Goal: Task Accomplishment & Management: Use online tool/utility

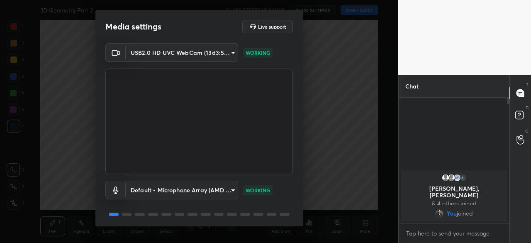
scroll to position [29, 0]
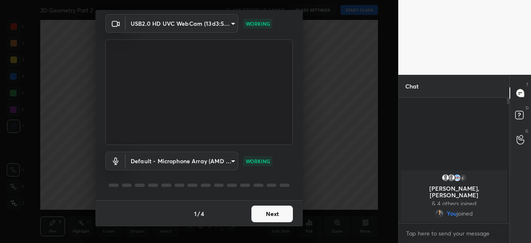
click at [271, 213] on button "Next" at bounding box center [271, 213] width 41 height 17
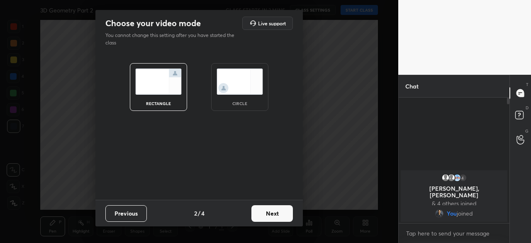
click at [271, 209] on button "Next" at bounding box center [271, 213] width 41 height 17
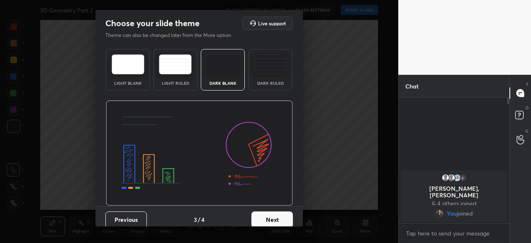
click at [268, 214] on button "Next" at bounding box center [271, 219] width 41 height 17
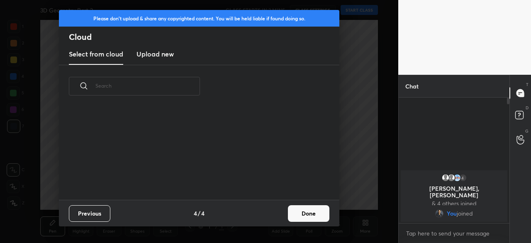
scroll to position [92, 266]
click at [151, 52] on h3 "Upload new" at bounding box center [155, 54] width 37 height 10
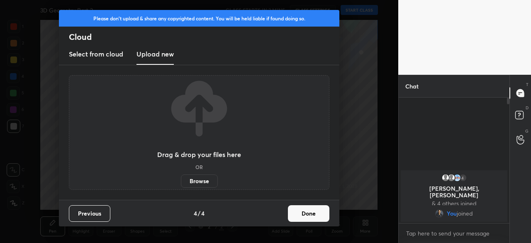
click at [203, 180] on label "Browse" at bounding box center [199, 180] width 37 height 13
click at [181, 180] on input "Browse" at bounding box center [181, 180] width 0 height 13
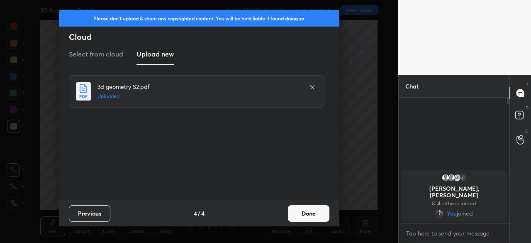
click at [308, 213] on button "Done" at bounding box center [308, 213] width 41 height 17
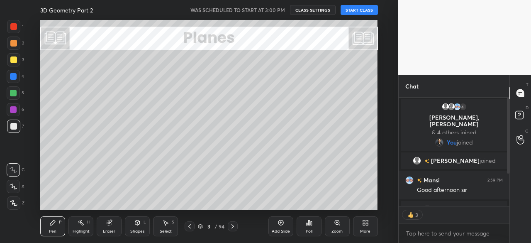
scroll to position [106, 108]
click at [358, 10] on button "START CLASS" at bounding box center [359, 10] width 37 height 10
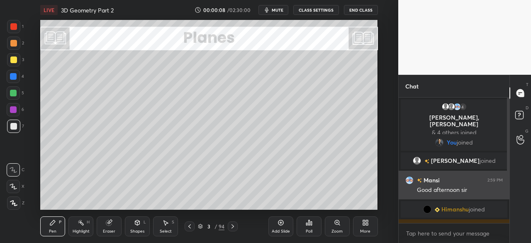
scroll to position [52, 0]
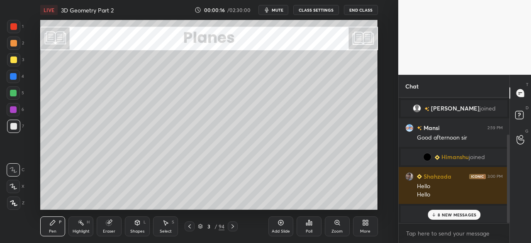
click at [449, 215] on p "8 NEW MESSAGES" at bounding box center [457, 214] width 39 height 5
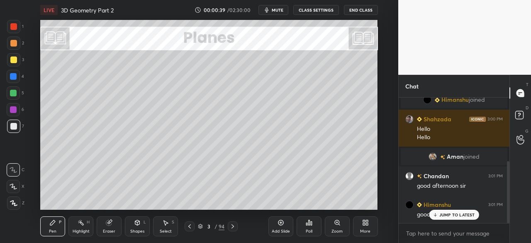
scroll to position [129, 0]
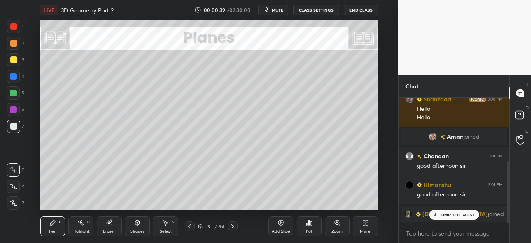
click at [449, 215] on p "JUMP TO LATEST" at bounding box center [457, 214] width 36 height 5
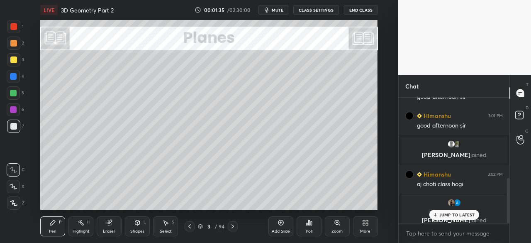
scroll to position [227, 0]
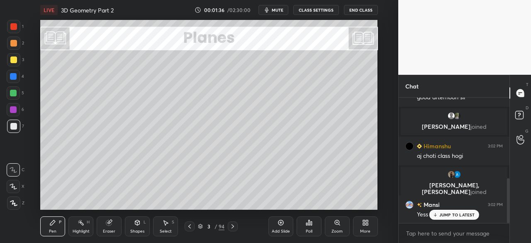
drag, startPoint x: 451, startPoint y: 215, endPoint x: 439, endPoint y: 227, distance: 17.0
click at [449, 214] on p "JUMP TO LATEST" at bounding box center [457, 214] width 36 height 5
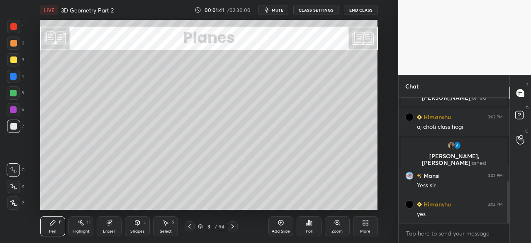
click at [232, 225] on icon at bounding box center [232, 226] width 7 height 7
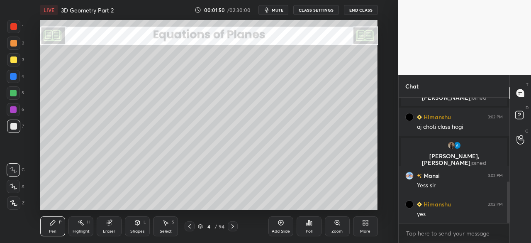
click at [134, 225] on div "Shapes L" at bounding box center [137, 226] width 25 height 20
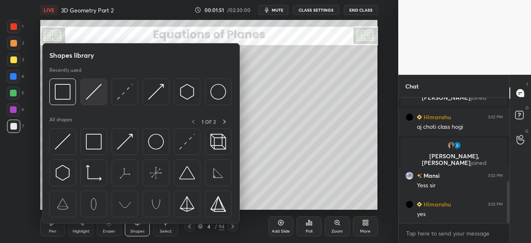
click at [89, 93] on img at bounding box center [94, 92] width 16 height 16
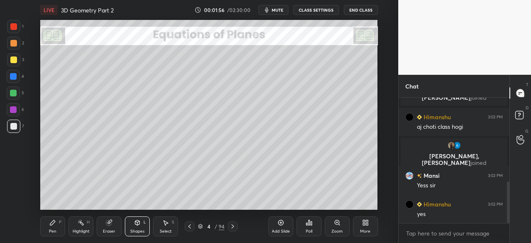
click at [51, 229] on div "Pen" at bounding box center [52, 231] width 7 height 4
click at [138, 230] on div "Shapes" at bounding box center [137, 231] width 14 height 4
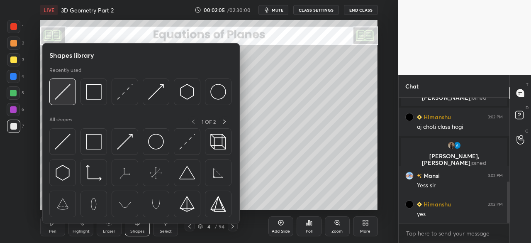
click at [66, 95] on img at bounding box center [63, 92] width 16 height 16
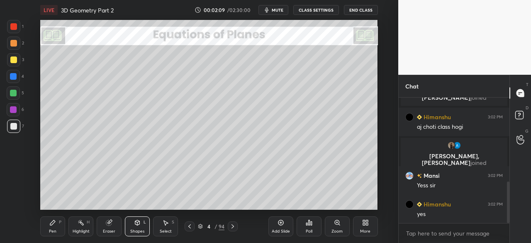
drag, startPoint x: 60, startPoint y: 226, endPoint x: 81, endPoint y: 211, distance: 26.2
click at [61, 225] on div "Pen P" at bounding box center [52, 226] width 25 height 20
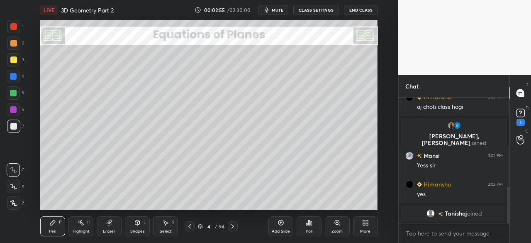
scroll to position [311, 0]
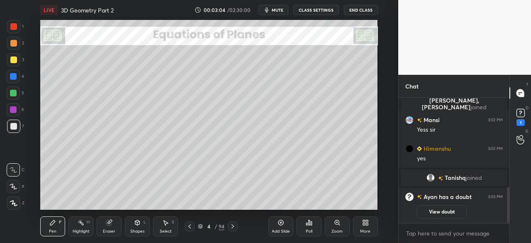
drag, startPoint x: 136, startPoint y: 230, endPoint x: 136, endPoint y: 224, distance: 6.7
click at [135, 230] on div "Shapes" at bounding box center [137, 231] width 14 height 4
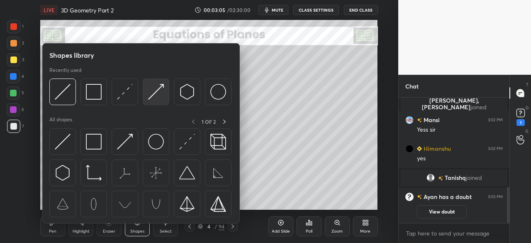
click at [151, 92] on img at bounding box center [156, 92] width 16 height 16
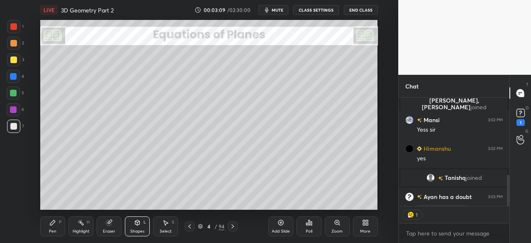
scroll to position [106, 108]
drag, startPoint x: 55, startPoint y: 230, endPoint x: 68, endPoint y: 219, distance: 17.6
click at [58, 228] on div "Pen P" at bounding box center [52, 226] width 25 height 20
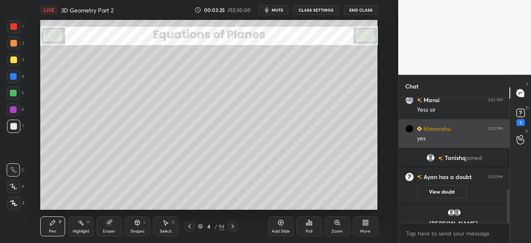
scroll to position [341, 0]
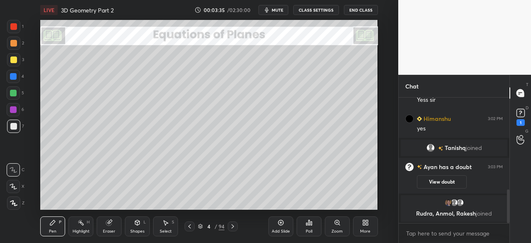
drag, startPoint x: 11, startPoint y: 59, endPoint x: 25, endPoint y: 73, distance: 19.7
click at [11, 60] on div at bounding box center [13, 59] width 7 height 7
drag, startPoint x: 139, startPoint y: 234, endPoint x: 139, endPoint y: 224, distance: 9.6
click at [140, 235] on div "Shapes L" at bounding box center [137, 226] width 25 height 20
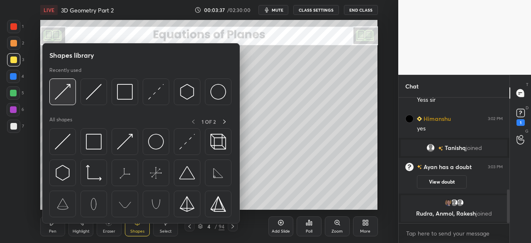
click at [70, 100] on div at bounding box center [62, 91] width 27 height 27
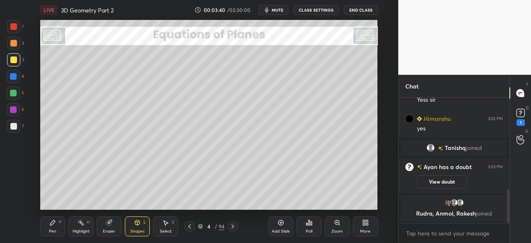
click at [48, 233] on div "Pen P" at bounding box center [52, 226] width 25 height 20
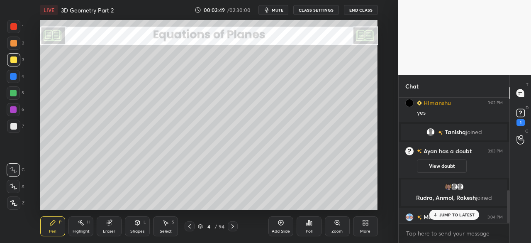
drag, startPoint x: 12, startPoint y: 125, endPoint x: 29, endPoint y: 128, distance: 17.3
click at [13, 126] on div at bounding box center [13, 126] width 7 height 7
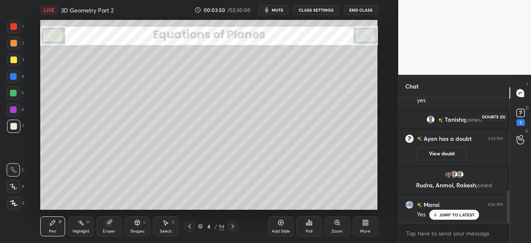
drag, startPoint x: 521, startPoint y: 112, endPoint x: 517, endPoint y: 106, distance: 6.8
click at [521, 111] on icon at bounding box center [520, 112] width 3 height 3
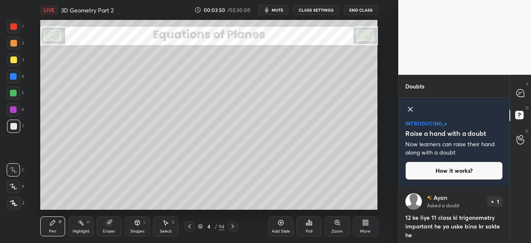
scroll to position [27, 0]
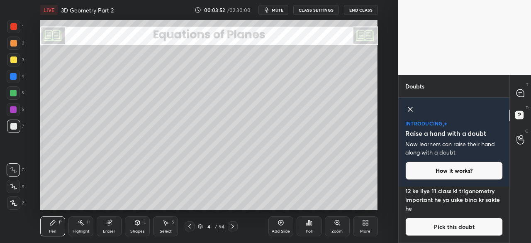
click at [409, 110] on icon at bounding box center [410, 109] width 4 height 4
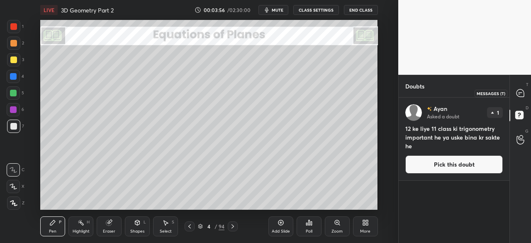
click at [519, 92] on icon at bounding box center [520, 93] width 9 height 9
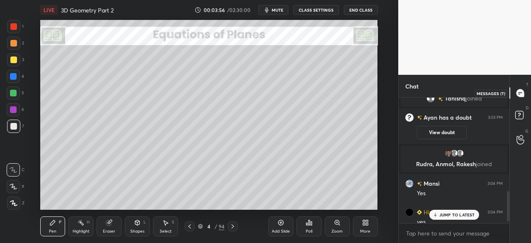
scroll to position [123, 108]
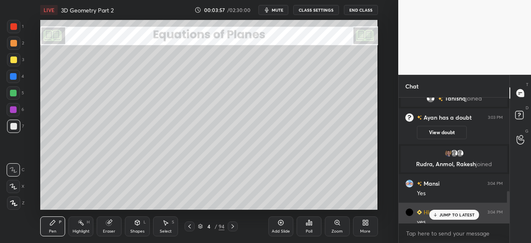
click at [460, 213] on p "JUMP TO LATEST" at bounding box center [457, 214] width 36 height 5
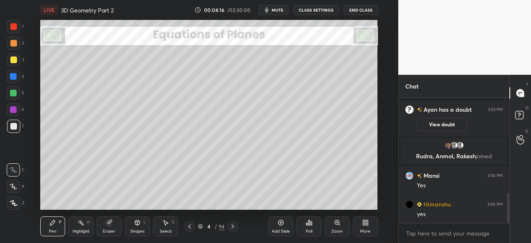
click at [10, 43] on div at bounding box center [13, 43] width 7 height 7
click at [9, 129] on div at bounding box center [13, 125] width 13 height 13
click at [138, 229] on div "Shapes" at bounding box center [137, 231] width 14 height 4
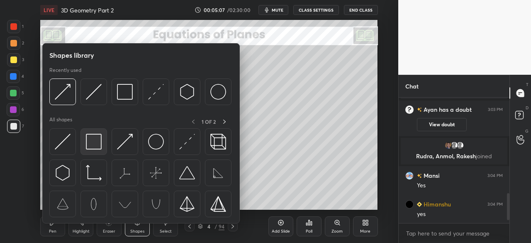
click at [95, 148] on img at bounding box center [94, 142] width 16 height 16
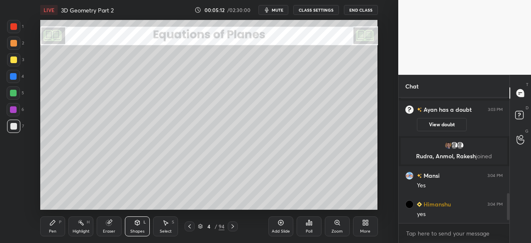
click at [48, 229] on div "Pen P" at bounding box center [52, 226] width 25 height 20
click at [14, 58] on div at bounding box center [13, 59] width 7 height 7
drag, startPoint x: 17, startPoint y: 124, endPoint x: 36, endPoint y: 117, distance: 19.7
click at [19, 122] on div at bounding box center [13, 125] width 13 height 13
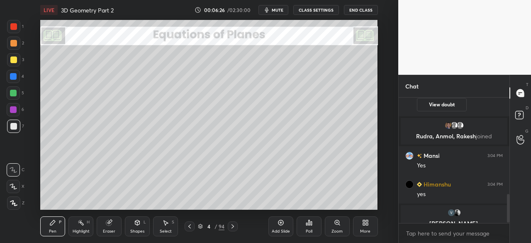
scroll to position [428, 0]
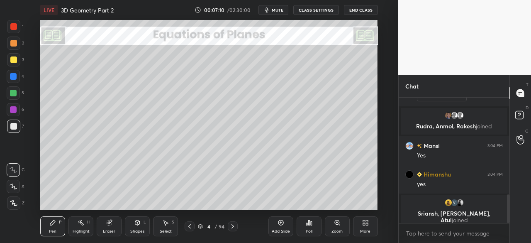
click at [234, 226] on icon at bounding box center [232, 226] width 7 height 7
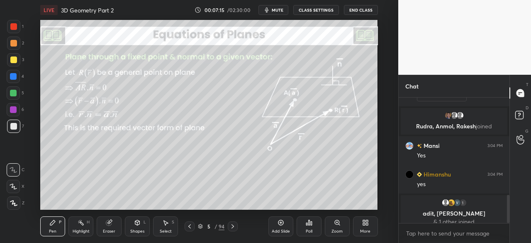
scroll to position [435, 0]
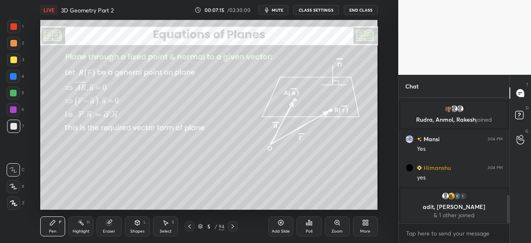
drag, startPoint x: 235, startPoint y: 226, endPoint x: 239, endPoint y: 214, distance: 12.9
click at [235, 224] on icon at bounding box center [232, 226] width 7 height 7
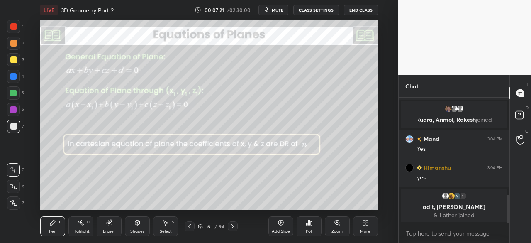
drag, startPoint x: 188, startPoint y: 228, endPoint x: 190, endPoint y: 220, distance: 8.7
click at [187, 227] on icon at bounding box center [189, 226] width 7 height 7
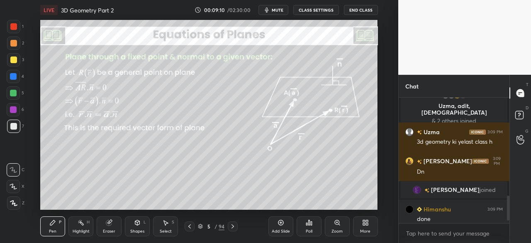
scroll to position [508, 0]
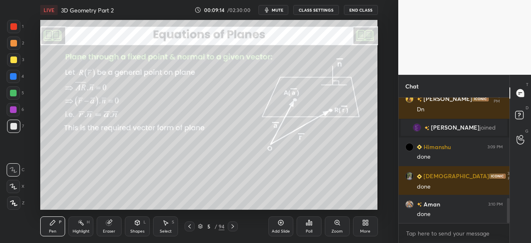
click at [232, 227] on icon at bounding box center [232, 226] width 7 height 7
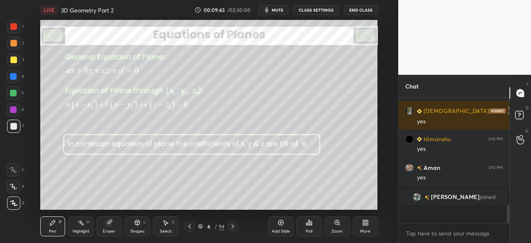
scroll to position [613, 0]
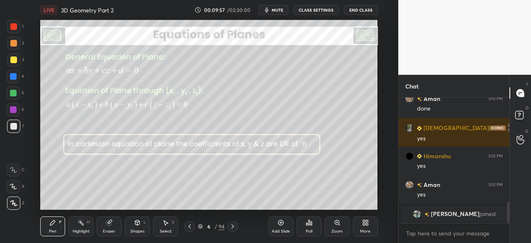
click at [15, 172] on icon at bounding box center [13, 170] width 7 height 6
click at [137, 228] on div "Shapes L" at bounding box center [137, 226] width 25 height 20
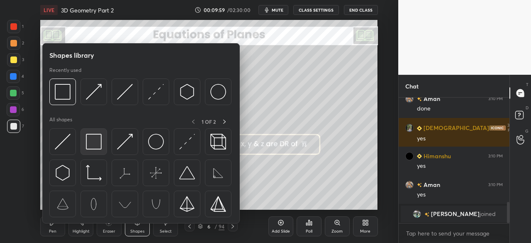
click at [95, 144] on img at bounding box center [94, 142] width 16 height 16
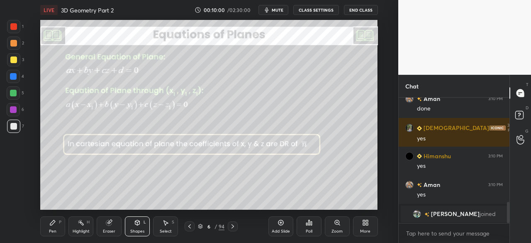
click at [14, 63] on div at bounding box center [13, 59] width 13 height 13
drag, startPoint x: 59, startPoint y: 229, endPoint x: 63, endPoint y: 213, distance: 16.5
click at [58, 227] on div "Pen P" at bounding box center [52, 226] width 25 height 20
click at [12, 94] on div at bounding box center [13, 93] width 7 height 7
click at [137, 225] on div "Shapes L" at bounding box center [137, 226] width 25 height 20
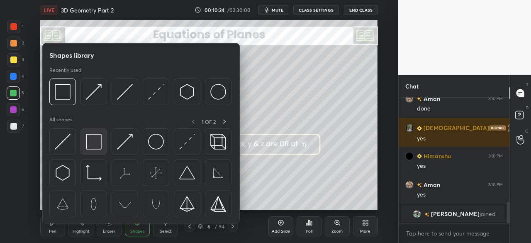
click at [95, 148] on img at bounding box center [94, 142] width 16 height 16
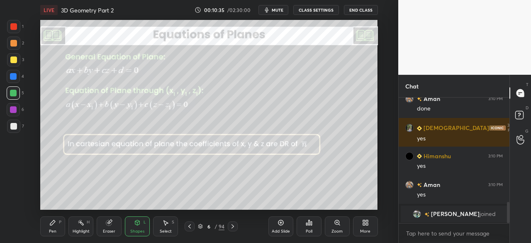
click at [12, 26] on div at bounding box center [13, 26] width 7 height 7
drag, startPoint x: 51, startPoint y: 229, endPoint x: 55, endPoint y: 212, distance: 17.3
click at [51, 225] on div "Pen P" at bounding box center [52, 226] width 25 height 20
drag, startPoint x: 13, startPoint y: 125, endPoint x: 34, endPoint y: 136, distance: 23.6
click at [13, 126] on div at bounding box center [13, 126] width 7 height 7
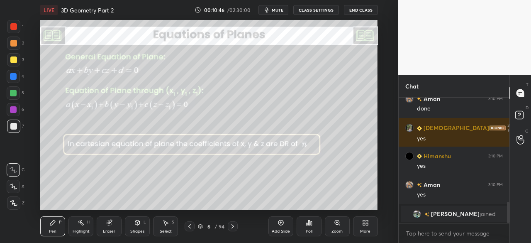
click at [232, 227] on icon at bounding box center [232, 226] width 7 height 7
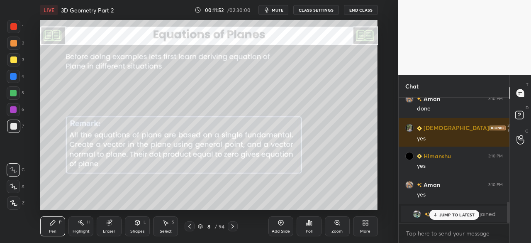
click at [233, 227] on icon at bounding box center [232, 226] width 7 height 7
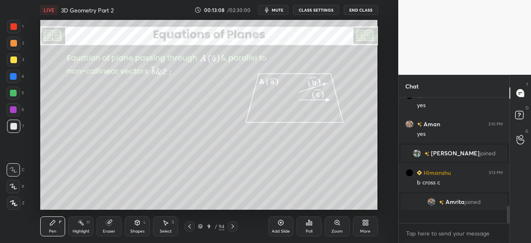
scroll to position [662, 0]
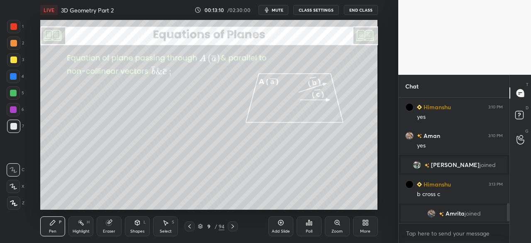
click at [132, 224] on div "Shapes L" at bounding box center [137, 226] width 25 height 20
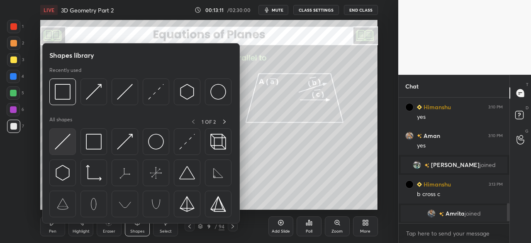
click at [67, 146] on img at bounding box center [63, 142] width 16 height 16
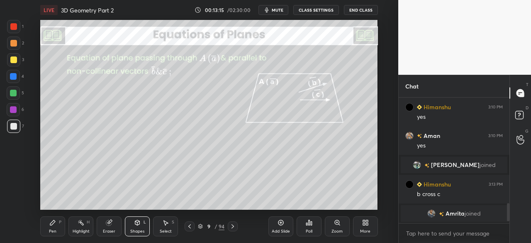
drag, startPoint x: 53, startPoint y: 229, endPoint x: 78, endPoint y: 210, distance: 31.6
click at [55, 228] on div "Pen P" at bounding box center [52, 226] width 25 height 20
click at [234, 226] on icon at bounding box center [232, 226] width 7 height 7
click at [232, 225] on icon at bounding box center [233, 226] width 2 height 4
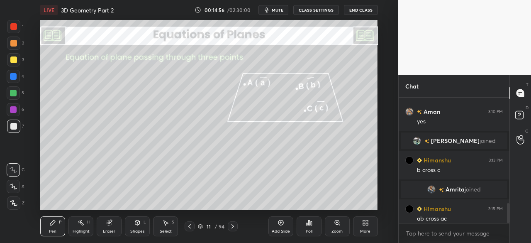
scroll to position [666, 0]
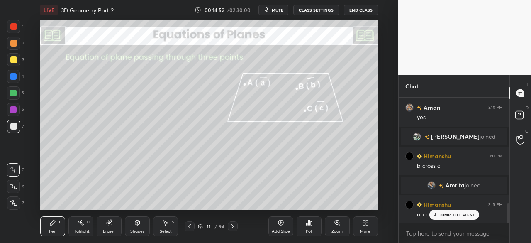
click at [16, 62] on div at bounding box center [13, 59] width 7 height 7
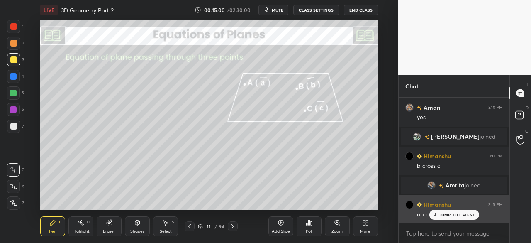
click at [441, 214] on p "JUMP TO LATEST" at bounding box center [457, 214] width 36 height 5
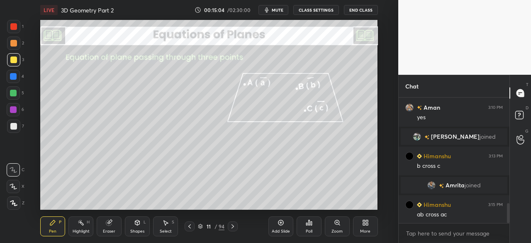
scroll to position [686, 0]
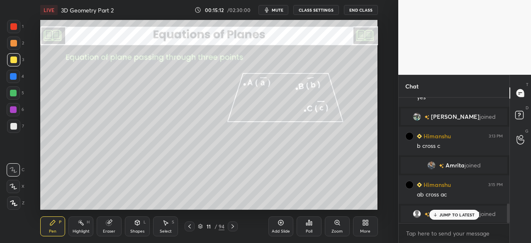
click at [19, 124] on div at bounding box center [13, 125] width 13 height 13
click at [231, 226] on icon at bounding box center [232, 226] width 7 height 7
click at [441, 215] on p "JUMP TO LATEST" at bounding box center [457, 214] width 36 height 5
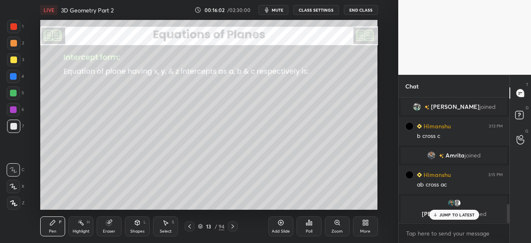
click at [230, 228] on icon at bounding box center [232, 226] width 7 height 7
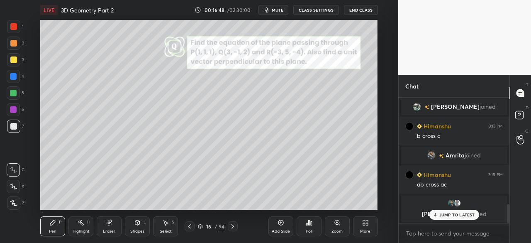
click at [140, 224] on icon at bounding box center [137, 222] width 7 height 7
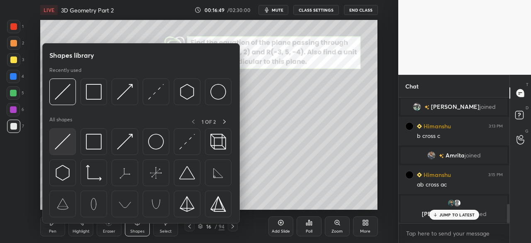
click at [66, 143] on img at bounding box center [63, 142] width 16 height 16
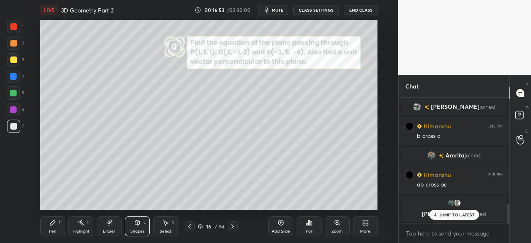
click at [51, 227] on div "Pen P" at bounding box center [52, 226] width 25 height 20
drag, startPoint x: 14, startPoint y: 90, endPoint x: 39, endPoint y: 90, distance: 24.5
click at [17, 92] on div at bounding box center [13, 92] width 13 height 13
click at [15, 72] on div at bounding box center [13, 76] width 13 height 13
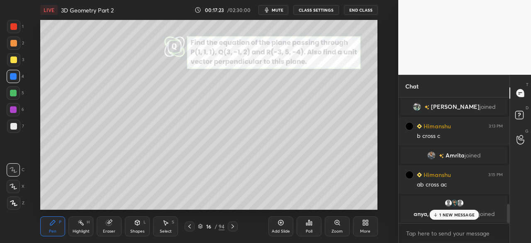
drag, startPoint x: 19, startPoint y: 124, endPoint x: 25, endPoint y: 127, distance: 7.1
click at [19, 126] on div at bounding box center [13, 125] width 13 height 13
click at [447, 216] on p "1 NEW MESSAGE" at bounding box center [456, 214] width 35 height 5
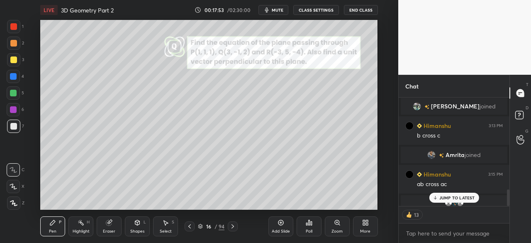
click at [457, 197] on p "JUMP TO LATEST" at bounding box center [457, 197] width 36 height 5
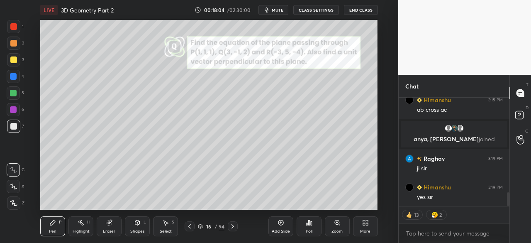
scroll to position [738, 0]
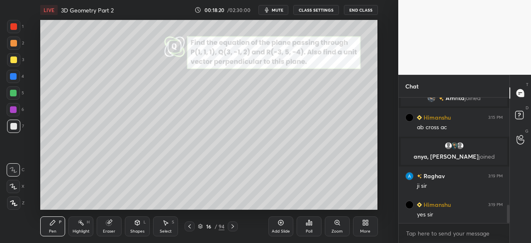
click at [108, 227] on div "Eraser" at bounding box center [109, 226] width 25 height 20
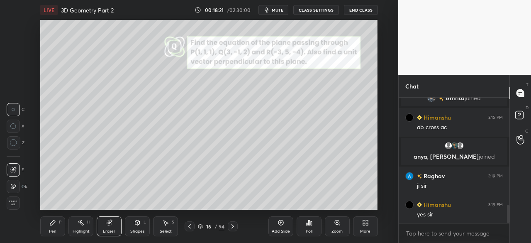
drag, startPoint x: 15, startPoint y: 186, endPoint x: 24, endPoint y: 176, distance: 13.8
click at [15, 187] on icon at bounding box center [13, 186] width 7 height 7
click at [52, 229] on div "Pen" at bounding box center [52, 231] width 7 height 4
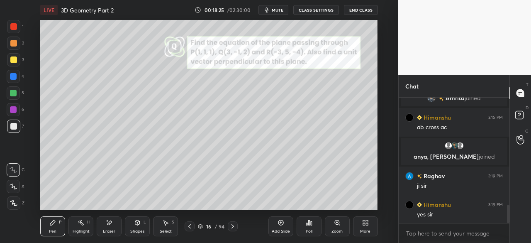
click at [233, 223] on icon at bounding box center [232, 226] width 7 height 7
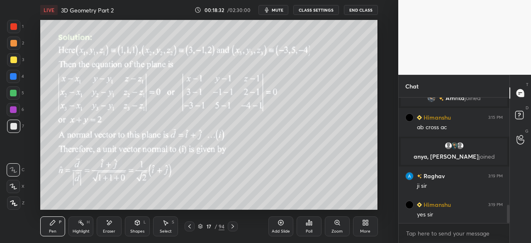
click at [187, 228] on icon at bounding box center [189, 226] width 7 height 7
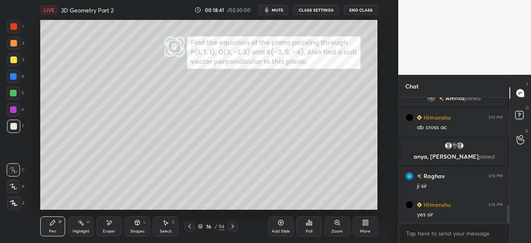
click at [16, 30] on div at bounding box center [13, 26] width 13 height 13
drag, startPoint x: 10, startPoint y: 122, endPoint x: 39, endPoint y: 119, distance: 28.8
click at [11, 123] on div at bounding box center [13, 125] width 13 height 13
drag, startPoint x: 10, startPoint y: 127, endPoint x: 29, endPoint y: 133, distance: 20.3
click at [11, 128] on div at bounding box center [13, 125] width 13 height 13
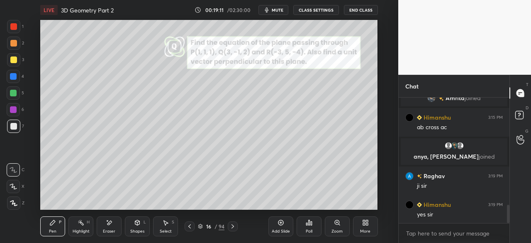
click at [232, 224] on icon at bounding box center [232, 226] width 7 height 7
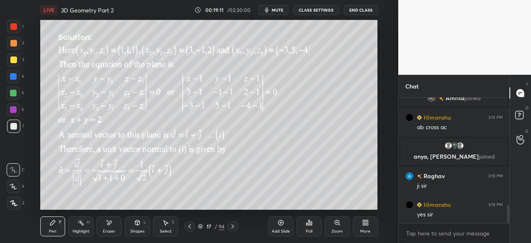
click at [235, 225] on icon at bounding box center [232, 226] width 7 height 7
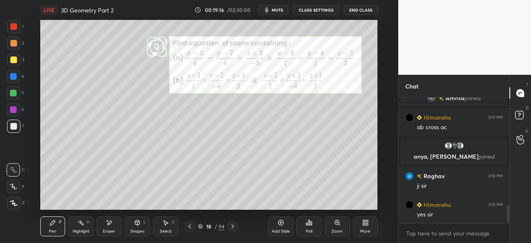
click at [232, 225] on icon at bounding box center [232, 226] width 7 height 7
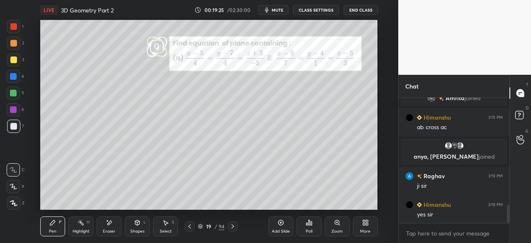
click at [136, 230] on div "Shapes" at bounding box center [137, 231] width 14 height 4
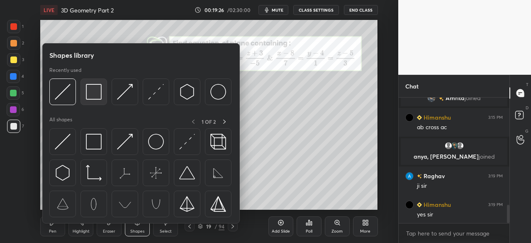
click at [97, 94] on img at bounding box center [94, 92] width 16 height 16
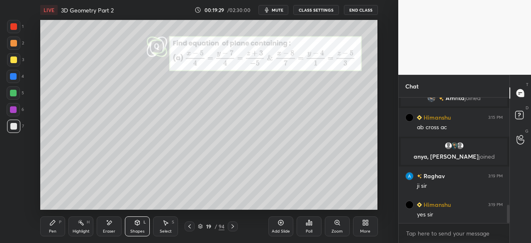
click at [17, 76] on div at bounding box center [13, 76] width 13 height 13
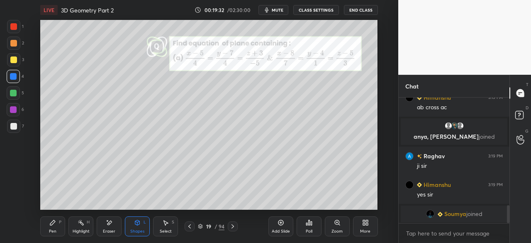
click at [131, 227] on div "Shapes L" at bounding box center [137, 226] width 25 height 20
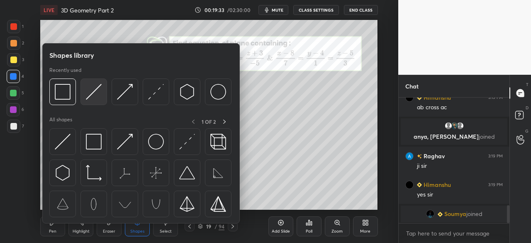
click at [91, 98] on img at bounding box center [94, 92] width 16 height 16
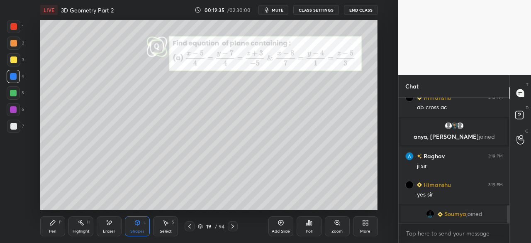
click at [13, 29] on div at bounding box center [13, 26] width 7 height 7
click at [136, 221] on icon at bounding box center [137, 222] width 5 height 5
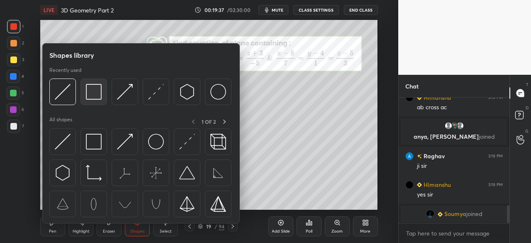
click at [92, 95] on img at bounding box center [94, 92] width 16 height 16
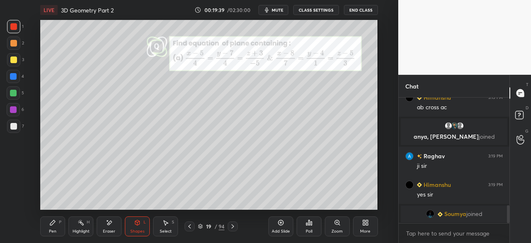
drag, startPoint x: 134, startPoint y: 229, endPoint x: 134, endPoint y: 223, distance: 5.4
click at [134, 223] on div "Shapes L" at bounding box center [137, 226] width 25 height 20
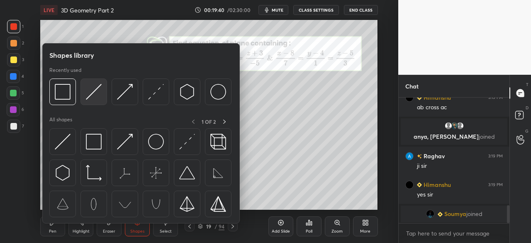
click at [94, 93] on img at bounding box center [94, 92] width 16 height 16
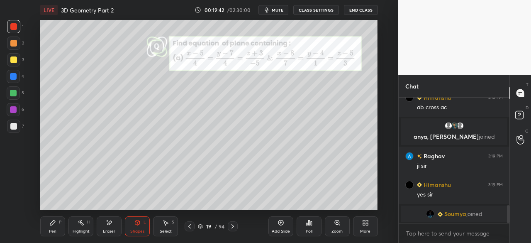
click at [48, 228] on div "Pen P" at bounding box center [52, 226] width 25 height 20
click at [15, 72] on div at bounding box center [13, 76] width 13 height 13
click at [16, 128] on div at bounding box center [13, 126] width 7 height 7
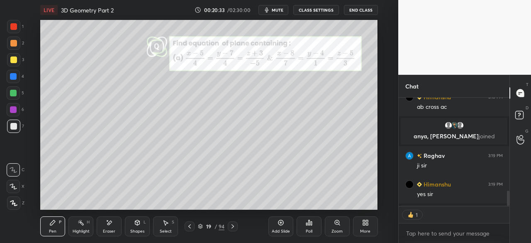
scroll to position [3, 2]
type textarea "x"
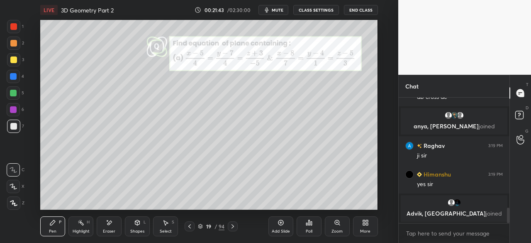
scroll to position [773, 0]
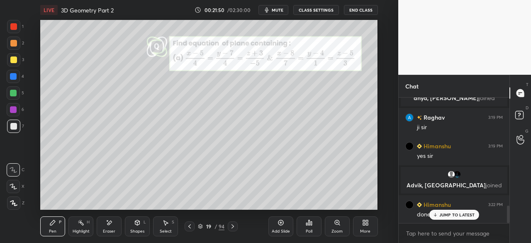
click at [455, 215] on p "JUMP TO LATEST" at bounding box center [457, 214] width 36 height 5
click at [11, 75] on div at bounding box center [13, 76] width 7 height 7
drag, startPoint x: 15, startPoint y: 26, endPoint x: 30, endPoint y: 45, distance: 24.6
click at [16, 28] on div at bounding box center [13, 26] width 7 height 7
click at [15, 124] on div at bounding box center [13, 126] width 7 height 7
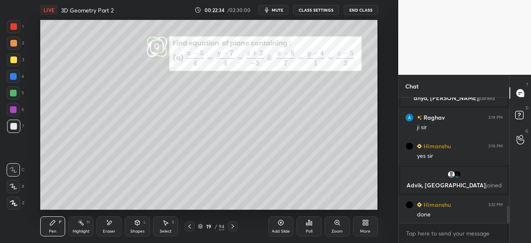
scroll to position [802, 0]
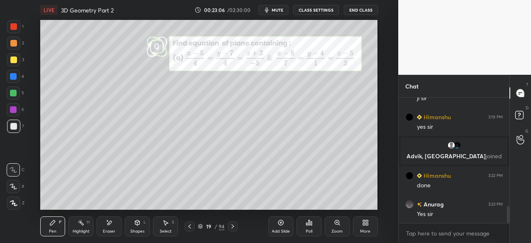
drag, startPoint x: 16, startPoint y: 75, endPoint x: 32, endPoint y: 81, distance: 16.8
click at [16, 76] on div at bounding box center [13, 76] width 7 height 7
drag, startPoint x: 12, startPoint y: 24, endPoint x: 25, endPoint y: 37, distance: 17.9
click at [13, 27] on div at bounding box center [13, 26] width 7 height 7
click at [17, 122] on div at bounding box center [13, 125] width 13 height 13
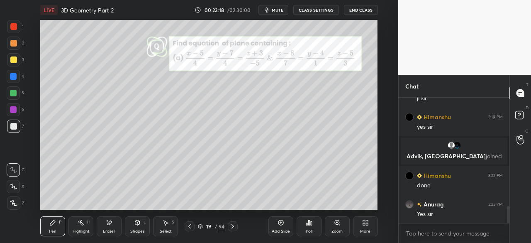
click at [141, 222] on div "Shapes L" at bounding box center [137, 226] width 25 height 20
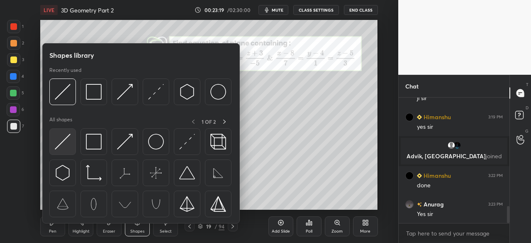
click at [63, 141] on img at bounding box center [63, 142] width 16 height 16
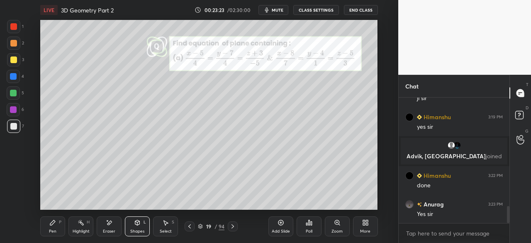
click at [44, 232] on div "Pen P" at bounding box center [52, 226] width 25 height 20
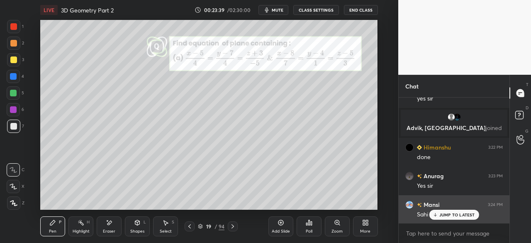
click at [440, 215] on p "JUMP TO LATEST" at bounding box center [457, 214] width 36 height 5
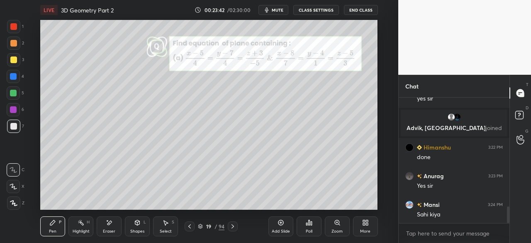
click at [231, 225] on icon at bounding box center [232, 226] width 7 height 7
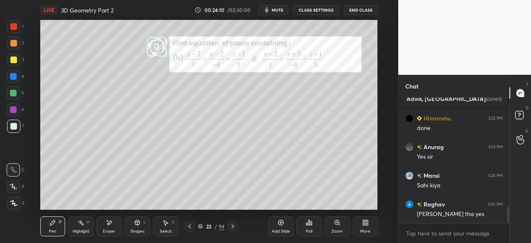
drag, startPoint x: 141, startPoint y: 232, endPoint x: 141, endPoint y: 225, distance: 6.2
click at [141, 232] on div "Shapes" at bounding box center [137, 231] width 14 height 4
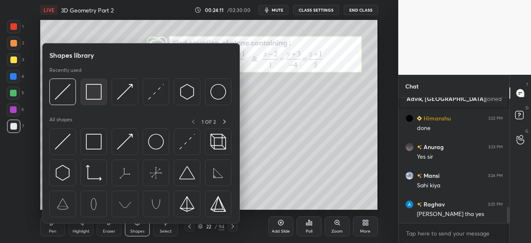
click at [93, 97] on img at bounding box center [94, 92] width 16 height 16
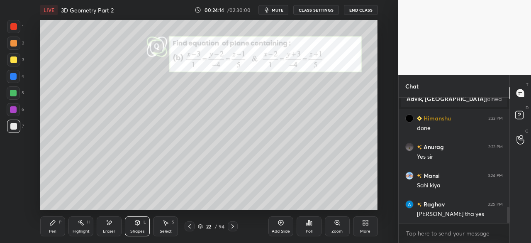
click at [14, 76] on div at bounding box center [13, 76] width 7 height 7
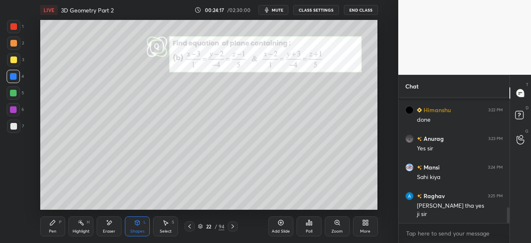
click at [139, 227] on div "Shapes L" at bounding box center [137, 226] width 25 height 20
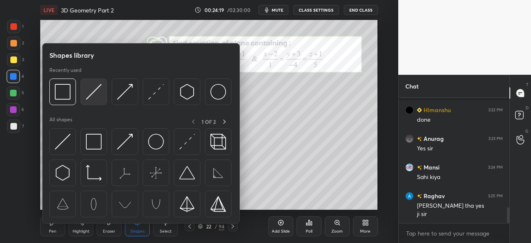
click at [93, 95] on img at bounding box center [94, 92] width 16 height 16
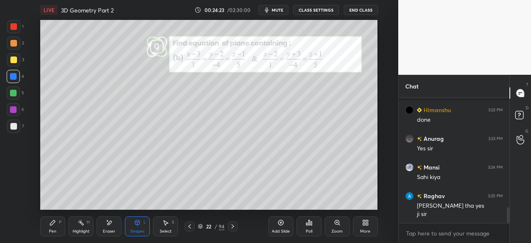
click at [62, 223] on div "Pen P" at bounding box center [52, 226] width 25 height 20
click at [16, 28] on div at bounding box center [13, 26] width 7 height 7
click at [134, 229] on div "Shapes" at bounding box center [137, 231] width 14 height 4
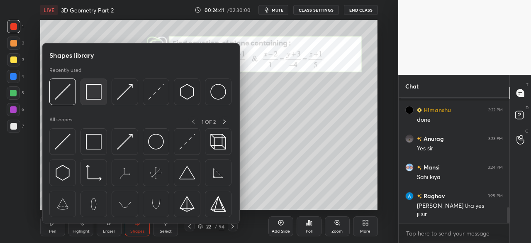
click at [94, 98] on img at bounding box center [94, 92] width 16 height 16
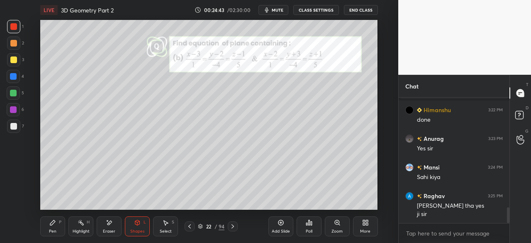
click at [139, 227] on div "Shapes L" at bounding box center [137, 226] width 25 height 20
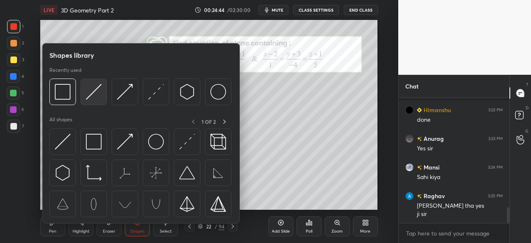
click at [88, 95] on img at bounding box center [94, 92] width 16 height 16
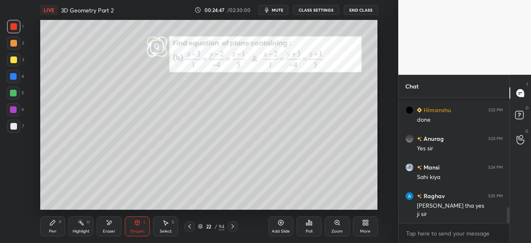
drag, startPoint x: 55, startPoint y: 228, endPoint x: 94, endPoint y: 212, distance: 42.5
click at [56, 228] on div "Pen P" at bounding box center [52, 226] width 25 height 20
click at [11, 126] on div at bounding box center [13, 126] width 7 height 7
drag, startPoint x: 15, startPoint y: 74, endPoint x: 32, endPoint y: 80, distance: 17.5
click at [13, 74] on div at bounding box center [13, 76] width 7 height 7
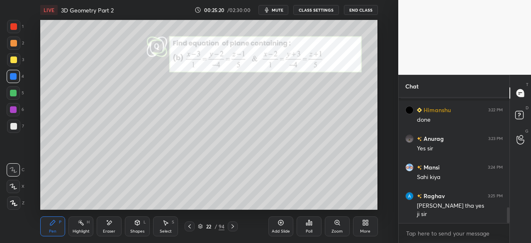
click at [15, 25] on div at bounding box center [13, 26] width 7 height 7
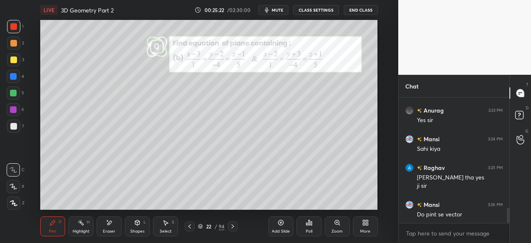
click at [9, 127] on div at bounding box center [13, 125] width 13 height 13
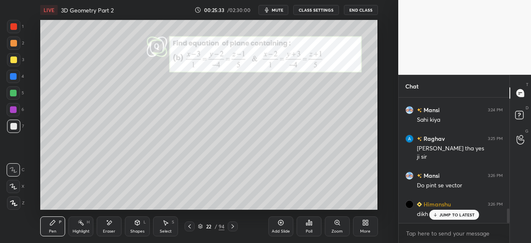
scroll to position [960, 0]
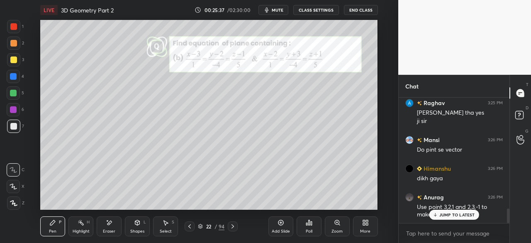
drag, startPoint x: 11, startPoint y: 71, endPoint x: 27, endPoint y: 73, distance: 16.8
click at [11, 71] on div at bounding box center [13, 76] width 13 height 13
click at [6, 127] on div "1 2 3 4 5 6 7 C X Z E E Erase all H H" at bounding box center [13, 115] width 27 height 190
drag, startPoint x: 20, startPoint y: 125, endPoint x: 32, endPoint y: 126, distance: 12.1
click at [20, 125] on div at bounding box center [13, 125] width 13 height 13
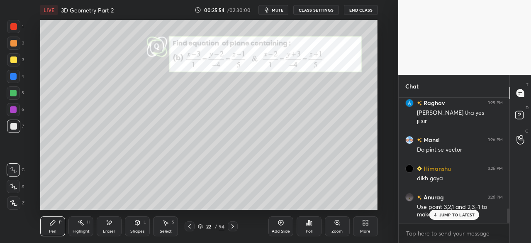
click at [137, 226] on div "Shapes L" at bounding box center [137, 226] width 25 height 20
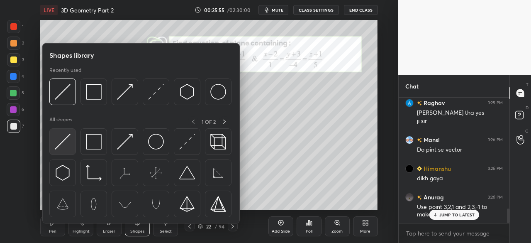
click at [67, 143] on img at bounding box center [63, 142] width 16 height 16
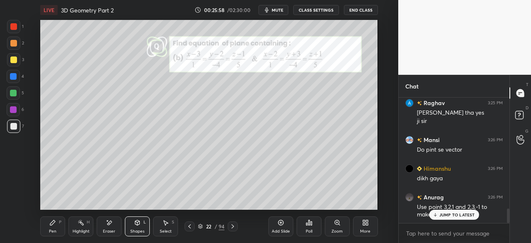
click at [57, 227] on div "Pen P" at bounding box center [52, 226] width 25 height 20
click at [441, 213] on p "JUMP TO LATEST" at bounding box center [457, 214] width 36 height 5
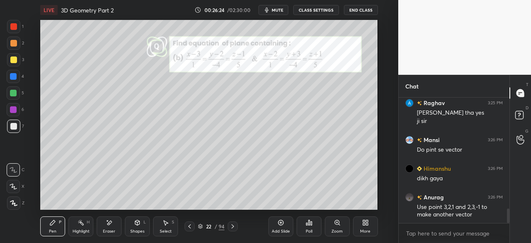
click at [232, 225] on icon at bounding box center [232, 226] width 7 height 7
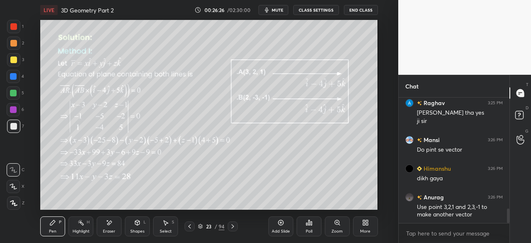
click at [234, 226] on icon at bounding box center [233, 226] width 2 height 4
click at [232, 227] on icon at bounding box center [232, 226] width 7 height 7
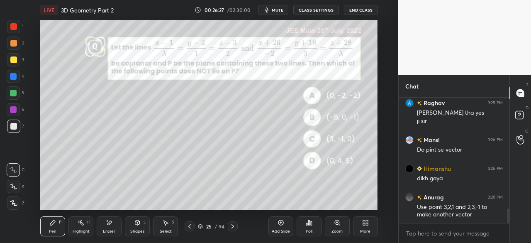
drag, startPoint x: 190, startPoint y: 225, endPoint x: 190, endPoint y: 218, distance: 7.5
click at [190, 225] on icon at bounding box center [189, 226] width 7 height 7
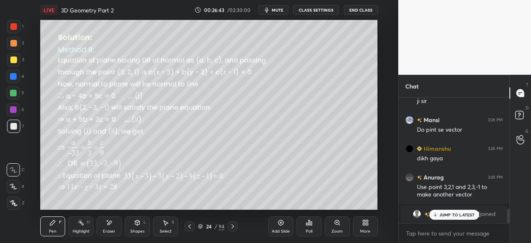
scroll to position [955, 0]
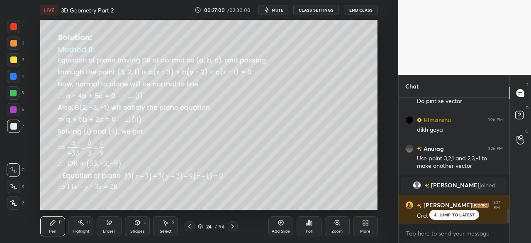
click at [452, 214] on p "JUMP TO LATEST" at bounding box center [457, 214] width 36 height 5
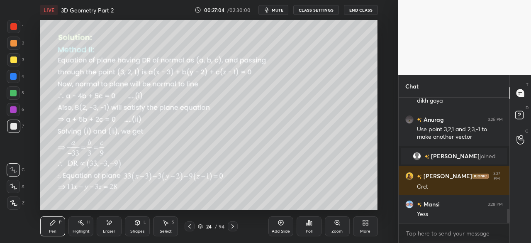
click at [235, 227] on icon at bounding box center [232, 226] width 7 height 7
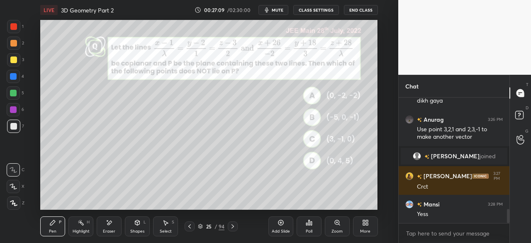
click at [318, 12] on button "CLASS SETTINGS" at bounding box center [316, 10] width 46 height 10
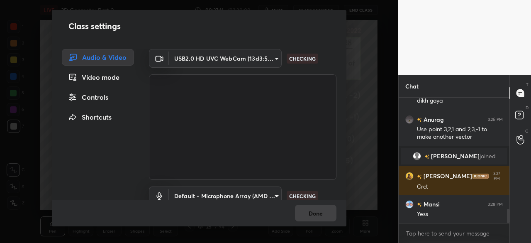
click at [368, 100] on div "Class settings Audio & Video Video mode Controls Shortcuts USB2.0 HD UVC WebCam…" at bounding box center [199, 121] width 398 height 243
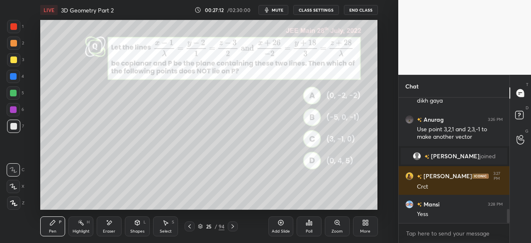
click at [317, 12] on button "CLASS SETTINGS" at bounding box center [316, 10] width 46 height 10
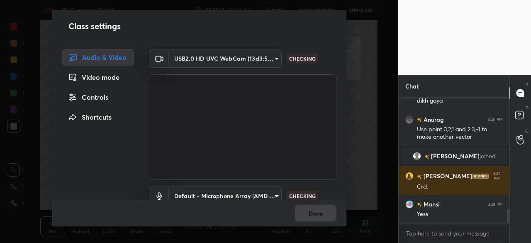
click at [90, 98] on div "Controls" at bounding box center [98, 97] width 72 height 17
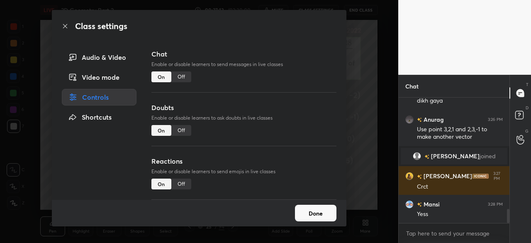
click at [180, 78] on div "Off" at bounding box center [181, 76] width 20 height 11
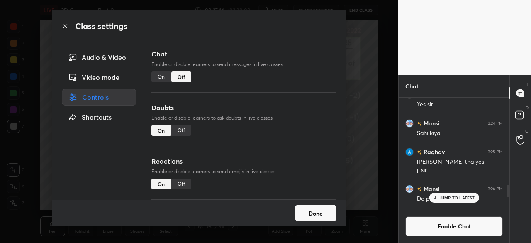
click at [308, 213] on button "Done" at bounding box center [315, 213] width 41 height 17
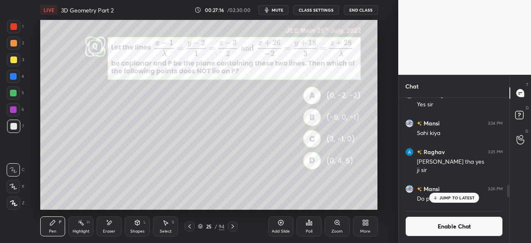
click at [321, 7] on button "CLASS SETTINGS" at bounding box center [316, 10] width 46 height 10
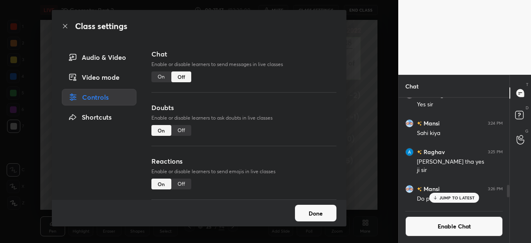
click at [161, 77] on div "On" at bounding box center [161, 76] width 20 height 11
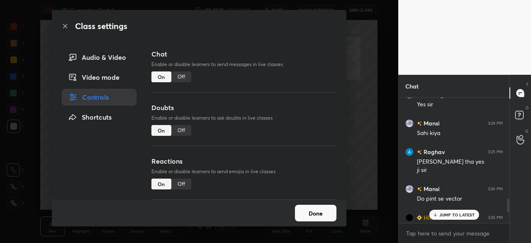
drag, startPoint x: 311, startPoint y: 213, endPoint x: 371, endPoint y: 211, distance: 60.2
click at [314, 212] on button "Done" at bounding box center [315, 213] width 41 height 17
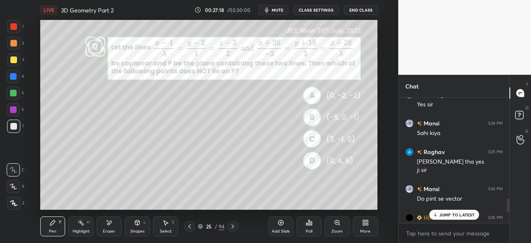
click at [444, 215] on p "JUMP TO LATEST" at bounding box center [457, 214] width 36 height 5
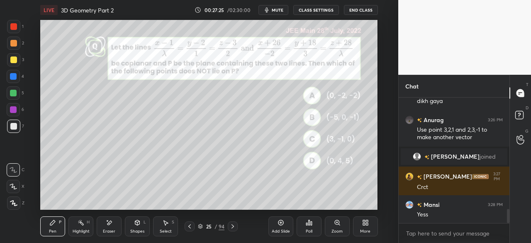
scroll to position [1011, 0]
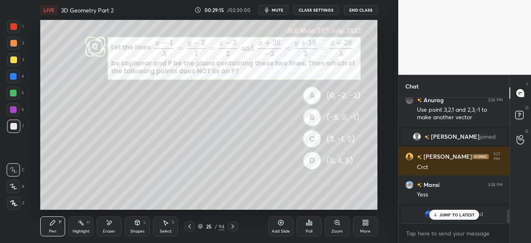
click at [458, 216] on p "JUMP TO LATEST" at bounding box center [457, 214] width 36 height 5
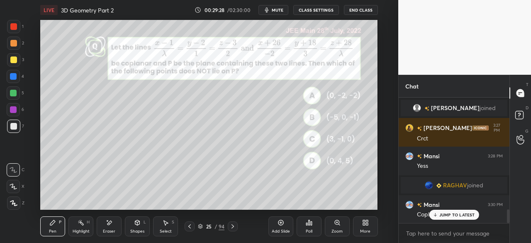
drag, startPoint x: 451, startPoint y: 214, endPoint x: 447, endPoint y: 228, distance: 14.1
click at [451, 214] on p "JUMP TO LATEST" at bounding box center [457, 214] width 36 height 5
click at [139, 232] on div "Shapes" at bounding box center [137, 231] width 14 height 4
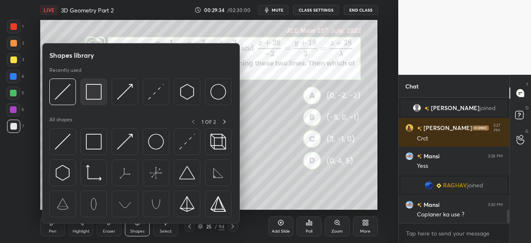
click at [95, 98] on img at bounding box center [94, 92] width 16 height 16
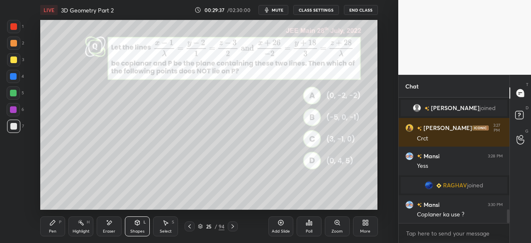
click at [14, 73] on div at bounding box center [13, 76] width 13 height 13
click at [109, 227] on div "Eraser" at bounding box center [109, 226] width 25 height 20
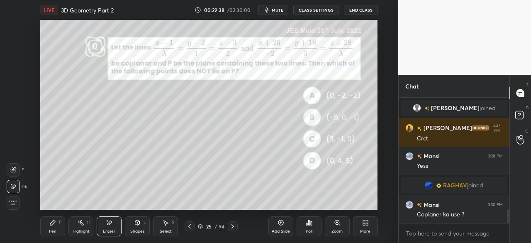
click at [139, 226] on div "Shapes L" at bounding box center [137, 226] width 25 height 20
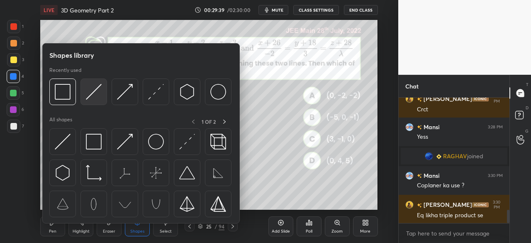
scroll to position [1066, 0]
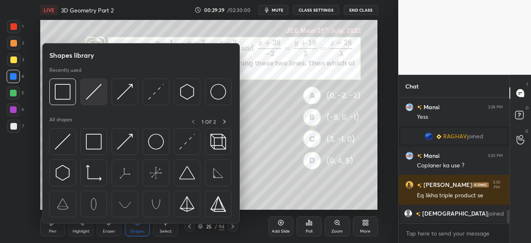
click at [93, 92] on img at bounding box center [94, 92] width 16 height 16
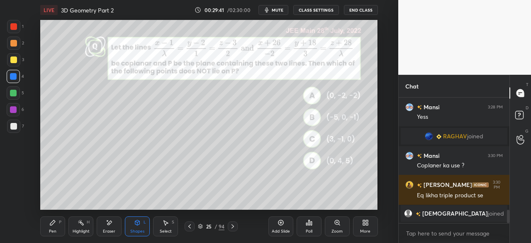
click at [17, 27] on div at bounding box center [13, 26] width 13 height 13
click at [43, 228] on div "Pen P" at bounding box center [52, 226] width 25 height 20
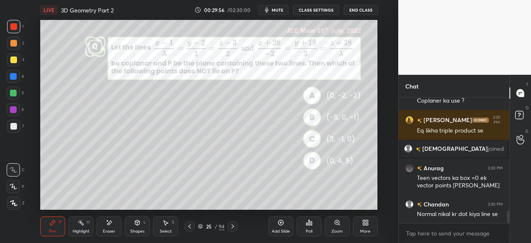
scroll to position [1151, 0]
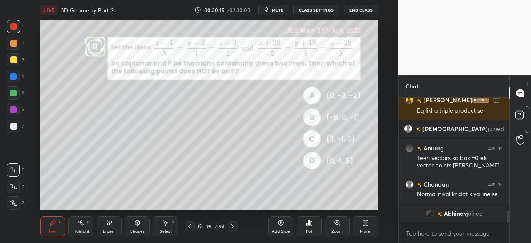
drag, startPoint x: 14, startPoint y: 74, endPoint x: 27, endPoint y: 78, distance: 13.1
click at [13, 76] on div at bounding box center [13, 76] width 7 height 7
drag, startPoint x: 15, startPoint y: 27, endPoint x: 20, endPoint y: 35, distance: 9.3
click at [16, 29] on div at bounding box center [13, 26] width 7 height 7
click at [11, 69] on div "3" at bounding box center [15, 61] width 17 height 17
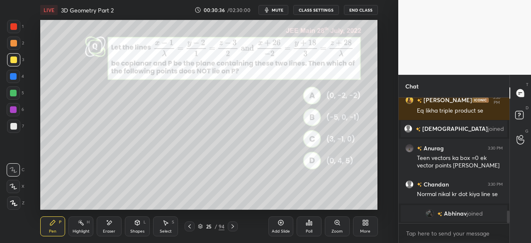
drag, startPoint x: 17, startPoint y: 75, endPoint x: 29, endPoint y: 79, distance: 13.6
click at [15, 75] on div at bounding box center [13, 76] width 7 height 7
drag, startPoint x: 16, startPoint y: 24, endPoint x: 22, endPoint y: 30, distance: 8.8
click at [16, 25] on div at bounding box center [13, 26] width 7 height 7
click at [6, 127] on div "1 2 3 4 5 6 7 C X Z E E Erase all H H" at bounding box center [13, 115] width 27 height 190
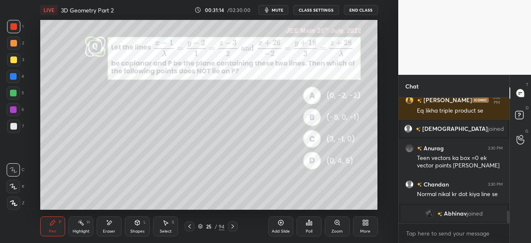
click at [15, 73] on div at bounding box center [13, 76] width 7 height 7
click at [18, 29] on div at bounding box center [13, 26] width 13 height 13
click at [13, 124] on div at bounding box center [13, 126] width 7 height 7
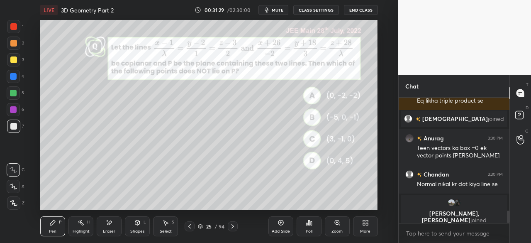
click at [15, 73] on div at bounding box center [13, 76] width 13 height 13
click at [17, 28] on div at bounding box center [13, 26] width 7 height 7
click at [10, 126] on div at bounding box center [13, 126] width 7 height 7
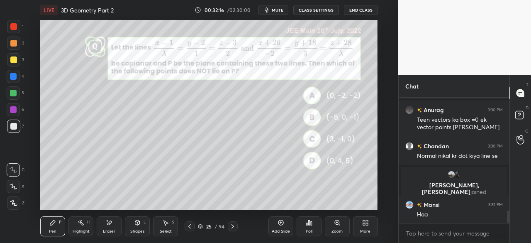
click at [233, 225] on icon at bounding box center [233, 226] width 2 height 4
click at [232, 226] on icon at bounding box center [232, 226] width 7 height 7
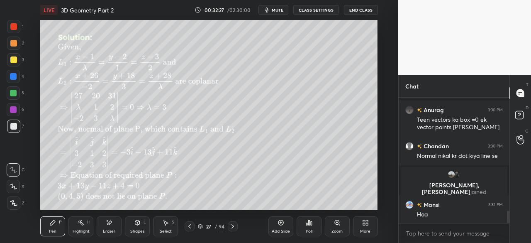
click at [189, 228] on icon at bounding box center [189, 226] width 7 height 7
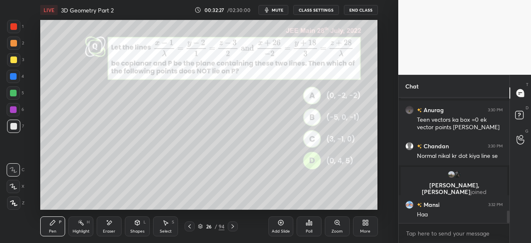
click at [188, 228] on icon at bounding box center [189, 226] width 7 height 7
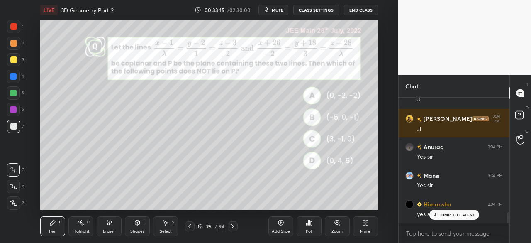
scroll to position [1327, 0]
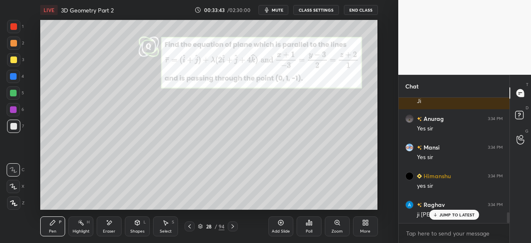
click at [15, 76] on div at bounding box center [13, 76] width 7 height 7
drag, startPoint x: 11, startPoint y: 24, endPoint x: 18, endPoint y: 28, distance: 7.8
click at [11, 26] on div at bounding box center [13, 26] width 7 height 7
click at [15, 44] on div at bounding box center [13, 43] width 7 height 7
drag, startPoint x: 16, startPoint y: 126, endPoint x: 19, endPoint y: 132, distance: 7.1
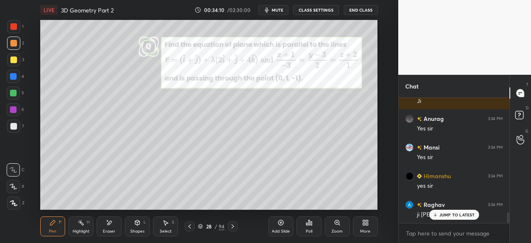
click at [17, 129] on div at bounding box center [13, 125] width 13 height 13
click at [141, 220] on div "Shapes L" at bounding box center [137, 226] width 25 height 20
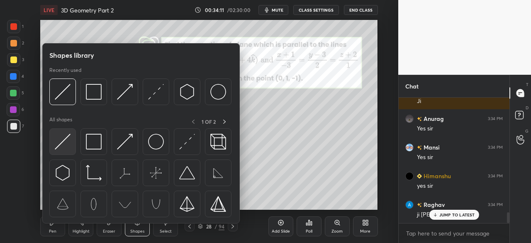
click at [64, 143] on img at bounding box center [63, 142] width 16 height 16
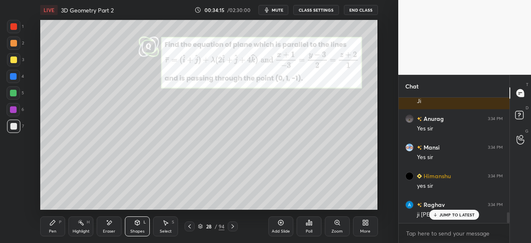
click at [53, 227] on div "Pen P" at bounding box center [52, 226] width 25 height 20
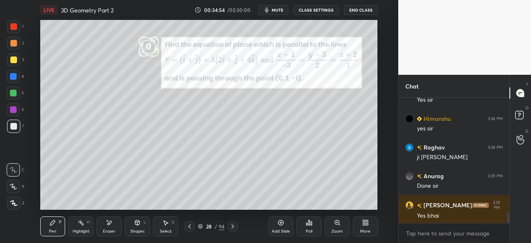
scroll to position [1413, 0]
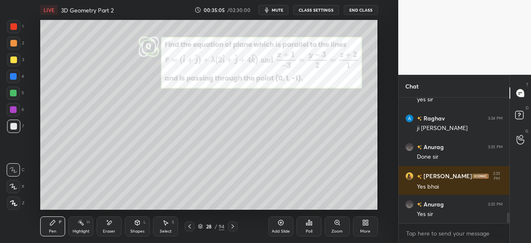
click at [234, 227] on icon at bounding box center [232, 226] width 7 height 7
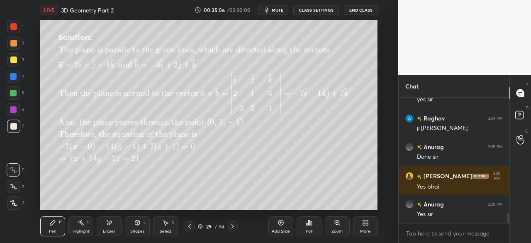
scroll to position [1441, 0]
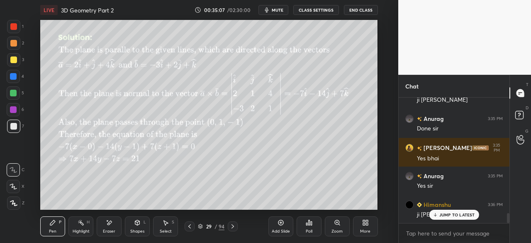
click at [232, 226] on icon at bounding box center [232, 226] width 7 height 7
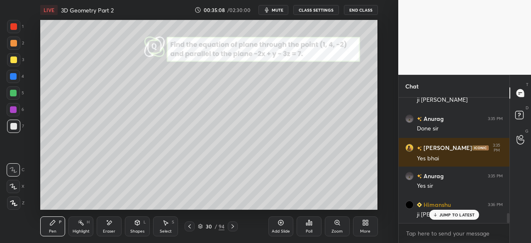
click at [455, 215] on p "JUMP TO LATEST" at bounding box center [457, 214] width 36 height 5
drag, startPoint x: 15, startPoint y: 28, endPoint x: 35, endPoint y: 49, distance: 29.1
click at [17, 29] on div at bounding box center [13, 26] width 13 height 13
click at [140, 230] on div "Shapes" at bounding box center [137, 231] width 14 height 4
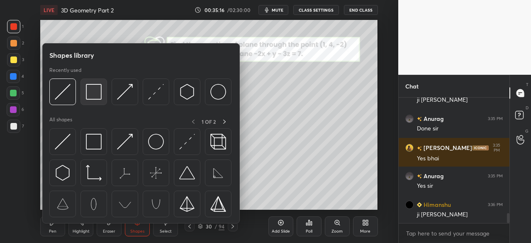
click at [93, 93] on img at bounding box center [94, 92] width 16 height 16
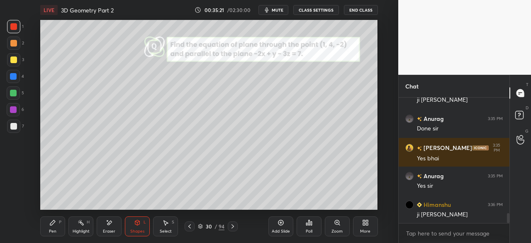
click at [50, 231] on div "Pen P" at bounding box center [52, 226] width 25 height 20
drag, startPoint x: 0, startPoint y: 123, endPoint x: 12, endPoint y: 124, distance: 12.5
click at [0, 123] on div "1 2 3 4 5 6 7 C X Z E E Erase all H H" at bounding box center [13, 115] width 27 height 190
click at [16, 126] on div at bounding box center [13, 126] width 7 height 7
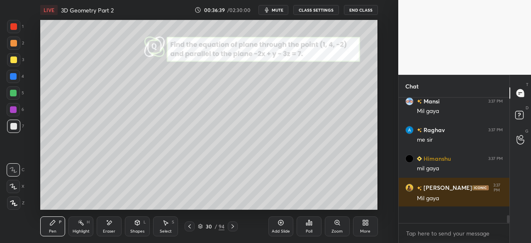
scroll to position [1592, 0]
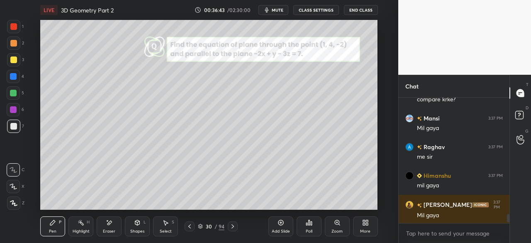
drag, startPoint x: 16, startPoint y: 75, endPoint x: 24, endPoint y: 76, distance: 8.9
click at [19, 76] on div at bounding box center [13, 76] width 13 height 13
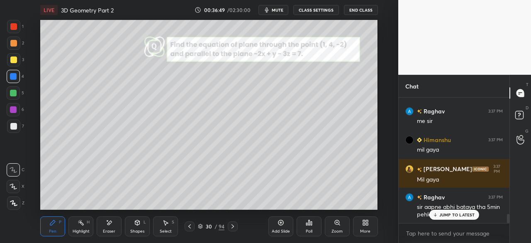
click at [12, 25] on div at bounding box center [13, 26] width 13 height 13
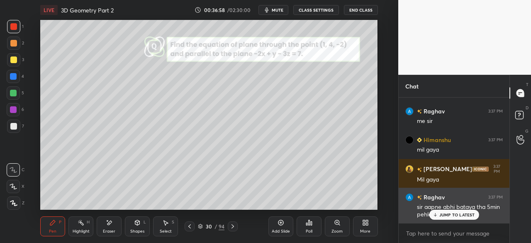
click at [456, 214] on p "JUMP TO LATEST" at bounding box center [457, 214] width 36 height 5
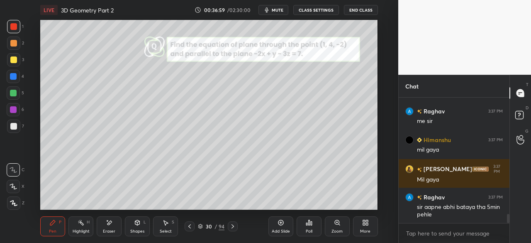
click at [17, 127] on div at bounding box center [13, 126] width 7 height 7
click at [115, 224] on div "Eraser" at bounding box center [109, 226] width 25 height 20
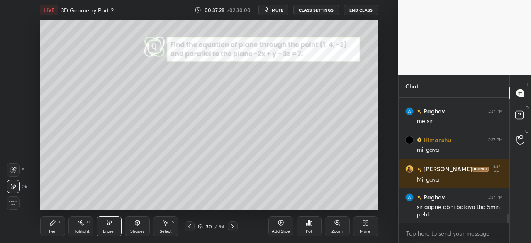
click at [59, 226] on div "Pen P" at bounding box center [52, 226] width 25 height 20
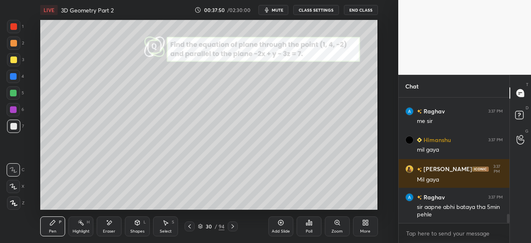
click at [232, 227] on icon at bounding box center [232, 226] width 7 height 7
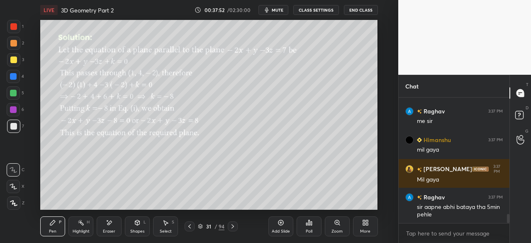
click at [232, 225] on icon at bounding box center [232, 226] width 7 height 7
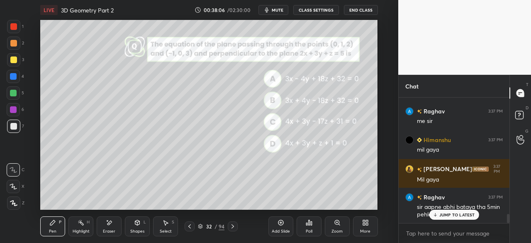
drag, startPoint x: 455, startPoint y: 215, endPoint x: 464, endPoint y: 231, distance: 18.6
click at [455, 215] on p "JUMP TO LATEST" at bounding box center [457, 214] width 36 height 5
click at [259, 225] on div "32 / 94" at bounding box center [211, 226] width 114 height 10
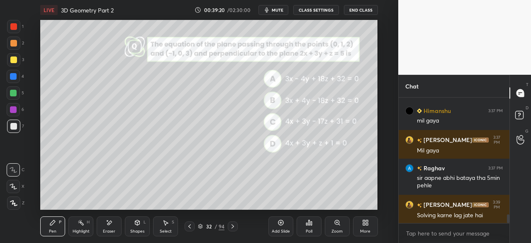
scroll to position [1708, 0]
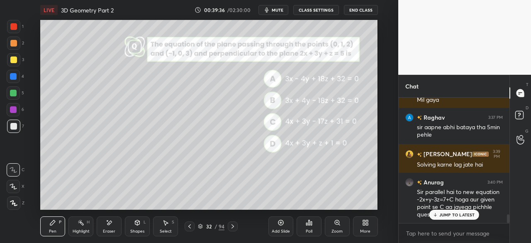
click at [451, 212] on p "JUMP TO LATEST" at bounding box center [457, 214] width 36 height 5
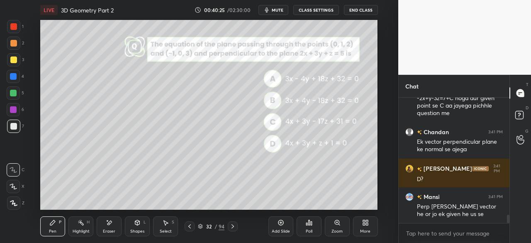
scroll to position [1837, 0]
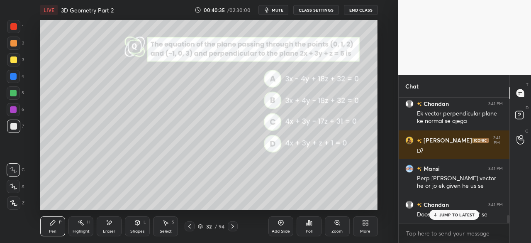
drag, startPoint x: 16, startPoint y: 25, endPoint x: 38, endPoint y: 56, distance: 37.2
click at [16, 27] on div at bounding box center [13, 26] width 7 height 7
click at [12, 73] on div at bounding box center [13, 76] width 7 height 7
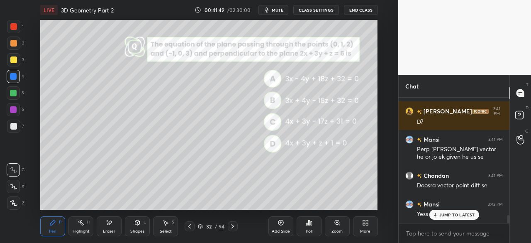
scroll to position [1894, 0]
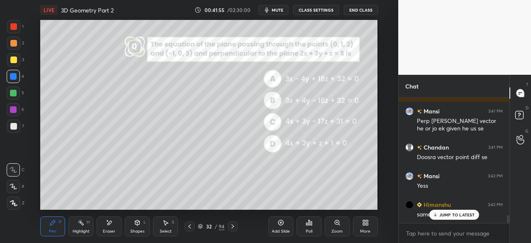
drag, startPoint x: 14, startPoint y: 128, endPoint x: 25, endPoint y: 142, distance: 18.0
click at [14, 130] on div at bounding box center [13, 125] width 13 height 13
click at [138, 230] on div "Shapes" at bounding box center [137, 231] width 14 height 4
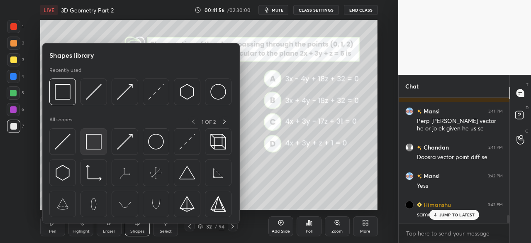
click at [89, 146] on img at bounding box center [94, 142] width 16 height 16
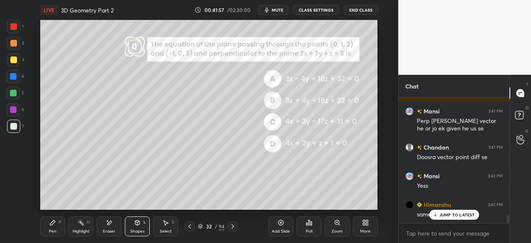
click at [140, 228] on div "Shapes L" at bounding box center [137, 226] width 25 height 20
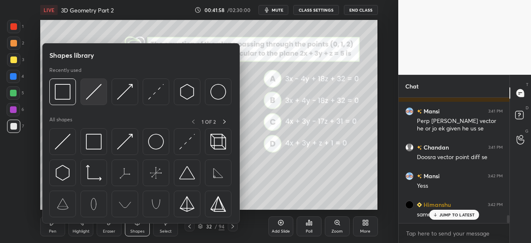
click at [95, 96] on img at bounding box center [94, 92] width 16 height 16
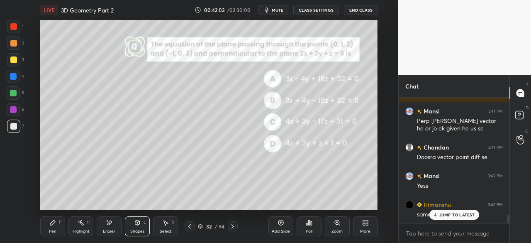
drag, startPoint x: 49, startPoint y: 231, endPoint x: 58, endPoint y: 226, distance: 9.7
click at [53, 229] on div "Pen" at bounding box center [52, 231] width 7 height 4
click at [234, 223] on icon at bounding box center [232, 226] width 7 height 7
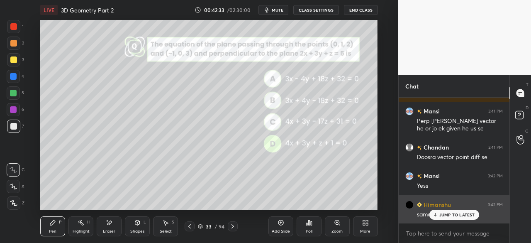
drag, startPoint x: 444, startPoint y: 214, endPoint x: 459, endPoint y: 205, distance: 18.2
click at [442, 214] on p "JUMP TO LATEST" at bounding box center [457, 214] width 36 height 5
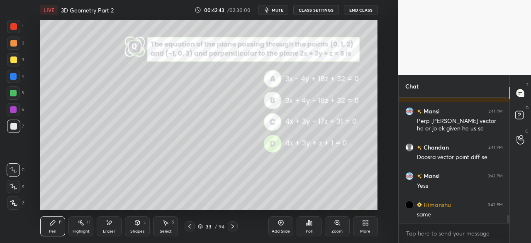
click at [232, 228] on icon at bounding box center [232, 226] width 7 height 7
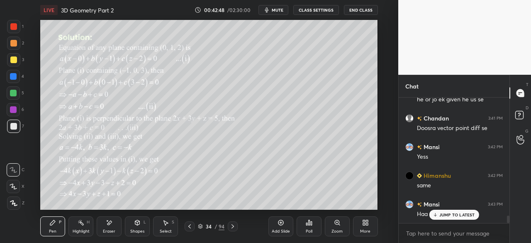
scroll to position [1952, 0]
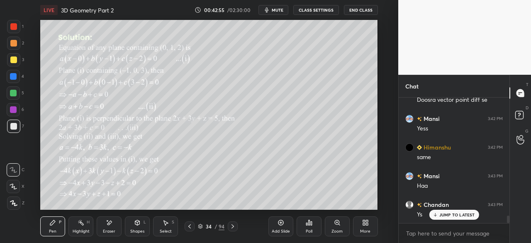
click at [231, 227] on icon at bounding box center [232, 226] width 7 height 7
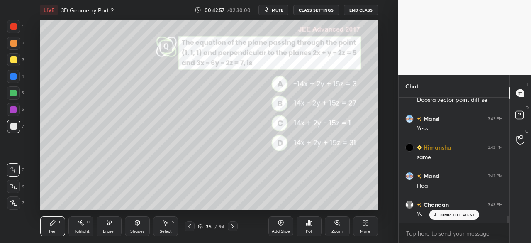
click at [460, 215] on p "JUMP TO LATEST" at bounding box center [457, 214] width 36 height 5
click at [140, 225] on div "Shapes L" at bounding box center [137, 226] width 25 height 20
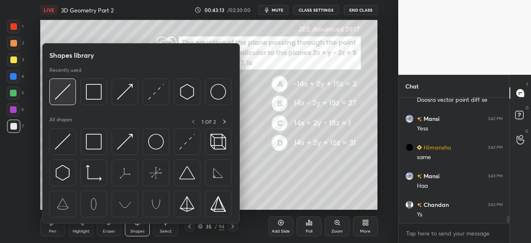
click at [61, 96] on img at bounding box center [63, 92] width 16 height 16
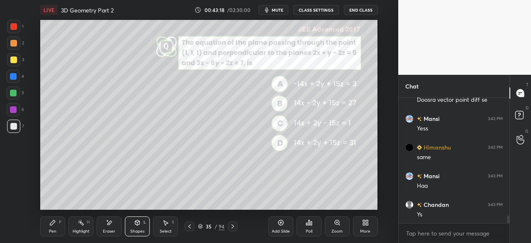
drag, startPoint x: 59, startPoint y: 223, endPoint x: 70, endPoint y: 210, distance: 17.4
click at [61, 220] on div "Pen P" at bounding box center [52, 226] width 25 height 20
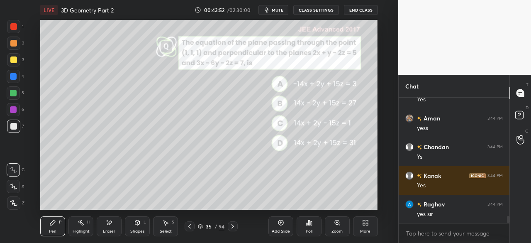
scroll to position [2196, 0]
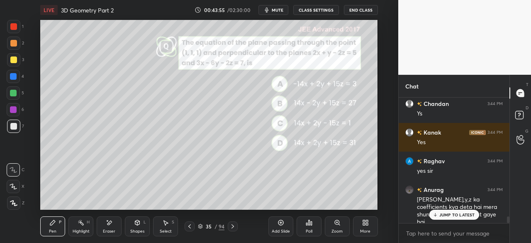
click at [10, 26] on div at bounding box center [13, 26] width 13 height 13
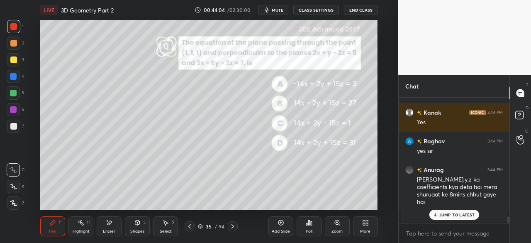
drag, startPoint x: 17, startPoint y: 124, endPoint x: 36, endPoint y: 131, distance: 20.3
click at [17, 125] on div at bounding box center [13, 125] width 13 height 13
click at [450, 214] on p "JUMP TO LATEST" at bounding box center [457, 214] width 36 height 5
drag, startPoint x: 17, startPoint y: 25, endPoint x: 25, endPoint y: 27, distance: 8.2
click at [20, 26] on div at bounding box center [13, 26] width 13 height 13
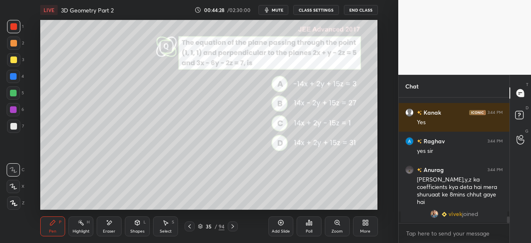
click at [14, 126] on div at bounding box center [13, 126] width 7 height 7
click at [235, 223] on icon at bounding box center [232, 226] width 7 height 7
click at [232, 225] on icon at bounding box center [232, 226] width 7 height 7
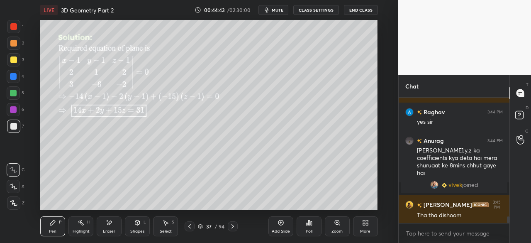
click at [232, 226] on icon at bounding box center [232, 226] width 7 height 7
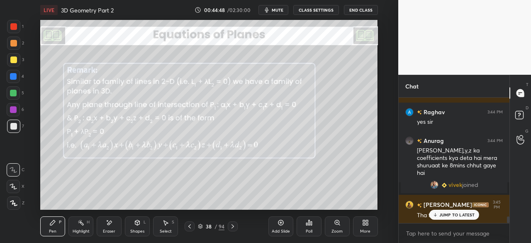
scroll to position [2273, 0]
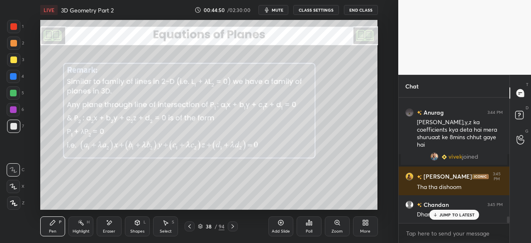
drag, startPoint x: 445, startPoint y: 217, endPoint x: 444, endPoint y: 241, distance: 23.7
click at [445, 218] on div "JUMP TO LATEST" at bounding box center [454, 215] width 50 height 10
drag, startPoint x: 232, startPoint y: 225, endPoint x: 239, endPoint y: 216, distance: 11.0
click at [232, 226] on icon at bounding box center [232, 226] width 7 height 7
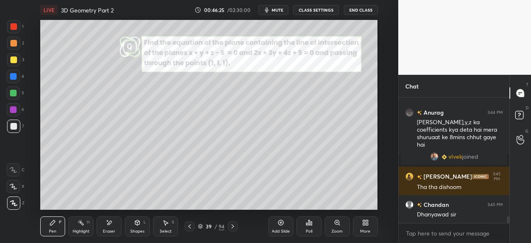
click at [233, 226] on icon at bounding box center [232, 226] width 7 height 7
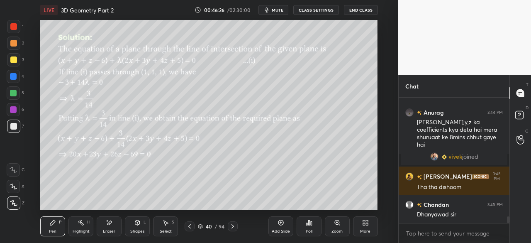
click at [257, 205] on div "LIVE 3D Geometry Part 2 00:46:26 / 02:30:00 mute CLASS SETTINGS End Class Setti…" at bounding box center [209, 121] width 365 height 243
click at [7, 168] on div at bounding box center [13, 169] width 13 height 13
click at [234, 227] on icon at bounding box center [232, 226] width 7 height 7
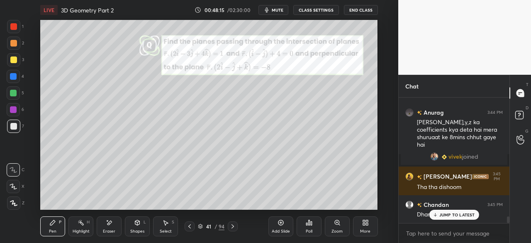
click at [19, 74] on div at bounding box center [13, 76] width 13 height 13
drag, startPoint x: 12, startPoint y: 23, endPoint x: 32, endPoint y: 28, distance: 20.5
click at [12, 24] on div at bounding box center [13, 26] width 13 height 13
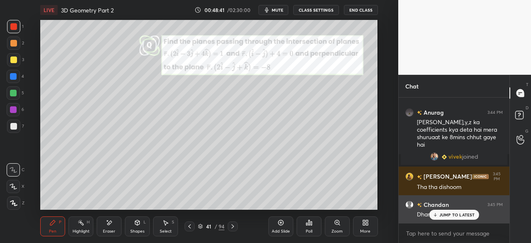
click at [450, 216] on p "JUMP TO LATEST" at bounding box center [457, 214] width 36 height 5
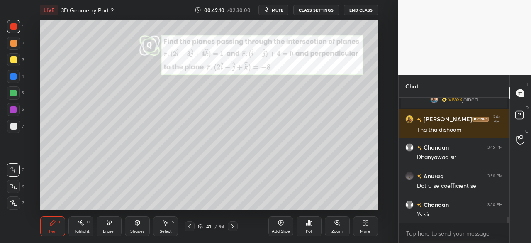
scroll to position [2359, 0]
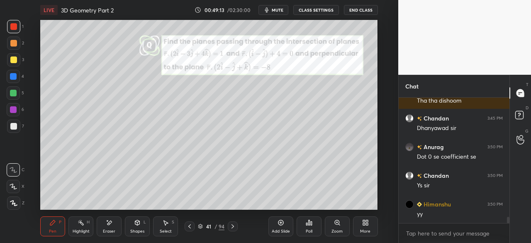
drag, startPoint x: 15, startPoint y: 125, endPoint x: 33, endPoint y: 123, distance: 17.9
click at [18, 123] on div at bounding box center [13, 125] width 13 height 13
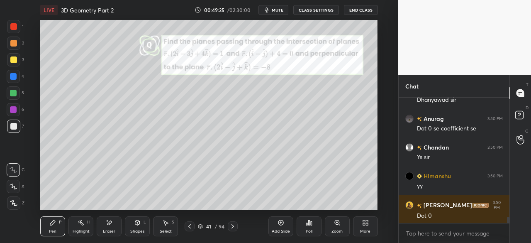
scroll to position [2416, 0]
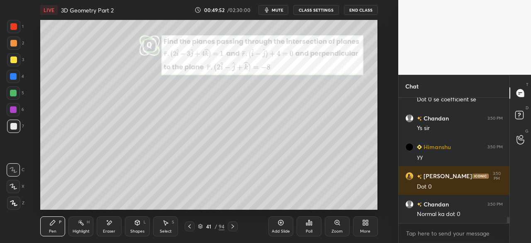
click at [14, 130] on div at bounding box center [13, 125] width 13 height 13
click at [236, 226] on div at bounding box center [233, 226] width 10 height 10
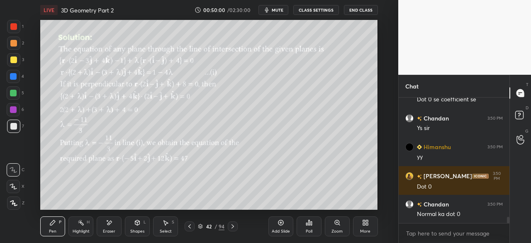
drag, startPoint x: 233, startPoint y: 227, endPoint x: 232, endPoint y: 223, distance: 4.6
click at [232, 227] on icon at bounding box center [232, 226] width 7 height 7
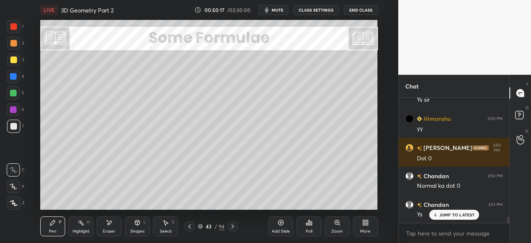
scroll to position [2474, 0]
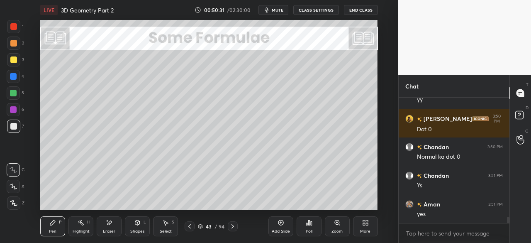
drag, startPoint x: 233, startPoint y: 225, endPoint x: 244, endPoint y: 229, distance: 11.6
click at [233, 226] on icon at bounding box center [232, 226] width 7 height 7
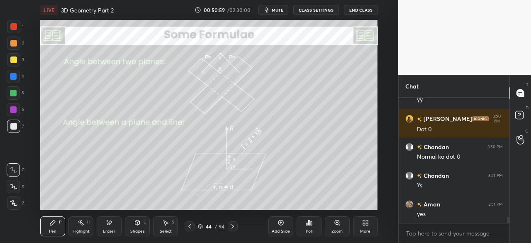
click at [280, 223] on icon at bounding box center [280, 222] width 2 height 2
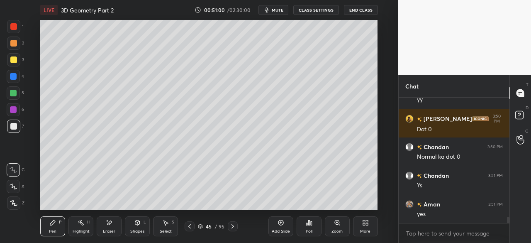
click at [138, 232] on div "Shapes" at bounding box center [137, 231] width 14 height 4
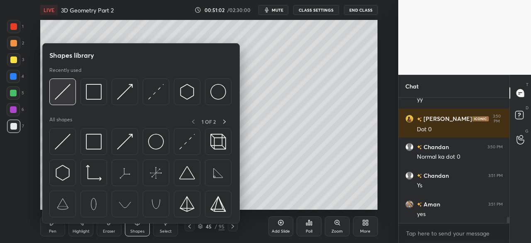
click at [66, 91] on img at bounding box center [63, 92] width 16 height 16
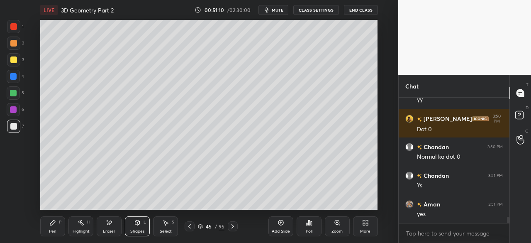
click at [14, 75] on div at bounding box center [13, 76] width 7 height 7
click at [132, 224] on div "Shapes L" at bounding box center [137, 226] width 25 height 20
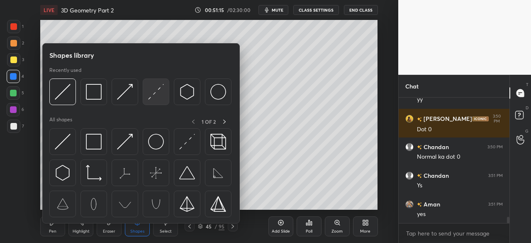
click at [146, 99] on div at bounding box center [156, 91] width 27 height 27
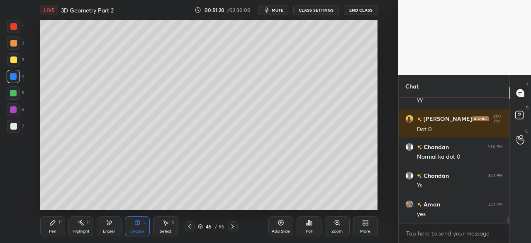
click at [58, 227] on div "Pen P" at bounding box center [52, 226] width 25 height 20
click at [137, 229] on div "Shapes" at bounding box center [137, 231] width 14 height 4
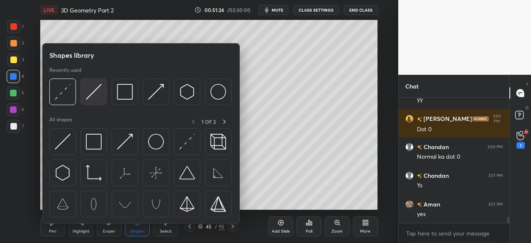
click at [102, 98] on div at bounding box center [93, 91] width 27 height 27
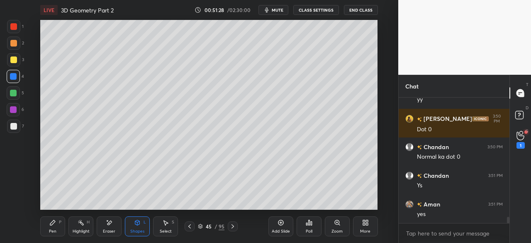
click at [17, 127] on div at bounding box center [13, 126] width 7 height 7
click at [142, 230] on div "Shapes" at bounding box center [137, 231] width 14 height 4
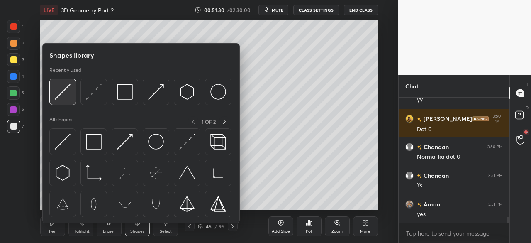
click at [65, 95] on img at bounding box center [63, 92] width 16 height 16
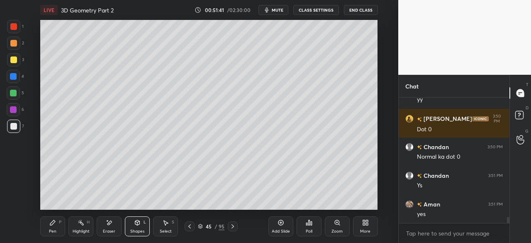
click at [138, 227] on div "Shapes L" at bounding box center [137, 226] width 25 height 20
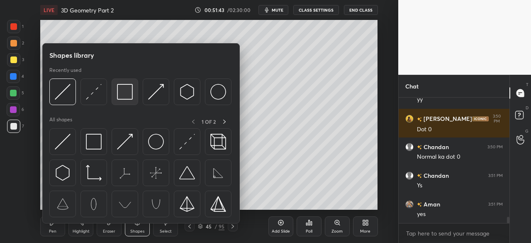
click at [129, 94] on img at bounding box center [125, 92] width 16 height 16
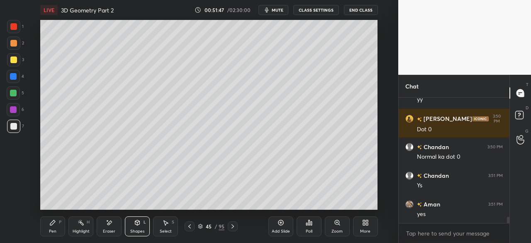
drag, startPoint x: 12, startPoint y: 76, endPoint x: 17, endPoint y: 85, distance: 9.3
click at [12, 78] on div at bounding box center [13, 76] width 7 height 7
click at [136, 223] on icon at bounding box center [137, 222] width 5 height 5
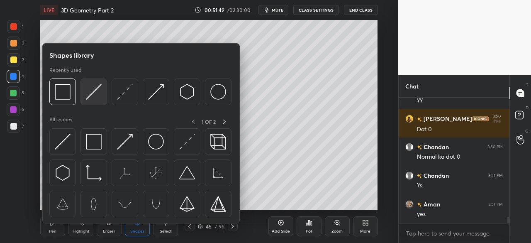
click at [92, 92] on img at bounding box center [94, 92] width 16 height 16
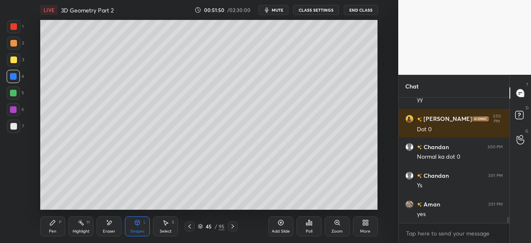
click at [130, 226] on div "Shapes L" at bounding box center [137, 226] width 25 height 20
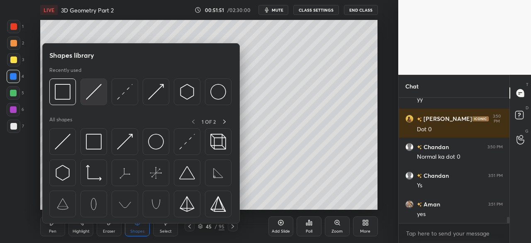
click at [95, 95] on img at bounding box center [94, 92] width 16 height 16
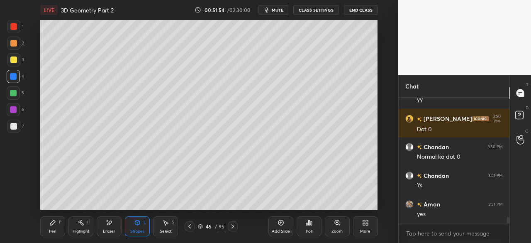
click at [56, 223] on div "Pen P" at bounding box center [52, 226] width 25 height 20
click at [16, 127] on div at bounding box center [13, 126] width 7 height 7
click at [138, 229] on div "Shapes" at bounding box center [137, 231] width 14 height 4
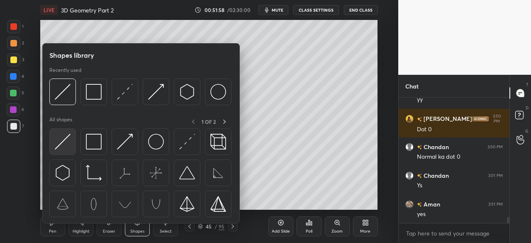
click at [66, 140] on img at bounding box center [63, 142] width 16 height 16
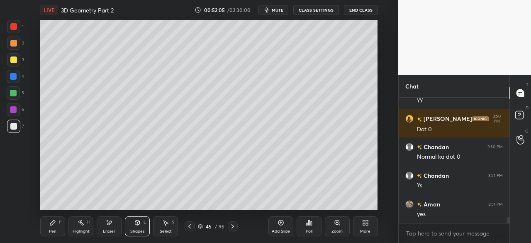
click at [139, 224] on div "Shapes L" at bounding box center [137, 226] width 25 height 20
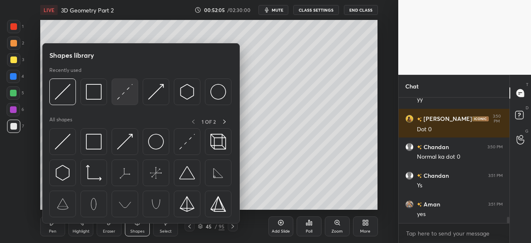
click at [121, 96] on img at bounding box center [125, 92] width 16 height 16
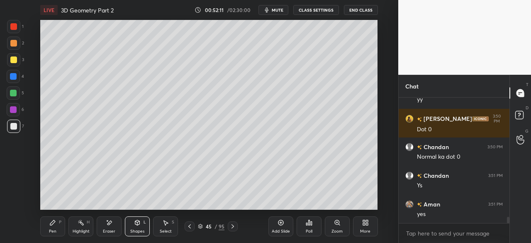
click at [104, 231] on div "Eraser" at bounding box center [109, 226] width 25 height 20
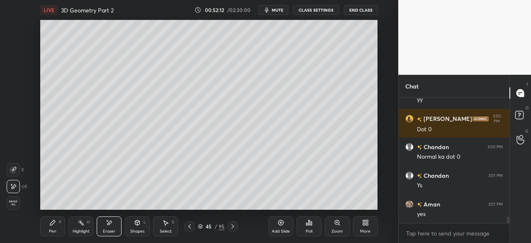
click at [140, 227] on div "Shapes L" at bounding box center [137, 226] width 25 height 20
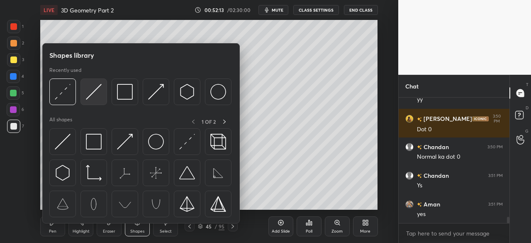
click at [95, 93] on img at bounding box center [94, 92] width 16 height 16
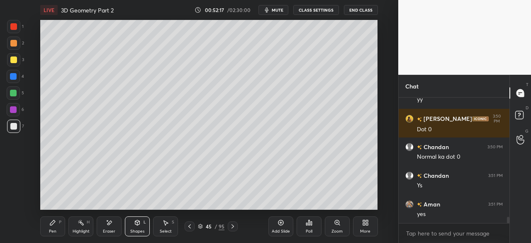
click at [59, 229] on div "Pen P" at bounding box center [52, 226] width 25 height 20
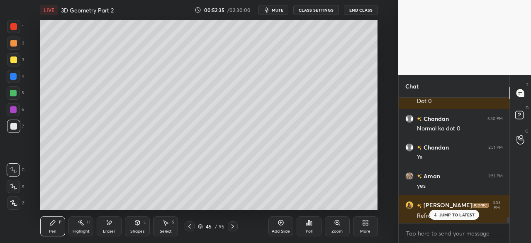
drag, startPoint x: 450, startPoint y: 214, endPoint x: 458, endPoint y: 240, distance: 27.0
click at [450, 215] on p "JUMP TO LATEST" at bounding box center [457, 214] width 36 height 5
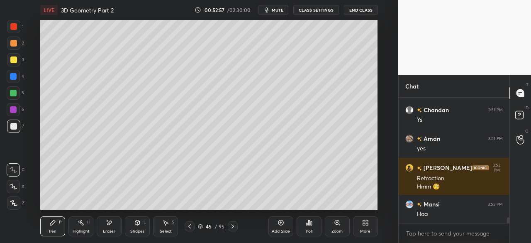
scroll to position [2567, 0]
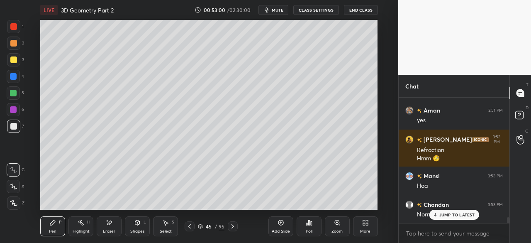
click at [444, 216] on p "JUMP TO LATEST" at bounding box center [457, 214] width 36 height 5
drag, startPoint x: 15, startPoint y: 60, endPoint x: 34, endPoint y: 85, distance: 31.1
click at [15, 63] on div at bounding box center [13, 59] width 7 height 7
click at [136, 226] on div "Shapes L" at bounding box center [137, 226] width 25 height 20
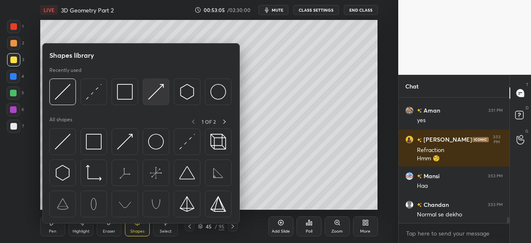
click at [157, 92] on img at bounding box center [156, 92] width 16 height 16
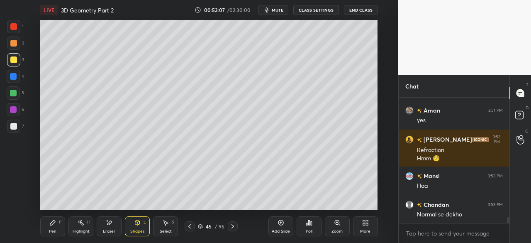
scroll to position [2596, 0]
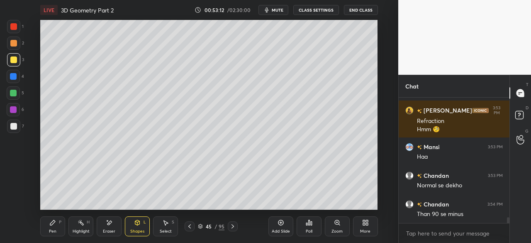
click at [50, 229] on div "Pen" at bounding box center [52, 231] width 7 height 4
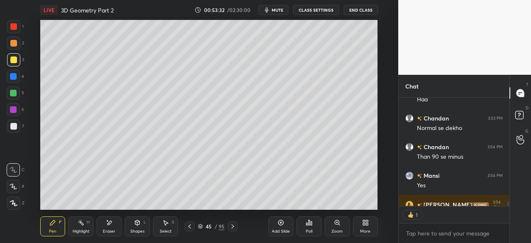
scroll to position [106, 108]
click at [11, 92] on div at bounding box center [13, 93] width 7 height 7
click at [139, 225] on icon at bounding box center [137, 222] width 7 height 7
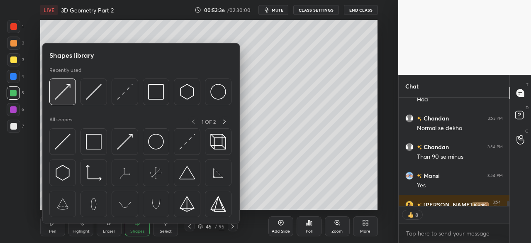
click at [64, 96] on img at bounding box center [63, 92] width 16 height 16
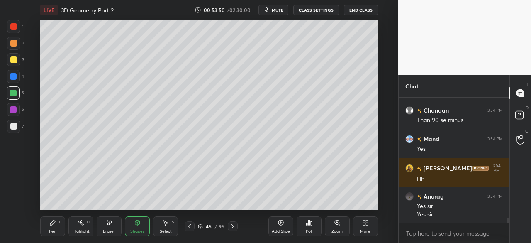
scroll to position [2719, 0]
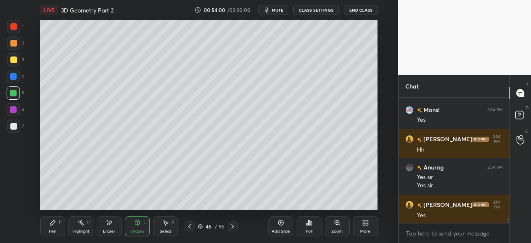
click at [44, 231] on div "Pen P" at bounding box center [52, 226] width 25 height 20
drag, startPoint x: 11, startPoint y: 124, endPoint x: 24, endPoint y: 122, distance: 13.0
click at [12, 124] on div at bounding box center [13, 126] width 7 height 7
click at [10, 95] on div at bounding box center [13, 92] width 13 height 13
click at [47, 232] on div "Pen P" at bounding box center [52, 226] width 25 height 20
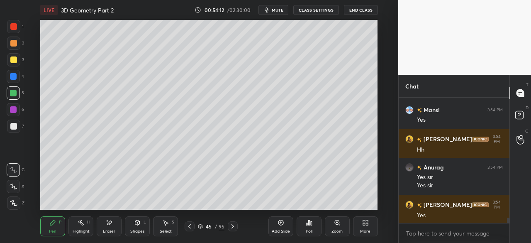
click at [10, 126] on div at bounding box center [13, 126] width 7 height 7
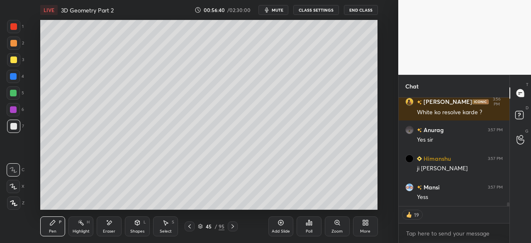
scroll to position [3107, 0]
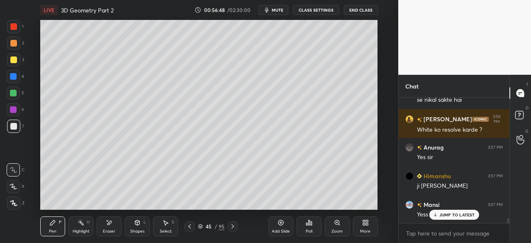
click at [188, 227] on icon at bounding box center [189, 226] width 7 height 7
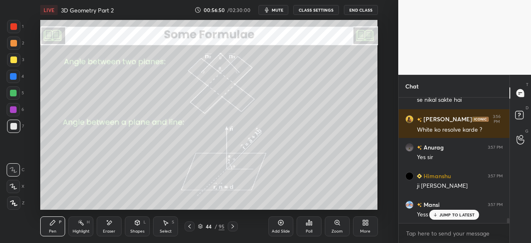
click at [233, 224] on icon at bounding box center [232, 226] width 7 height 7
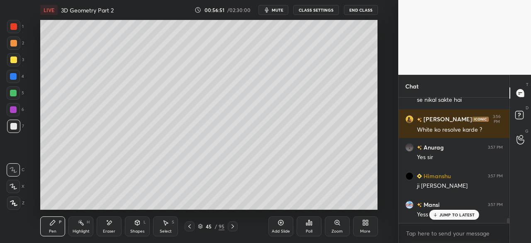
click at [234, 225] on icon at bounding box center [232, 226] width 7 height 7
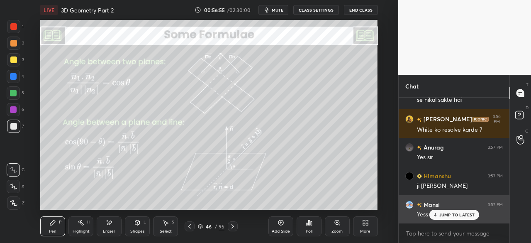
drag, startPoint x: 443, startPoint y: 215, endPoint x: 444, endPoint y: 210, distance: 4.7
click at [442, 215] on p "JUMP TO LATEST" at bounding box center [457, 214] width 36 height 5
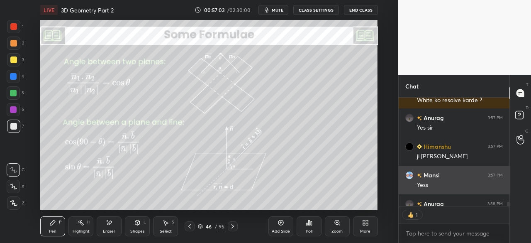
scroll to position [3, 2]
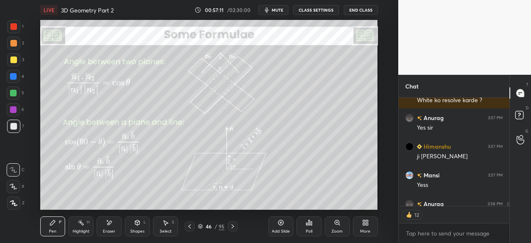
drag, startPoint x: 14, startPoint y: 129, endPoint x: 30, endPoint y: 151, distance: 27.3
click at [15, 132] on div at bounding box center [13, 125] width 13 height 13
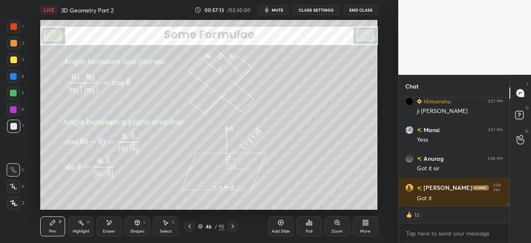
click at [231, 227] on icon at bounding box center [232, 226] width 7 height 7
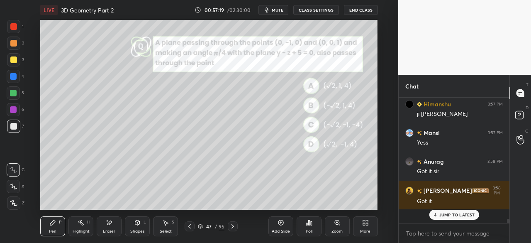
scroll to position [3164, 0]
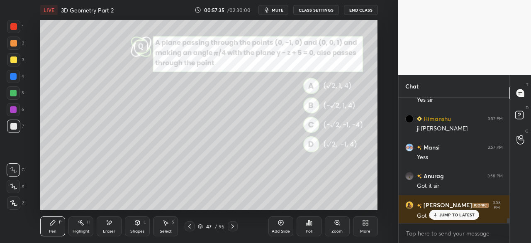
click at [17, 24] on div at bounding box center [13, 26] width 13 height 13
click at [16, 127] on div at bounding box center [13, 126] width 7 height 7
drag, startPoint x: 12, startPoint y: 26, endPoint x: 29, endPoint y: 31, distance: 17.2
click at [16, 28] on div at bounding box center [13, 26] width 7 height 7
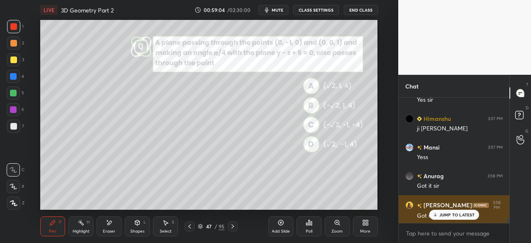
click at [452, 215] on p "JUMP TO LATEST" at bounding box center [457, 214] width 36 height 5
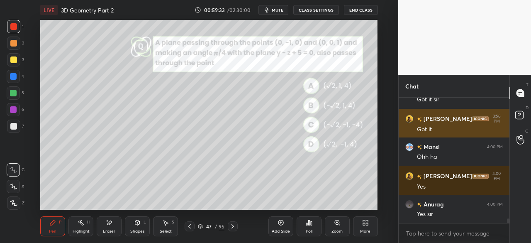
scroll to position [3250, 0]
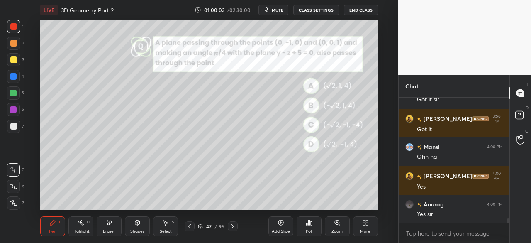
click at [16, 126] on div at bounding box center [13, 126] width 7 height 7
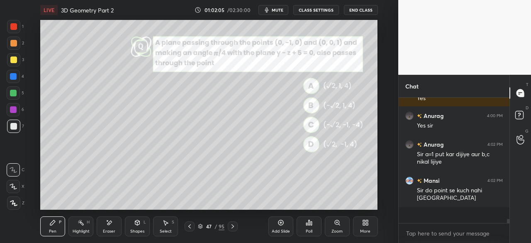
scroll to position [3322, 0]
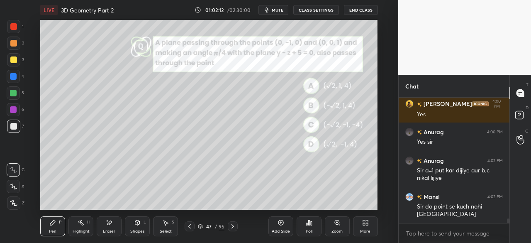
click at [16, 90] on div at bounding box center [13, 93] width 7 height 7
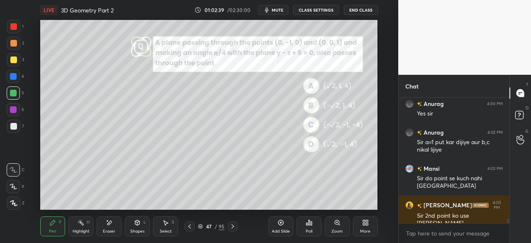
click at [15, 123] on div at bounding box center [13, 126] width 7 height 7
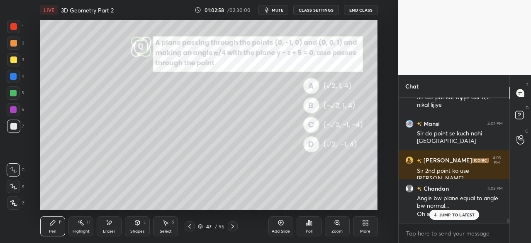
scroll to position [3424, 0]
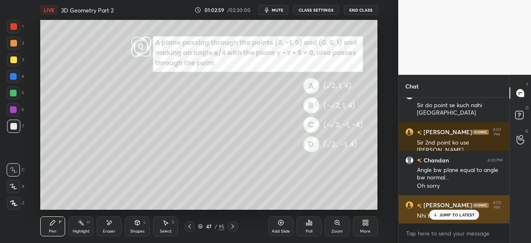
drag, startPoint x: 449, startPoint y: 211, endPoint x: 433, endPoint y: 210, distance: 16.3
click at [447, 211] on div "JUMP TO LATEST" at bounding box center [454, 215] width 50 height 10
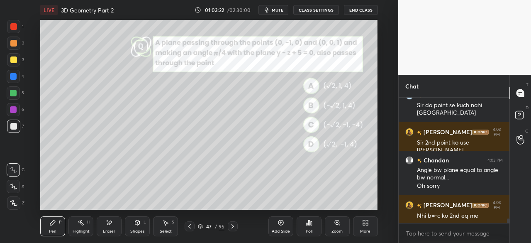
click at [275, 223] on div "Add Slide" at bounding box center [280, 226] width 25 height 20
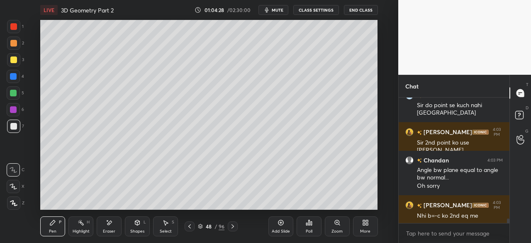
drag, startPoint x: 105, startPoint y: 229, endPoint x: 109, endPoint y: 215, distance: 14.5
click at [105, 227] on div "Eraser" at bounding box center [109, 226] width 25 height 20
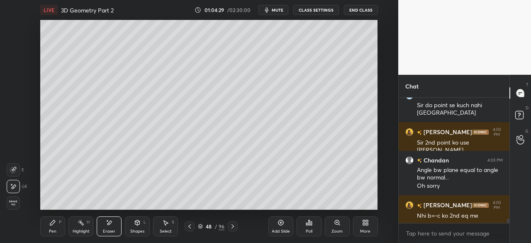
drag, startPoint x: 47, startPoint y: 226, endPoint x: 56, endPoint y: 210, distance: 18.6
click at [49, 223] on div "Pen P" at bounding box center [52, 226] width 25 height 20
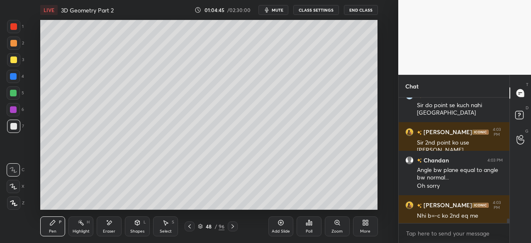
scroll to position [3444, 0]
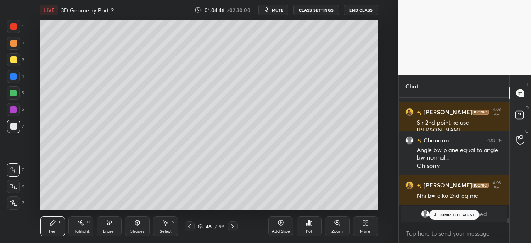
click at [449, 215] on p "JUMP TO LATEST" at bounding box center [457, 214] width 36 height 5
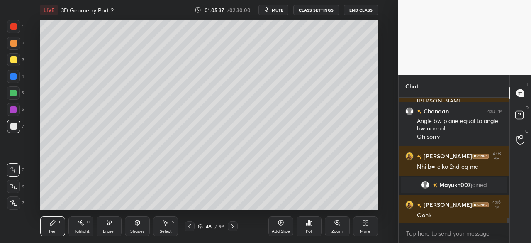
scroll to position [2796, 0]
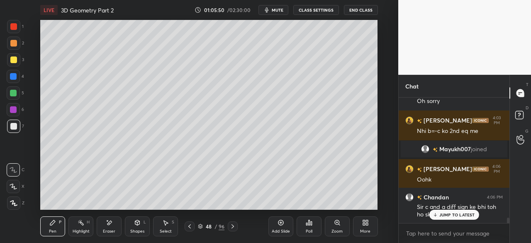
click at [453, 216] on p "JUMP TO LATEST" at bounding box center [457, 214] width 36 height 5
click at [114, 226] on div "Eraser" at bounding box center [109, 226] width 25 height 20
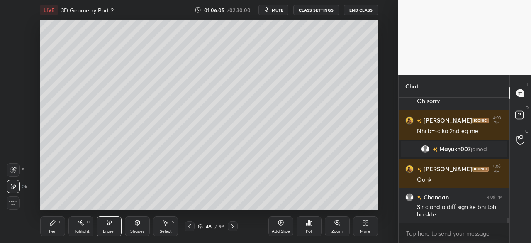
drag, startPoint x: 46, startPoint y: 228, endPoint x: 66, endPoint y: 213, distance: 25.3
click at [48, 226] on div "Pen P" at bounding box center [52, 226] width 25 height 20
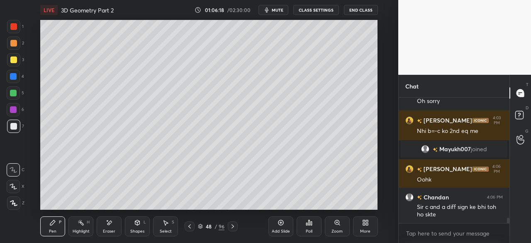
click at [189, 225] on icon at bounding box center [189, 226] width 7 height 7
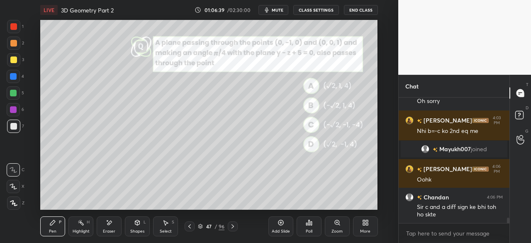
click at [231, 227] on icon at bounding box center [232, 226] width 7 height 7
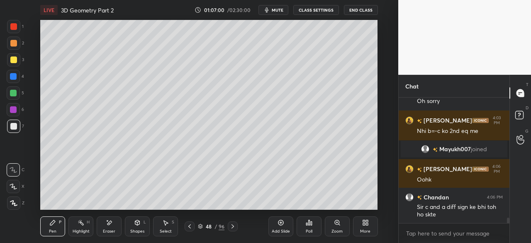
drag, startPoint x: 190, startPoint y: 226, endPoint x: 193, endPoint y: 231, distance: 6.0
click at [188, 227] on icon at bounding box center [189, 226] width 7 height 7
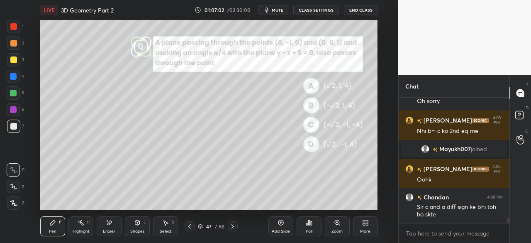
drag, startPoint x: 12, startPoint y: 125, endPoint x: 12, endPoint y: 147, distance: 22.4
click at [12, 126] on div at bounding box center [13, 126] width 7 height 7
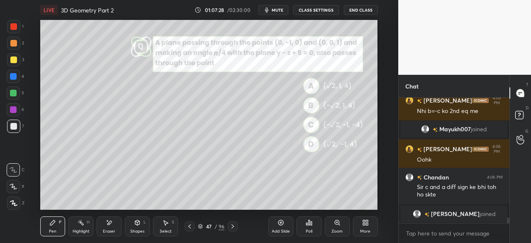
drag, startPoint x: 103, startPoint y: 230, endPoint x: 250, endPoint y: 210, distance: 148.7
click at [108, 229] on div "Eraser" at bounding box center [109, 226] width 25 height 20
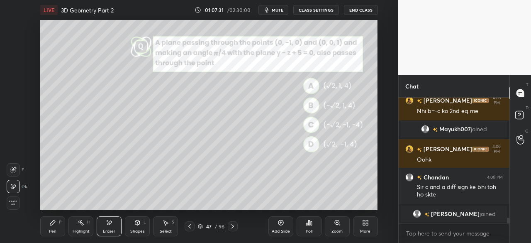
click at [48, 230] on div "Pen P" at bounding box center [52, 226] width 25 height 20
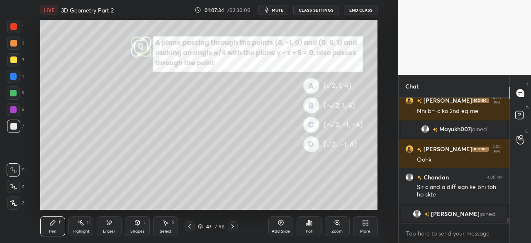
click at [118, 226] on div "Eraser" at bounding box center [109, 226] width 25 height 20
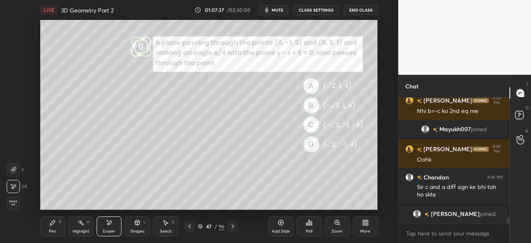
drag, startPoint x: 57, startPoint y: 225, endPoint x: 68, endPoint y: 223, distance: 11.3
click at [61, 224] on div "Pen P" at bounding box center [52, 226] width 25 height 20
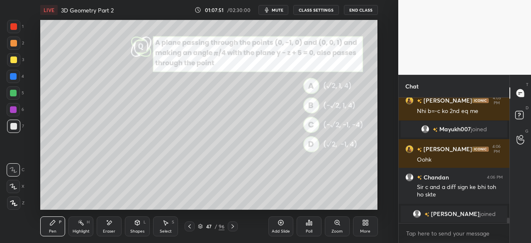
click at [232, 227] on icon at bounding box center [232, 226] width 7 height 7
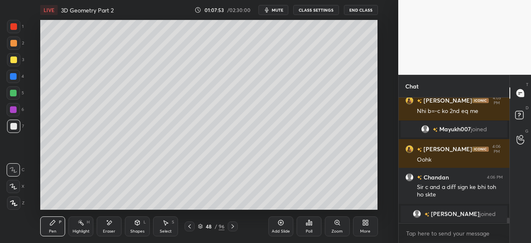
click at [110, 228] on div "Eraser" at bounding box center [109, 226] width 25 height 20
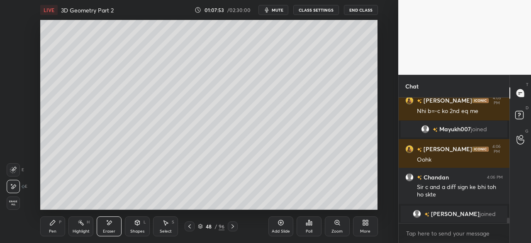
click at [20, 203] on div "Erase all" at bounding box center [13, 202] width 13 height 13
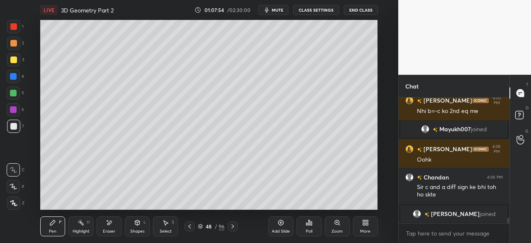
click at [47, 224] on div "Pen P" at bounding box center [52, 226] width 25 height 20
click at [12, 129] on div at bounding box center [13, 125] width 13 height 13
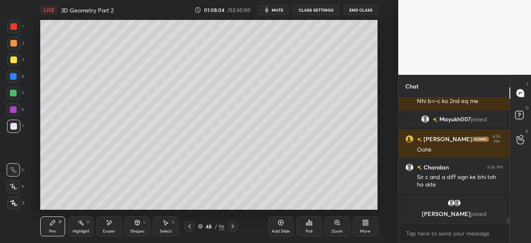
drag, startPoint x: 187, startPoint y: 228, endPoint x: 231, endPoint y: 229, distance: 43.6
click at [188, 227] on icon at bounding box center [189, 226] width 7 height 7
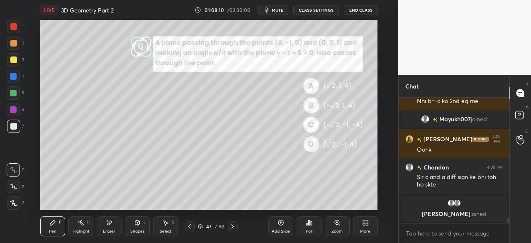
click at [232, 225] on icon at bounding box center [232, 226] width 7 height 7
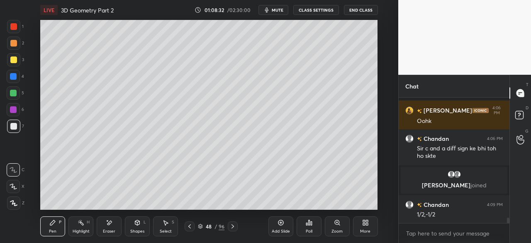
scroll to position [2875, 0]
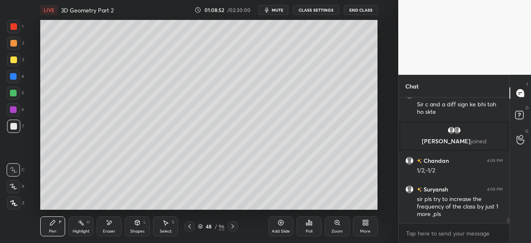
click at [189, 227] on icon at bounding box center [189, 226] width 7 height 7
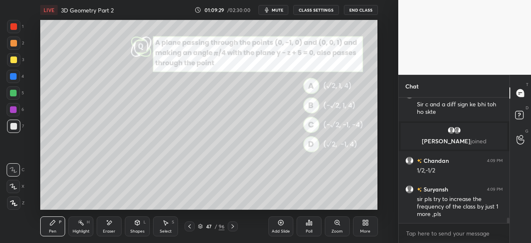
drag, startPoint x: 229, startPoint y: 230, endPoint x: 234, endPoint y: 229, distance: 4.7
click at [230, 231] on div at bounding box center [233, 226] width 10 height 10
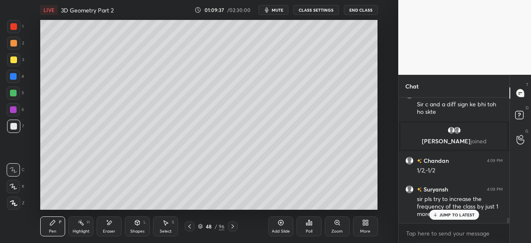
scroll to position [2903, 0]
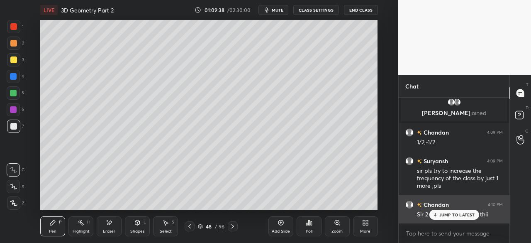
click at [448, 215] on p "JUMP TO LATEST" at bounding box center [457, 214] width 36 height 5
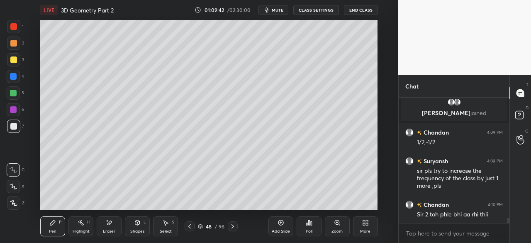
click at [186, 225] on div at bounding box center [190, 226] width 10 height 10
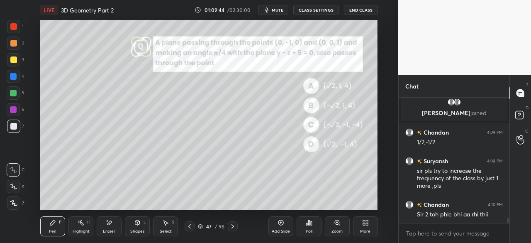
drag, startPoint x: 232, startPoint y: 226, endPoint x: 228, endPoint y: 211, distance: 15.4
click at [232, 226] on icon at bounding box center [232, 226] width 7 height 7
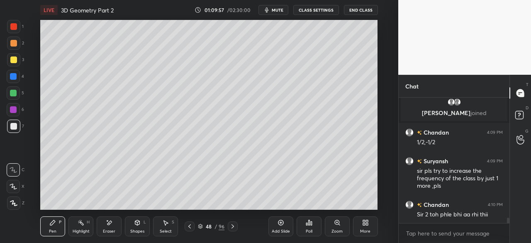
click at [191, 224] on icon at bounding box center [189, 226] width 7 height 7
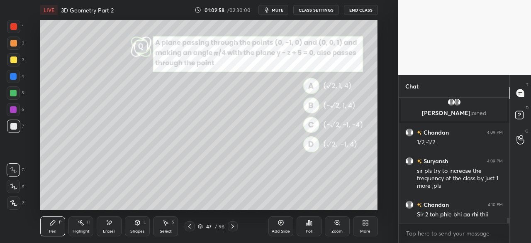
drag, startPoint x: 232, startPoint y: 227, endPoint x: 237, endPoint y: 210, distance: 16.9
click at [232, 226] on icon at bounding box center [232, 226] width 7 height 7
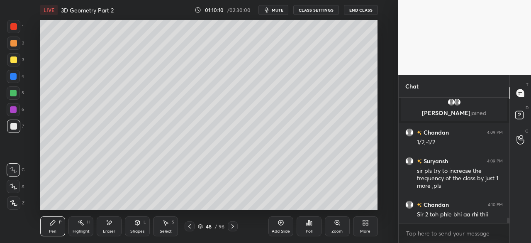
click at [188, 224] on icon at bounding box center [189, 226] width 7 height 7
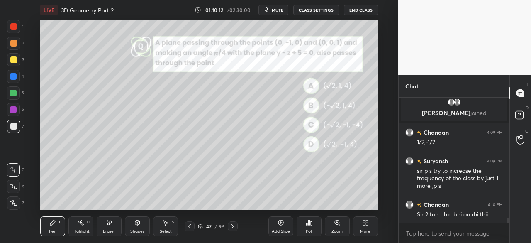
click at [234, 224] on icon at bounding box center [232, 226] width 7 height 7
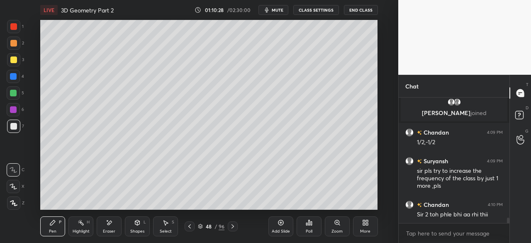
drag, startPoint x: 188, startPoint y: 226, endPoint x: 194, endPoint y: 226, distance: 6.7
click at [188, 226] on icon at bounding box center [189, 226] width 7 height 7
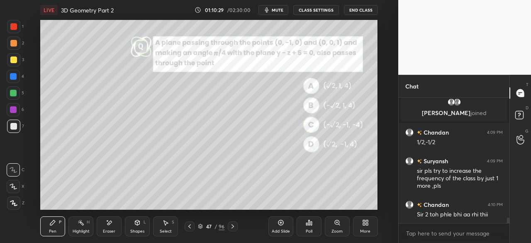
click at [231, 228] on icon at bounding box center [232, 226] width 7 height 7
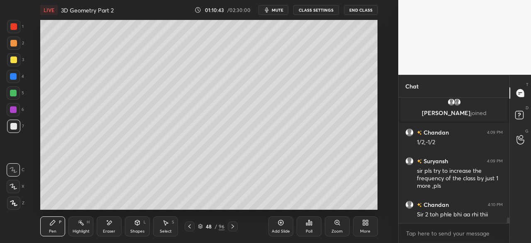
drag, startPoint x: 16, startPoint y: 127, endPoint x: 29, endPoint y: 154, distance: 29.5
click at [16, 129] on div at bounding box center [13, 125] width 13 height 13
drag, startPoint x: 112, startPoint y: 229, endPoint x: 113, endPoint y: 212, distance: 17.4
click at [111, 227] on div "Eraser" at bounding box center [109, 226] width 25 height 20
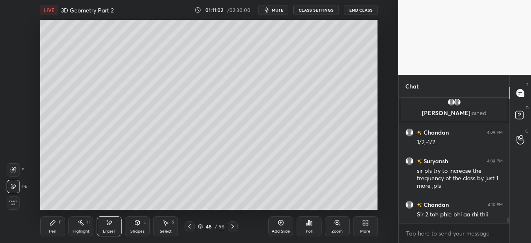
click at [51, 222] on icon at bounding box center [52, 222] width 5 height 5
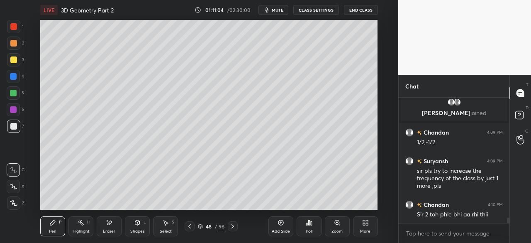
click at [116, 225] on div "Eraser" at bounding box center [109, 226] width 25 height 20
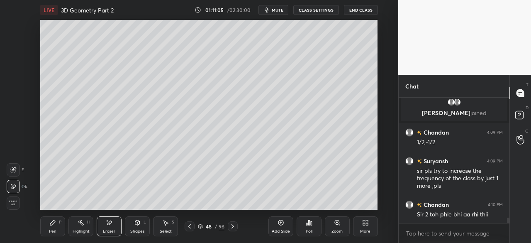
click at [62, 225] on div "Pen P" at bounding box center [52, 226] width 25 height 20
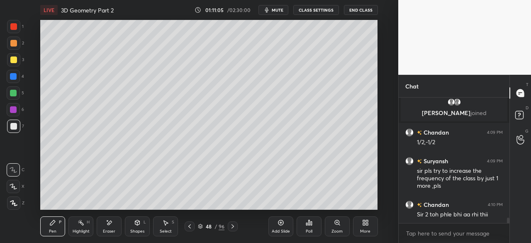
click at [186, 225] on div at bounding box center [190, 226] width 10 height 10
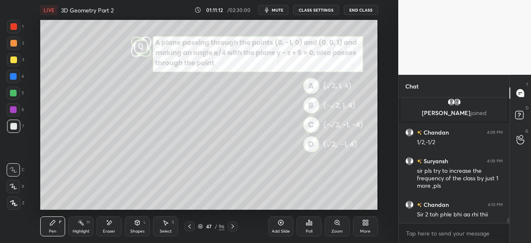
click at [230, 227] on icon at bounding box center [232, 226] width 7 height 7
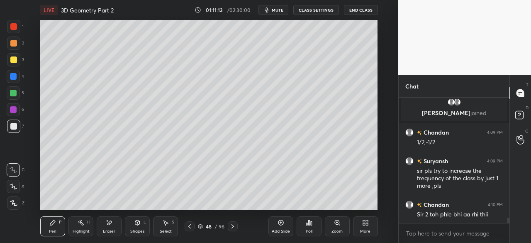
scroll to position [2932, 0]
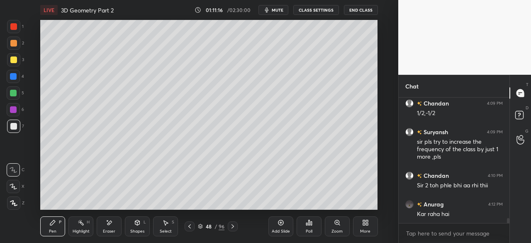
click at [232, 227] on icon at bounding box center [232, 226] width 7 height 7
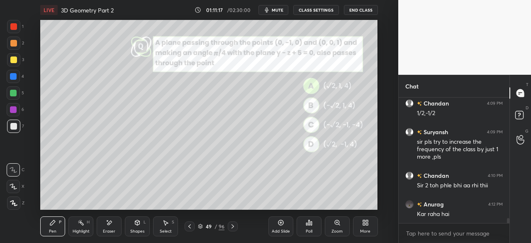
click at [233, 225] on icon at bounding box center [233, 226] width 2 height 4
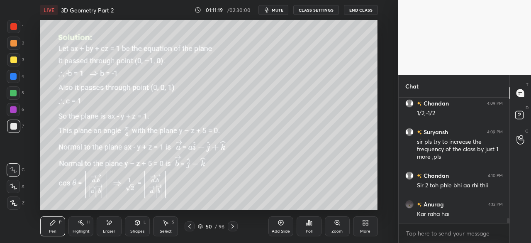
drag, startPoint x: 232, startPoint y: 228, endPoint x: 224, endPoint y: 224, distance: 8.5
click at [232, 228] on icon at bounding box center [232, 226] width 7 height 7
click at [190, 227] on icon at bounding box center [189, 226] width 7 height 7
click at [188, 227] on icon at bounding box center [189, 226] width 7 height 7
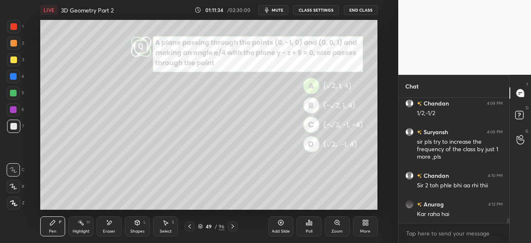
click at [189, 227] on icon at bounding box center [189, 226] width 2 height 4
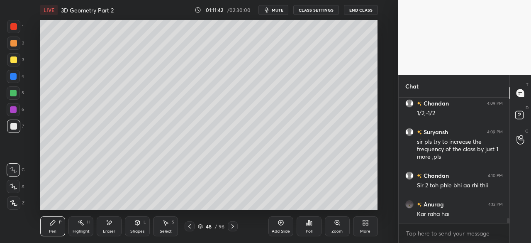
click at [189, 230] on div at bounding box center [190, 226] width 10 height 10
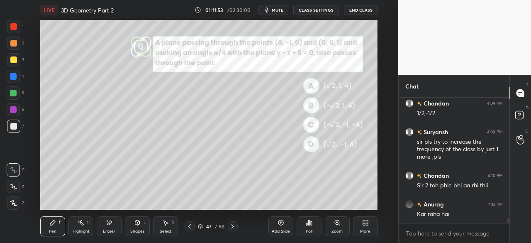
click at [232, 226] on icon at bounding box center [232, 226] width 7 height 7
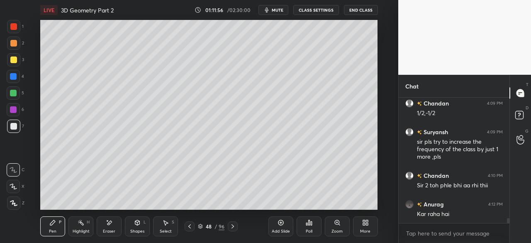
click at [232, 226] on icon at bounding box center [232, 226] width 7 height 7
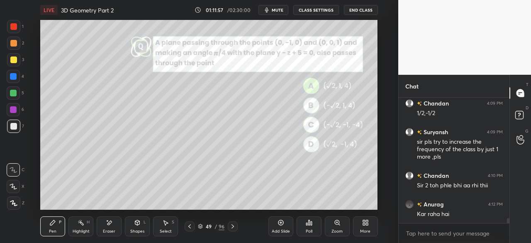
click at [233, 225] on icon at bounding box center [232, 226] width 7 height 7
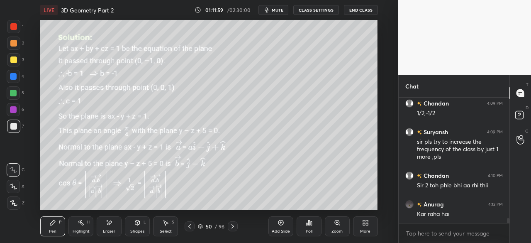
drag, startPoint x: 234, startPoint y: 227, endPoint x: 222, endPoint y: 212, distance: 18.9
click at [232, 225] on icon at bounding box center [232, 226] width 7 height 7
click at [190, 226] on icon at bounding box center [189, 226] width 7 height 7
click at [188, 227] on icon at bounding box center [189, 226] width 7 height 7
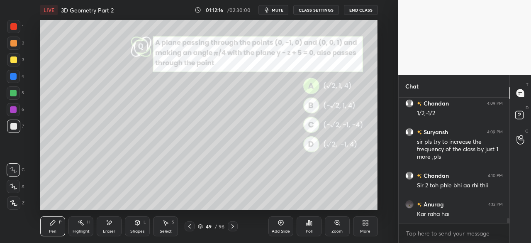
click at [188, 227] on icon at bounding box center [189, 226] width 7 height 7
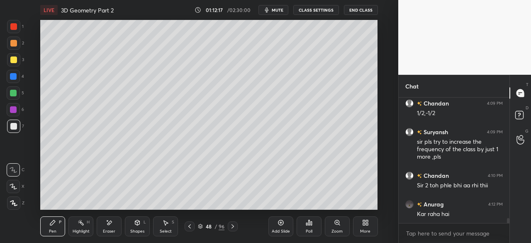
click at [190, 225] on icon at bounding box center [189, 226] width 7 height 7
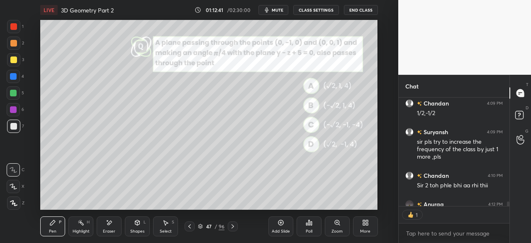
scroll to position [3, 2]
click at [234, 227] on icon at bounding box center [232, 226] width 7 height 7
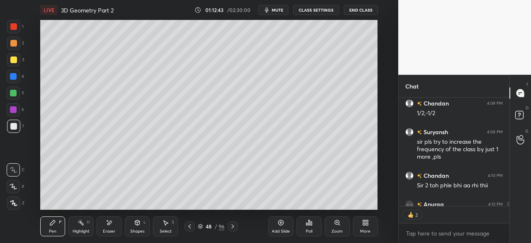
click at [232, 225] on icon at bounding box center [232, 226] width 7 height 7
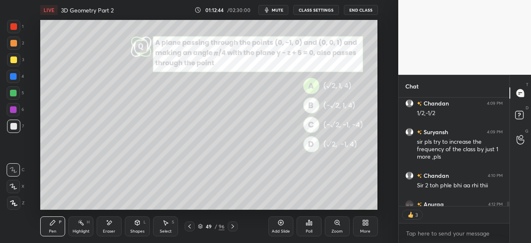
click at [232, 226] on icon at bounding box center [232, 226] width 7 height 7
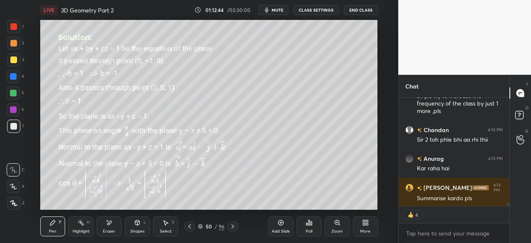
click at [232, 226] on icon at bounding box center [232, 226] width 7 height 7
click at [190, 225] on icon at bounding box center [189, 226] width 7 height 7
click at [190, 225] on icon at bounding box center [189, 226] width 2 height 4
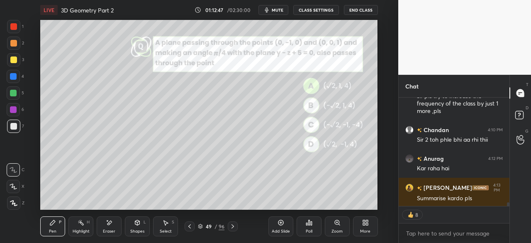
click at [188, 226] on icon at bounding box center [189, 226] width 7 height 7
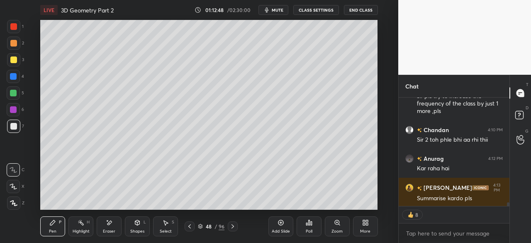
click at [186, 226] on icon at bounding box center [189, 226] width 7 height 7
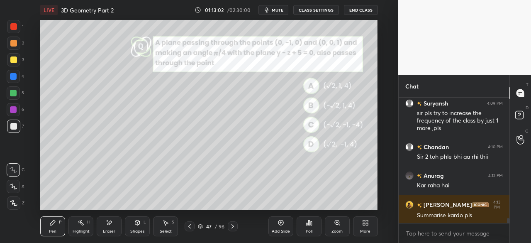
scroll to position [3, 2]
click at [232, 224] on icon at bounding box center [232, 226] width 7 height 7
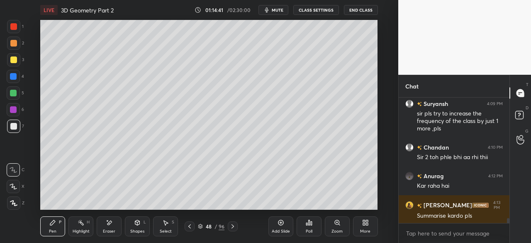
click at [232, 223] on icon at bounding box center [232, 226] width 7 height 7
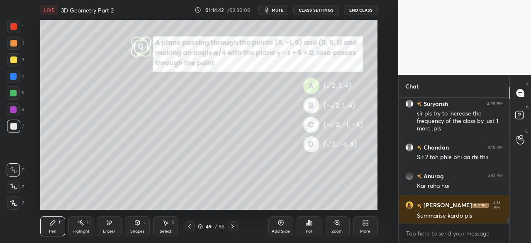
scroll to position [2990, 0]
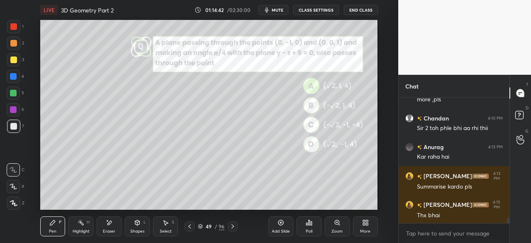
click at [232, 227] on icon at bounding box center [232, 226] width 7 height 7
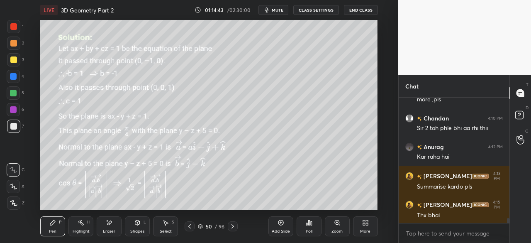
click at [232, 229] on icon at bounding box center [232, 226] width 7 height 7
click at [234, 227] on icon at bounding box center [232, 226] width 7 height 7
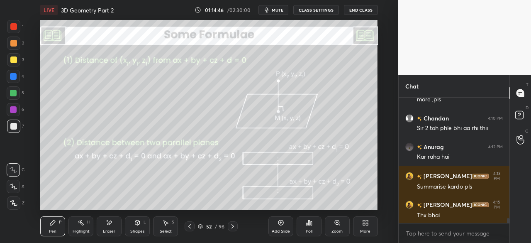
scroll to position [3018, 0]
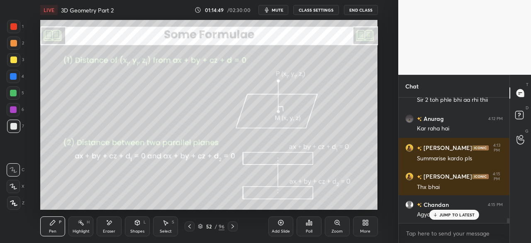
click at [453, 214] on p "JUMP TO LATEST" at bounding box center [457, 214] width 36 height 5
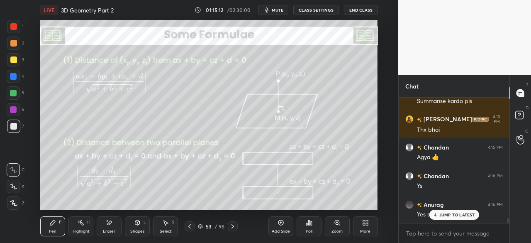
scroll to position [3104, 0]
drag, startPoint x: 234, startPoint y: 226, endPoint x: 238, endPoint y: 224, distance: 4.8
click at [238, 224] on div "53 / 96" at bounding box center [211, 226] width 114 height 10
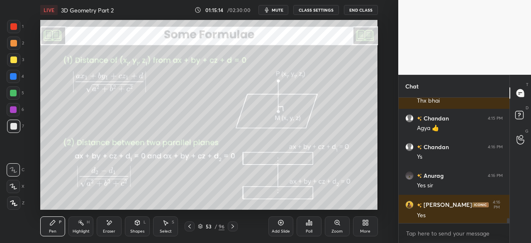
click at [230, 227] on icon at bounding box center [232, 226] width 7 height 7
drag, startPoint x: 232, startPoint y: 225, endPoint x: 234, endPoint y: 212, distance: 13.4
click at [232, 225] on icon at bounding box center [233, 226] width 2 height 4
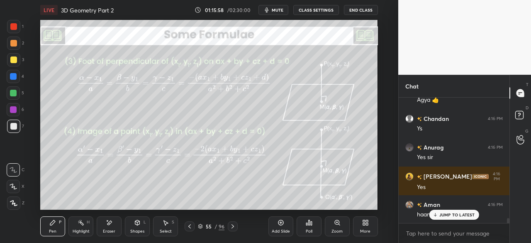
drag, startPoint x: 232, startPoint y: 226, endPoint x: 246, endPoint y: 213, distance: 18.5
click at [233, 224] on icon at bounding box center [232, 226] width 7 height 7
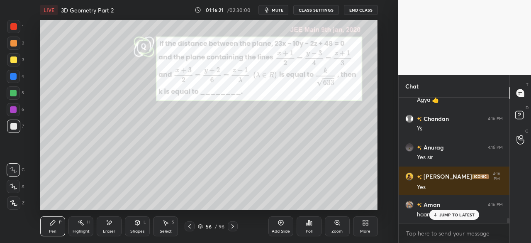
click at [12, 78] on div at bounding box center [13, 76] width 7 height 7
click at [136, 228] on div "Shapes L" at bounding box center [137, 226] width 25 height 20
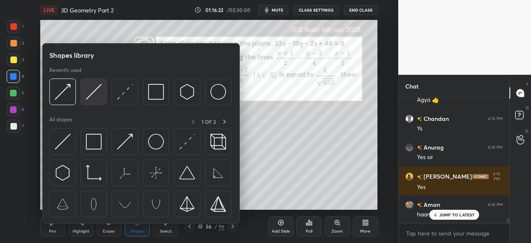
click at [89, 97] on img at bounding box center [94, 92] width 16 height 16
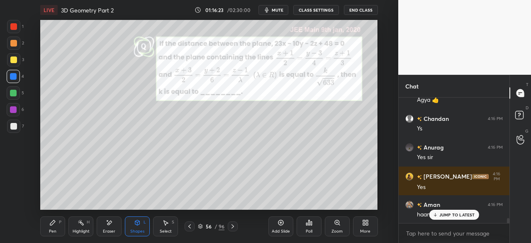
click at [16, 92] on div at bounding box center [13, 93] width 7 height 7
drag, startPoint x: 50, startPoint y: 232, endPoint x: 73, endPoint y: 215, distance: 29.4
click at [52, 231] on div "Pen" at bounding box center [52, 231] width 7 height 4
click at [139, 224] on icon at bounding box center [137, 222] width 5 height 5
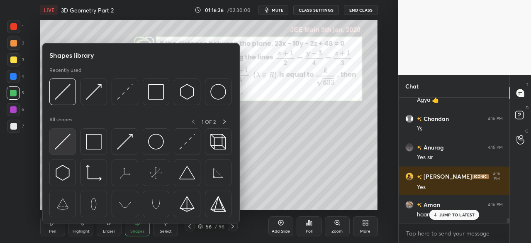
click at [66, 144] on img at bounding box center [63, 142] width 16 height 16
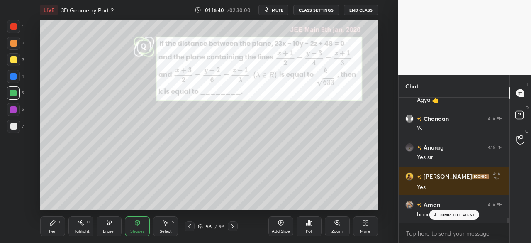
click at [49, 233] on div "Pen P" at bounding box center [52, 226] width 25 height 20
drag, startPoint x: 441, startPoint y: 211, endPoint x: 402, endPoint y: 224, distance: 41.1
click at [439, 211] on div "JUMP TO LATEST" at bounding box center [454, 215] width 50 height 10
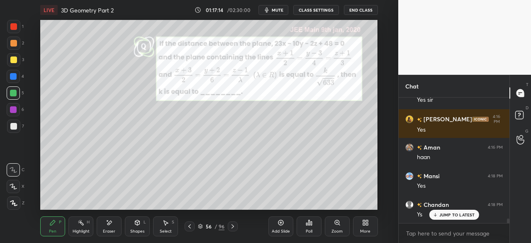
scroll to position [3247, 0]
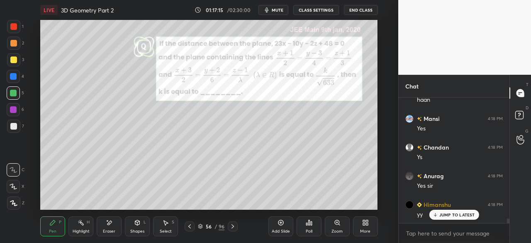
drag, startPoint x: 17, startPoint y: 74, endPoint x: 28, endPoint y: 73, distance: 11.3
click at [16, 73] on div at bounding box center [13, 76] width 13 height 13
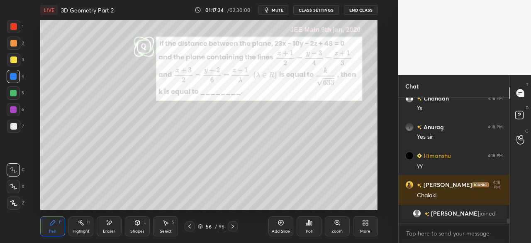
click at [12, 124] on div at bounding box center [13, 126] width 7 height 7
click at [233, 226] on icon at bounding box center [233, 226] width 2 height 4
click at [236, 225] on icon at bounding box center [232, 226] width 7 height 7
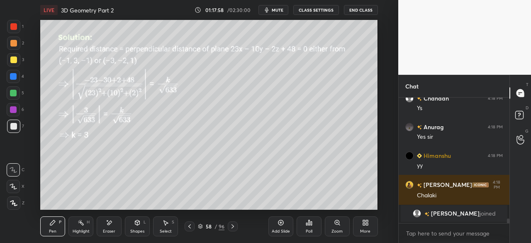
click at [191, 227] on icon at bounding box center [189, 226] width 7 height 7
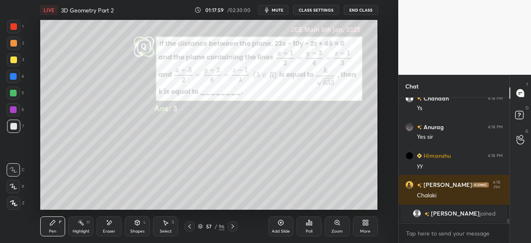
click at [191, 228] on icon at bounding box center [189, 226] width 7 height 7
click at [140, 225] on div "Shapes L" at bounding box center [137, 226] width 25 height 20
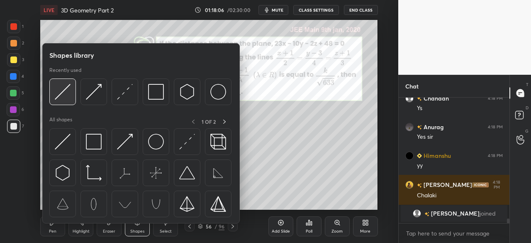
click at [65, 99] on img at bounding box center [63, 92] width 16 height 16
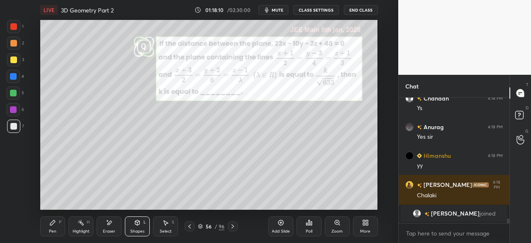
scroll to position [3332, 0]
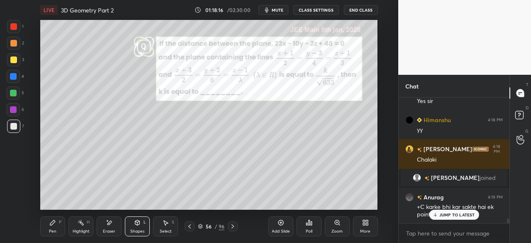
drag, startPoint x: 52, startPoint y: 229, endPoint x: 63, endPoint y: 222, distance: 12.5
click at [54, 228] on div "Pen P" at bounding box center [52, 226] width 25 height 20
drag, startPoint x: 139, startPoint y: 225, endPoint x: 139, endPoint y: 221, distance: 4.2
click at [139, 221] on icon at bounding box center [137, 222] width 7 height 7
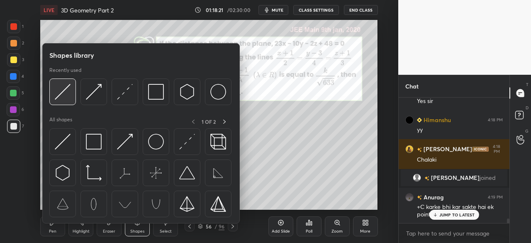
click at [71, 94] on div at bounding box center [62, 91] width 27 height 27
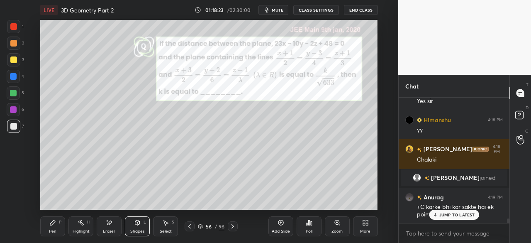
click at [53, 225] on div "Pen P" at bounding box center [52, 226] width 25 height 20
click at [438, 214] on icon at bounding box center [434, 214] width 5 height 5
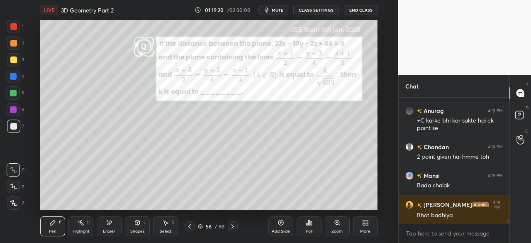
scroll to position [3438, 0]
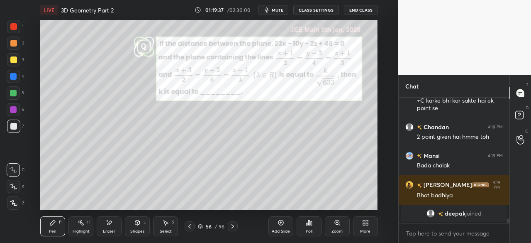
click at [232, 224] on icon at bounding box center [233, 226] width 2 height 4
click at [230, 227] on icon at bounding box center [232, 226] width 7 height 7
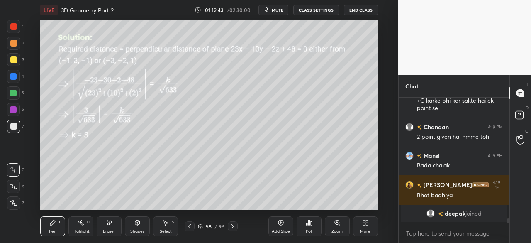
click at [232, 226] on icon at bounding box center [232, 226] width 7 height 7
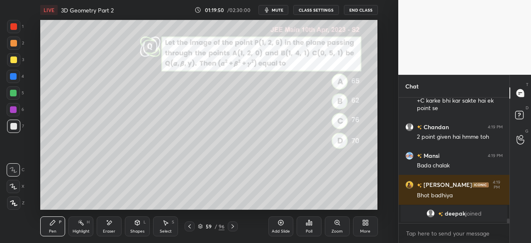
drag, startPoint x: 14, startPoint y: 79, endPoint x: 32, endPoint y: 100, distance: 27.4
click at [15, 80] on div at bounding box center [13, 76] width 13 height 13
click at [135, 225] on div "Shapes L" at bounding box center [137, 226] width 25 height 20
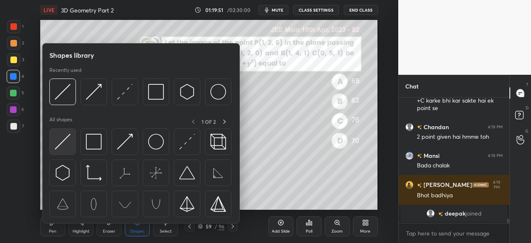
click at [62, 140] on img at bounding box center [63, 142] width 16 height 16
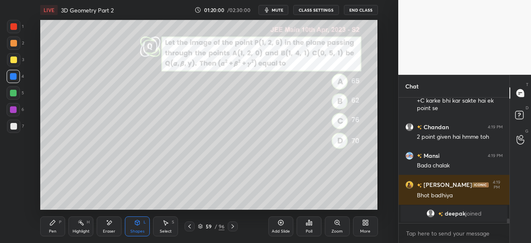
drag, startPoint x: 52, startPoint y: 229, endPoint x: 69, endPoint y: 215, distance: 22.6
click at [56, 227] on div "Pen P" at bounding box center [52, 226] width 25 height 20
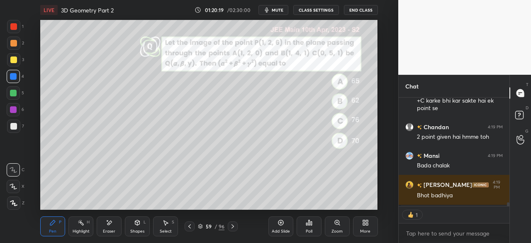
scroll to position [3, 2]
drag, startPoint x: 13, startPoint y: 124, endPoint x: 31, endPoint y: 127, distance: 17.7
click at [15, 125] on div at bounding box center [13, 126] width 7 height 7
drag, startPoint x: 10, startPoint y: 75, endPoint x: 34, endPoint y: 105, distance: 38.4
click at [12, 78] on div at bounding box center [13, 76] width 7 height 7
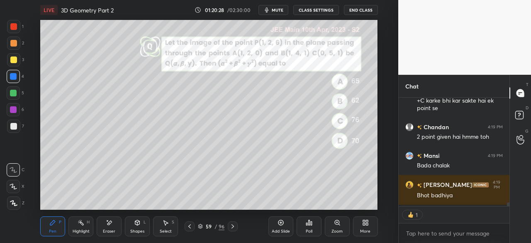
drag, startPoint x: 232, startPoint y: 228, endPoint x: 229, endPoint y: 220, distance: 8.0
click at [232, 227] on icon at bounding box center [232, 226] width 7 height 7
click at [232, 225] on icon at bounding box center [233, 226] width 2 height 4
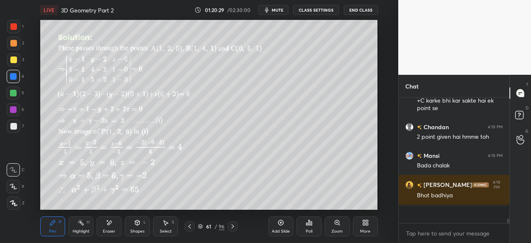
scroll to position [3438, 0]
click at [189, 226] on icon at bounding box center [189, 226] width 2 height 4
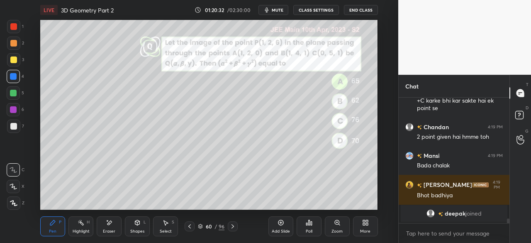
drag, startPoint x: 188, startPoint y: 225, endPoint x: 178, endPoint y: 213, distance: 15.4
click at [188, 225] on icon at bounding box center [189, 226] width 7 height 7
click at [232, 225] on icon at bounding box center [232, 226] width 7 height 7
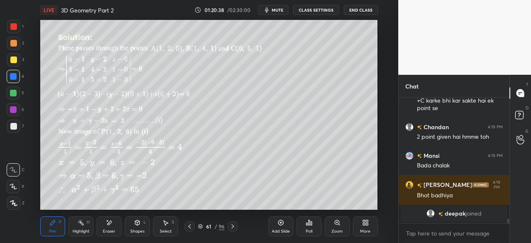
click at [189, 226] on icon at bounding box center [189, 226] width 2 height 4
click at [191, 227] on icon at bounding box center [189, 226] width 7 height 7
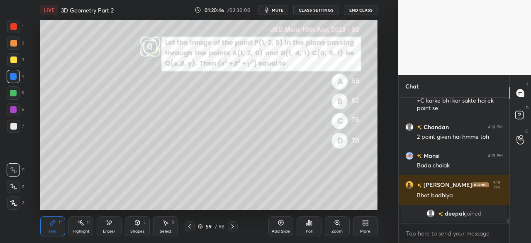
click at [138, 226] on div "Shapes L" at bounding box center [137, 226] width 25 height 20
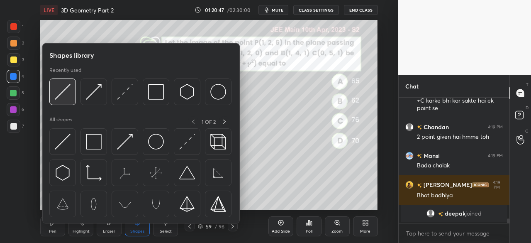
click at [66, 94] on img at bounding box center [63, 92] width 16 height 16
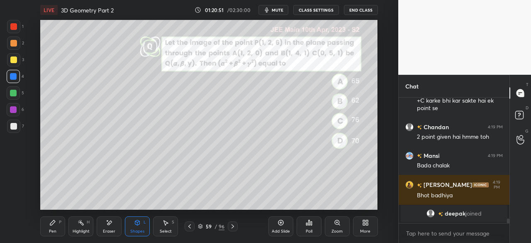
drag, startPoint x: 52, startPoint y: 224, endPoint x: 86, endPoint y: 210, distance: 36.7
click at [57, 221] on div "Pen P" at bounding box center [52, 226] width 25 height 20
click at [138, 225] on div "Shapes L" at bounding box center [137, 226] width 25 height 20
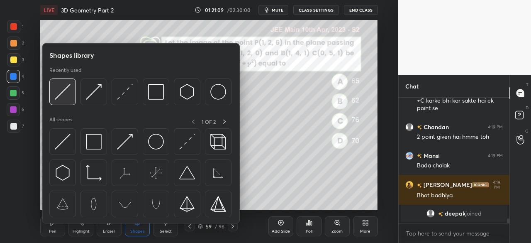
click at [66, 93] on img at bounding box center [63, 92] width 16 height 16
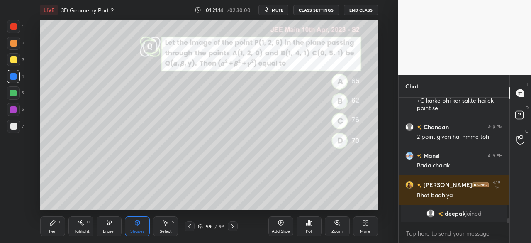
drag, startPoint x: 61, startPoint y: 225, endPoint x: 93, endPoint y: 212, distance: 34.4
click at [66, 223] on div "Pen P Highlight H Eraser Shapes L Select S" at bounding box center [97, 226] width 114 height 20
click at [51, 227] on div "Pen P" at bounding box center [52, 226] width 25 height 20
drag, startPoint x: 15, startPoint y: 122, endPoint x: 26, endPoint y: 123, distance: 11.2
click at [17, 122] on div at bounding box center [13, 125] width 13 height 13
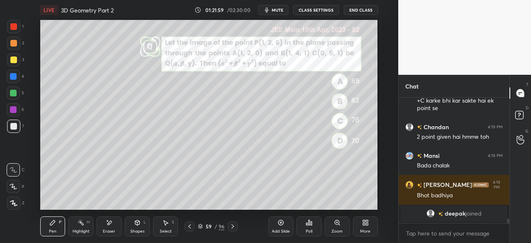
scroll to position [3, 2]
click at [234, 224] on icon at bounding box center [232, 226] width 7 height 7
click at [235, 225] on icon at bounding box center [232, 226] width 7 height 7
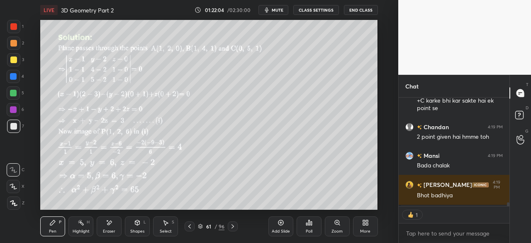
drag, startPoint x: 232, startPoint y: 227, endPoint x: 234, endPoint y: 220, distance: 6.7
click at [232, 226] on icon at bounding box center [232, 226] width 7 height 7
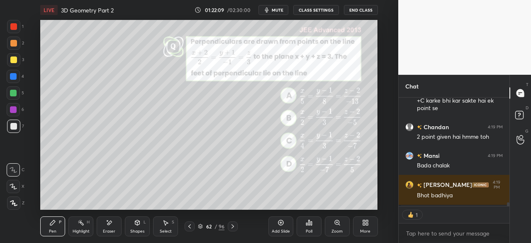
scroll to position [3438, 0]
click at [138, 231] on div "Shapes" at bounding box center [137, 231] width 14 height 4
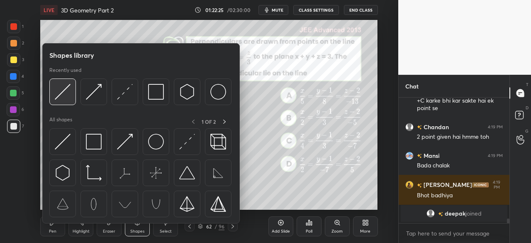
click at [58, 98] on img at bounding box center [63, 92] width 16 height 16
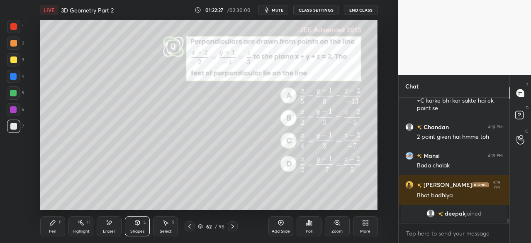
click at [143, 233] on div "Shapes" at bounding box center [137, 231] width 14 height 4
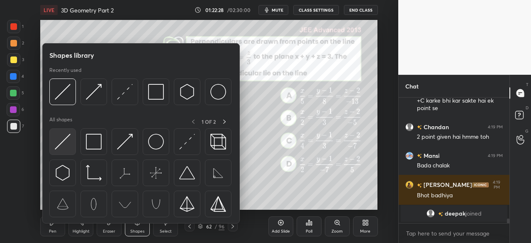
click at [59, 138] on img at bounding box center [63, 142] width 16 height 16
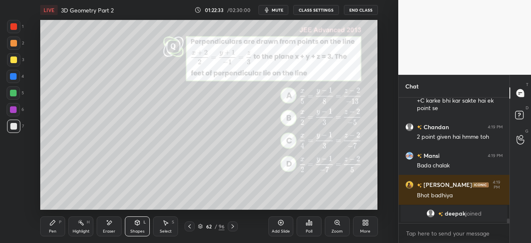
click at [146, 225] on div "Shapes L" at bounding box center [137, 226] width 25 height 20
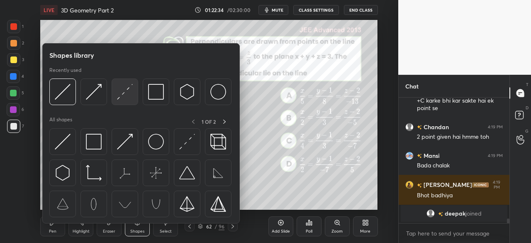
click at [124, 97] on img at bounding box center [125, 92] width 16 height 16
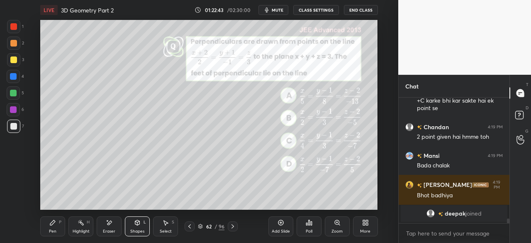
drag, startPoint x: 14, startPoint y: 60, endPoint x: 16, endPoint y: 71, distance: 11.4
click at [14, 63] on div at bounding box center [13, 59] width 13 height 13
click at [135, 229] on div "Shapes" at bounding box center [137, 231] width 14 height 4
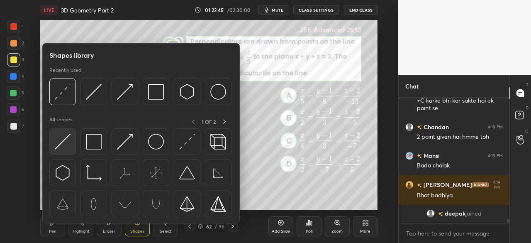
click at [65, 141] on img at bounding box center [63, 142] width 16 height 16
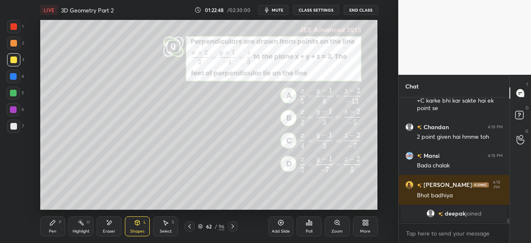
click at [51, 234] on div "Pen P" at bounding box center [52, 226] width 25 height 20
click at [16, 127] on div at bounding box center [13, 126] width 7 height 7
click at [11, 59] on div at bounding box center [13, 59] width 7 height 7
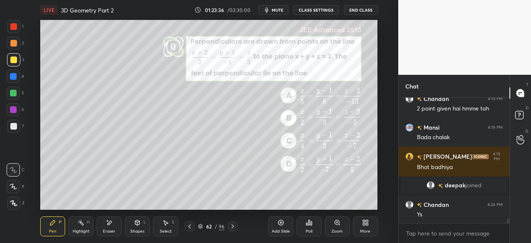
scroll to position [3276, 0]
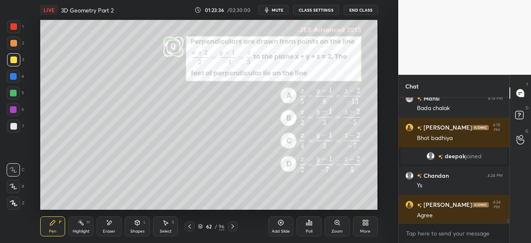
click at [8, 125] on div at bounding box center [13, 125] width 13 height 13
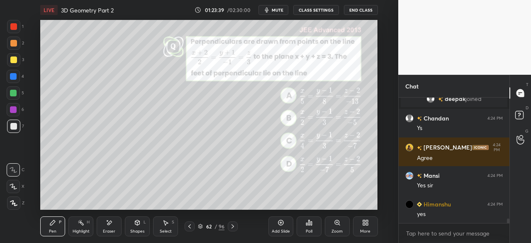
scroll to position [3361, 0]
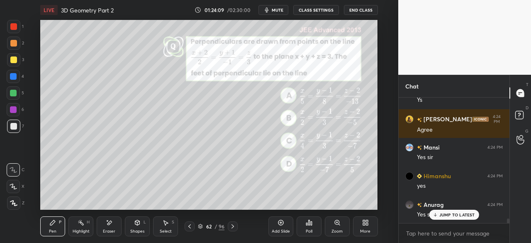
click at [14, 58] on div at bounding box center [13, 59] width 7 height 7
click at [14, 127] on div at bounding box center [13, 126] width 7 height 7
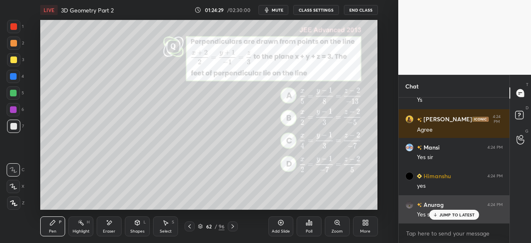
click at [445, 213] on p "JUMP TO LATEST" at bounding box center [457, 214] width 36 height 5
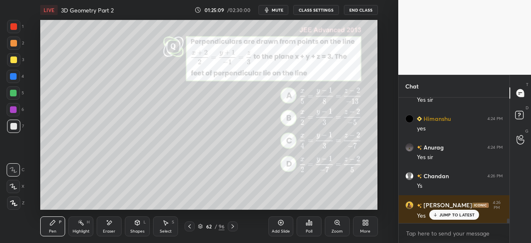
scroll to position [3448, 0]
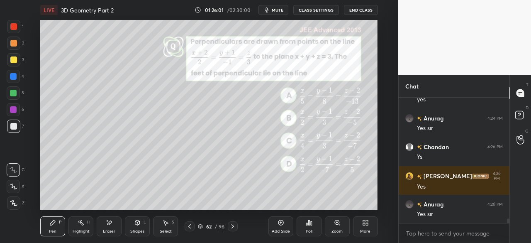
click at [232, 226] on icon at bounding box center [232, 226] width 7 height 7
click at [110, 223] on icon at bounding box center [109, 222] width 7 height 7
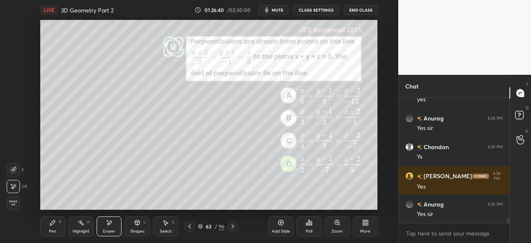
drag, startPoint x: 57, startPoint y: 222, endPoint x: 59, endPoint y: 212, distance: 11.0
click at [57, 220] on div "Pen P" at bounding box center [52, 226] width 25 height 20
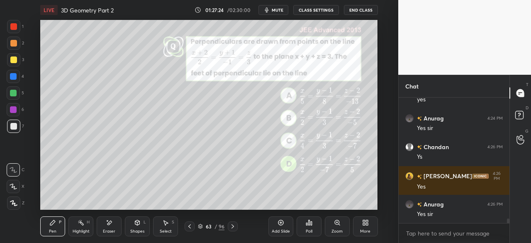
click at [232, 225] on icon at bounding box center [232, 226] width 7 height 7
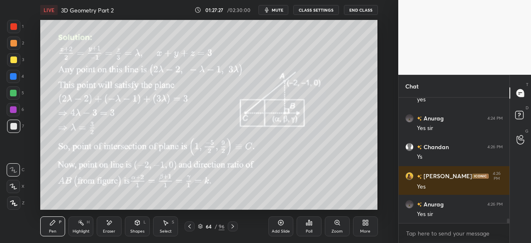
click at [232, 226] on icon at bounding box center [232, 226] width 7 height 7
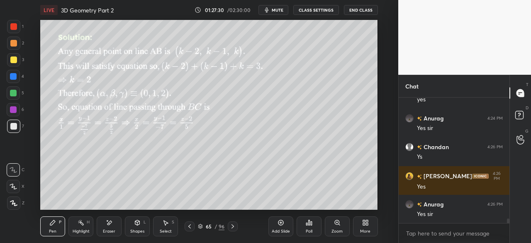
click at [190, 225] on icon at bounding box center [189, 226] width 7 height 7
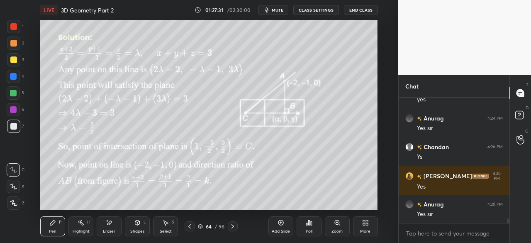
click at [188, 225] on icon at bounding box center [189, 226] width 7 height 7
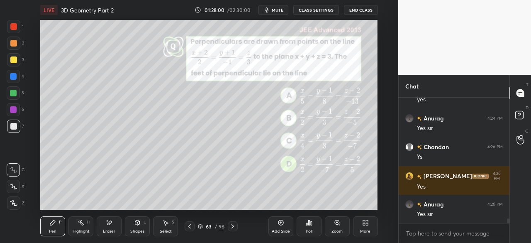
drag, startPoint x: 106, startPoint y: 225, endPoint x: 110, endPoint y: 221, distance: 5.0
click at [107, 223] on icon at bounding box center [109, 222] width 7 height 7
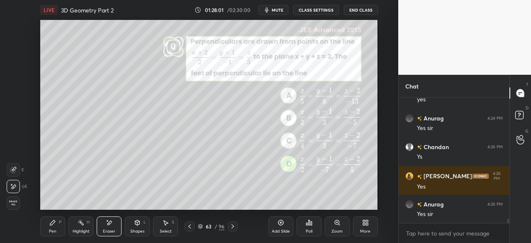
scroll to position [3476, 0]
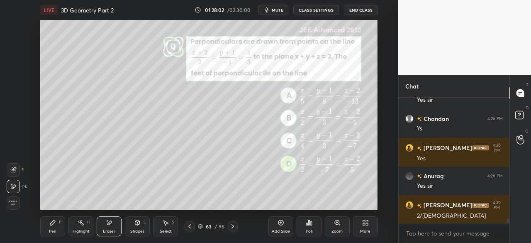
drag, startPoint x: 56, startPoint y: 227, endPoint x: 71, endPoint y: 223, distance: 16.1
click at [59, 226] on div "Pen P" at bounding box center [52, 226] width 25 height 20
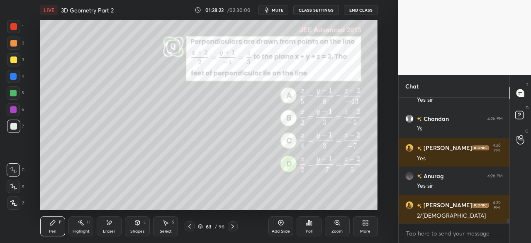
click at [110, 225] on icon at bounding box center [109, 222] width 7 height 7
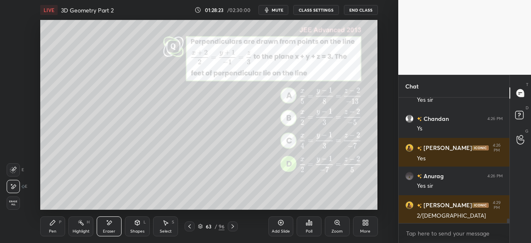
click at [45, 229] on div "Pen P" at bounding box center [52, 226] width 25 height 20
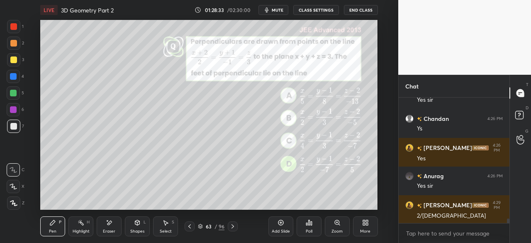
scroll to position [3484, 0]
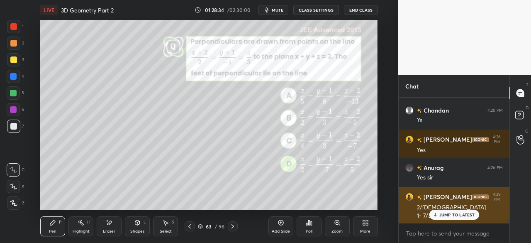
click at [449, 214] on p "JUMP TO LATEST" at bounding box center [457, 214] width 36 height 5
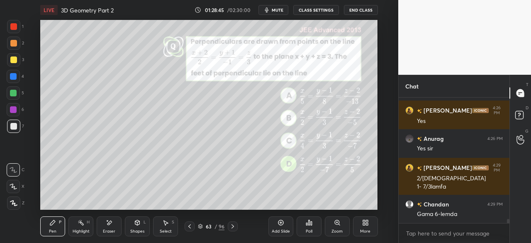
scroll to position [3564, 0]
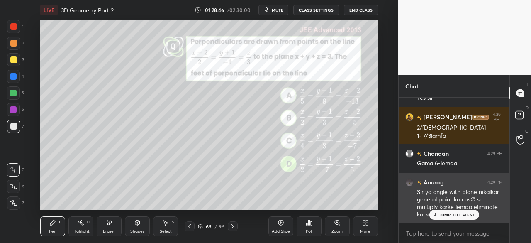
click at [452, 212] on p "JUMP TO LATEST" at bounding box center [457, 214] width 36 height 5
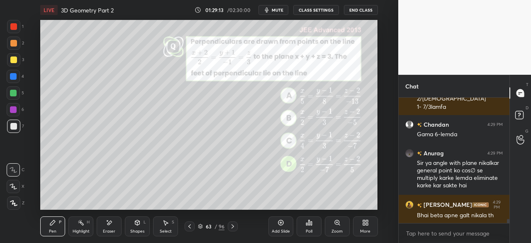
drag, startPoint x: 109, startPoint y: 231, endPoint x: 124, endPoint y: 224, distance: 16.2
click at [110, 231] on div "Eraser" at bounding box center [109, 231] width 12 height 4
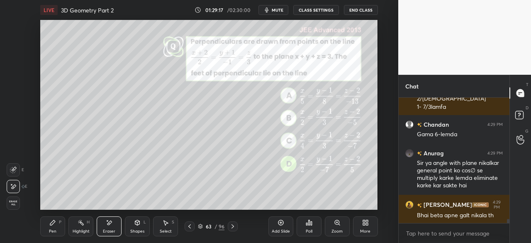
click at [54, 225] on div "Pen P" at bounding box center [52, 226] width 25 height 20
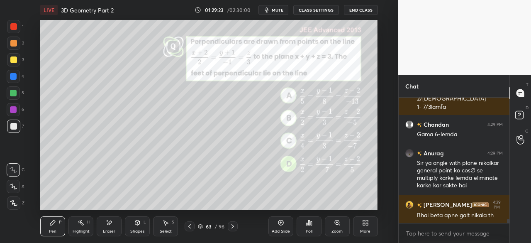
scroll to position [3621, 0]
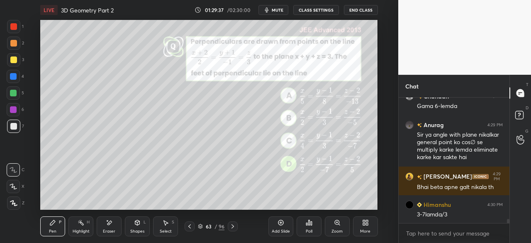
drag, startPoint x: 112, startPoint y: 224, endPoint x: 155, endPoint y: 210, distance: 45.7
click at [114, 224] on div "Eraser" at bounding box center [109, 226] width 25 height 20
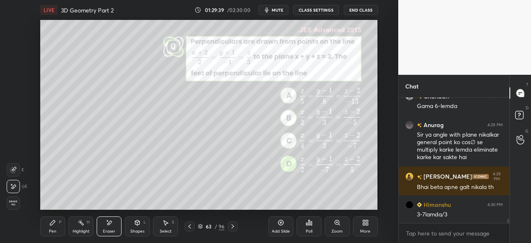
click at [57, 227] on div "Pen P" at bounding box center [52, 226] width 25 height 20
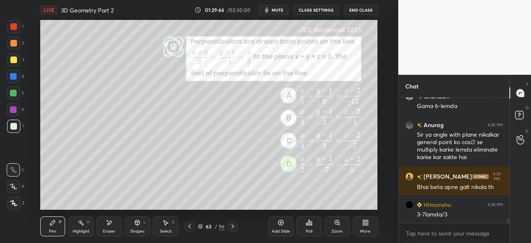
scroll to position [3650, 0]
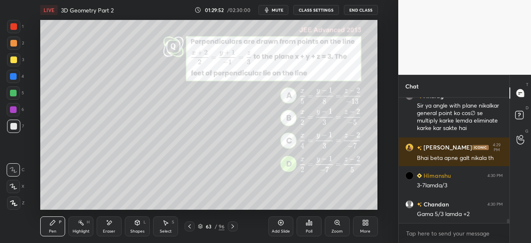
drag, startPoint x: 112, startPoint y: 221, endPoint x: 151, endPoint y: 210, distance: 41.1
click at [114, 219] on div "Eraser" at bounding box center [109, 226] width 25 height 20
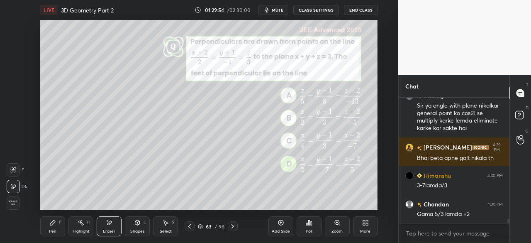
click at [47, 228] on div "Pen P" at bounding box center [52, 226] width 25 height 20
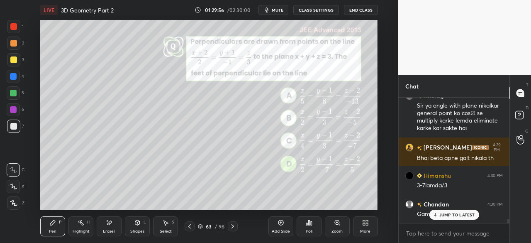
scroll to position [3678, 0]
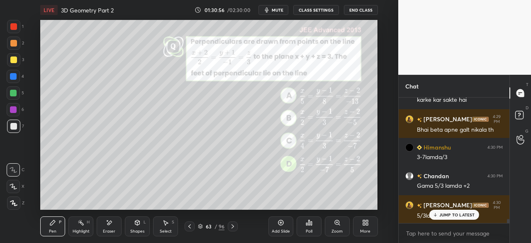
drag, startPoint x: 452, startPoint y: 215, endPoint x: 457, endPoint y: 225, distance: 11.0
click at [452, 215] on p "JUMP TO LATEST" at bounding box center [457, 214] width 36 height 5
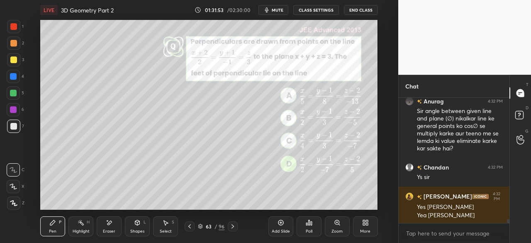
scroll to position [3846, 0]
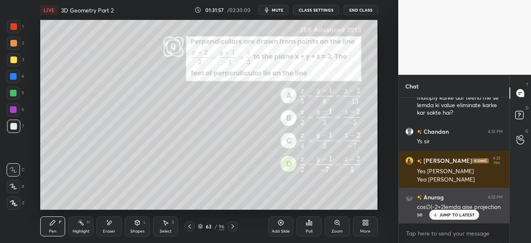
click at [450, 217] on p "JUMP TO LATEST" at bounding box center [457, 214] width 36 height 5
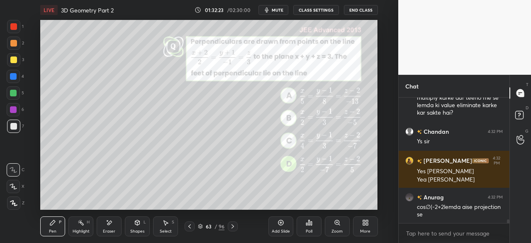
scroll to position [3875, 0]
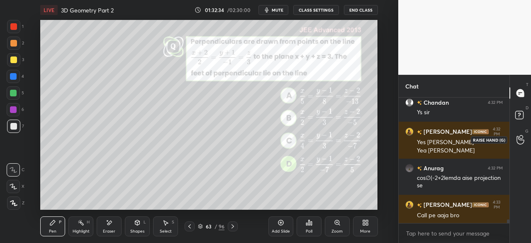
drag, startPoint x: 522, startPoint y: 140, endPoint x: 524, endPoint y: 135, distance: 5.8
click at [521, 140] on icon at bounding box center [521, 140] width 8 height 10
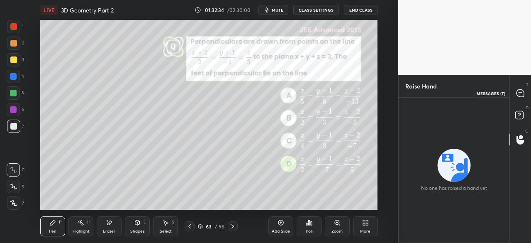
click at [519, 90] on icon at bounding box center [520, 92] width 7 height 7
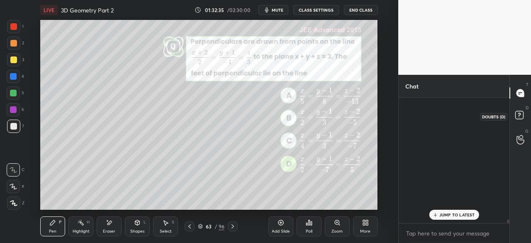
scroll to position [123, 108]
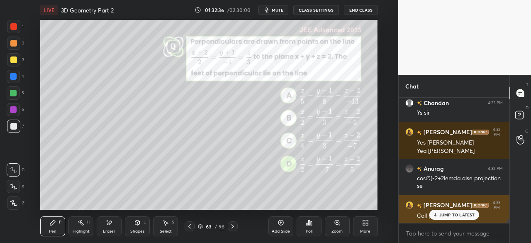
click at [451, 215] on p "JUMP TO LATEST" at bounding box center [457, 214] width 36 height 5
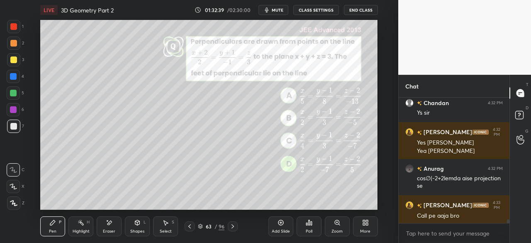
click at [188, 225] on icon at bounding box center [189, 226] width 7 height 7
click at [234, 225] on icon at bounding box center [232, 226] width 7 height 7
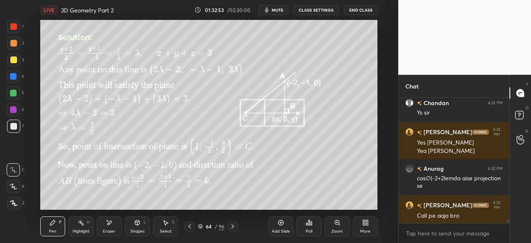
click at [234, 225] on icon at bounding box center [232, 226] width 7 height 7
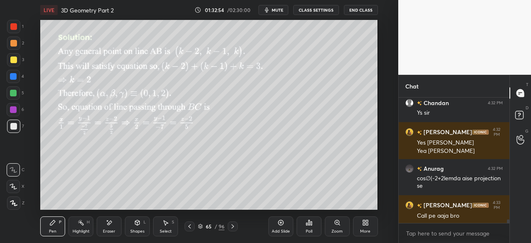
click at [233, 226] on icon at bounding box center [233, 226] width 2 height 4
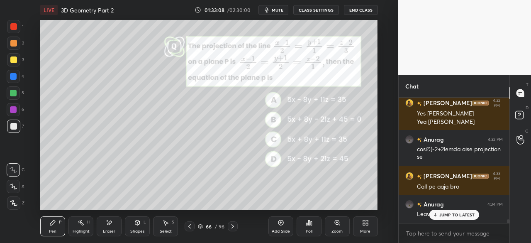
scroll to position [4054, 0]
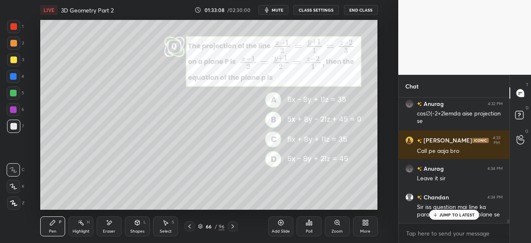
click at [136, 228] on div "Shapes L" at bounding box center [137, 226] width 25 height 20
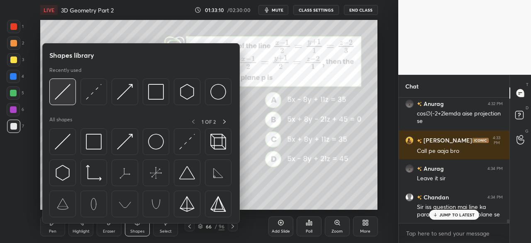
click at [71, 97] on div at bounding box center [62, 91] width 27 height 27
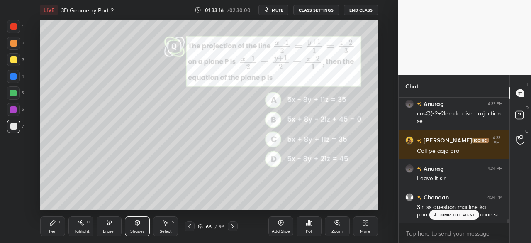
click at [10, 58] on div at bounding box center [13, 59] width 7 height 7
click at [108, 226] on div "Eraser" at bounding box center [109, 226] width 25 height 20
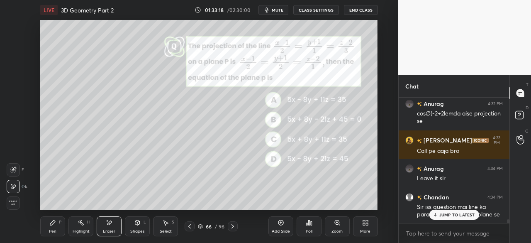
click at [140, 227] on div "Shapes L" at bounding box center [137, 226] width 25 height 20
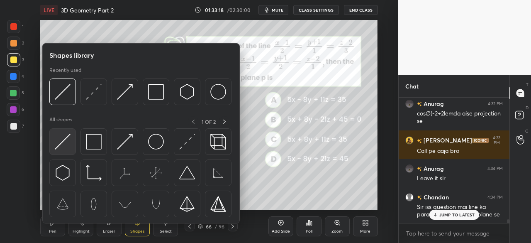
click at [63, 140] on img at bounding box center [63, 142] width 16 height 16
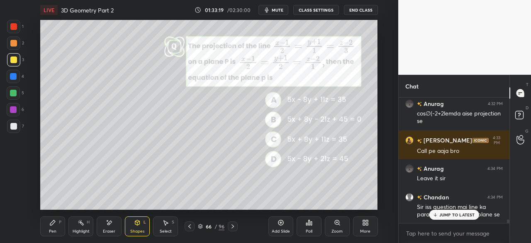
click at [15, 123] on div at bounding box center [13, 126] width 7 height 7
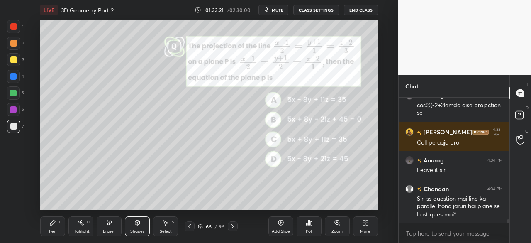
click at [13, 126] on div at bounding box center [13, 126] width 7 height 7
drag, startPoint x: 51, startPoint y: 228, endPoint x: 61, endPoint y: 220, distance: 12.4
click at [55, 226] on div "Pen P" at bounding box center [52, 226] width 25 height 20
drag, startPoint x: 12, startPoint y: 59, endPoint x: 22, endPoint y: 73, distance: 18.4
click at [12, 59] on div at bounding box center [13, 59] width 7 height 7
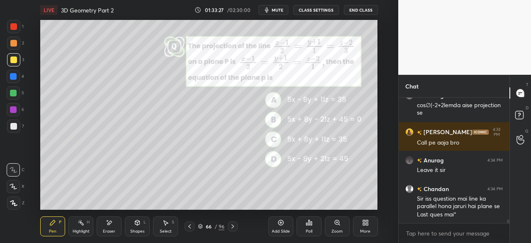
click at [139, 226] on div "Shapes L" at bounding box center [137, 226] width 25 height 20
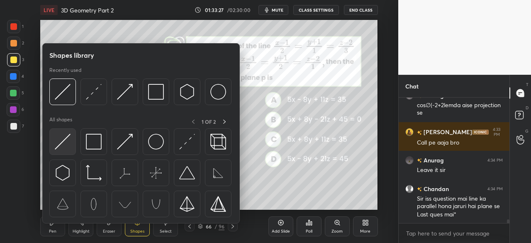
click at [65, 143] on img at bounding box center [63, 142] width 16 height 16
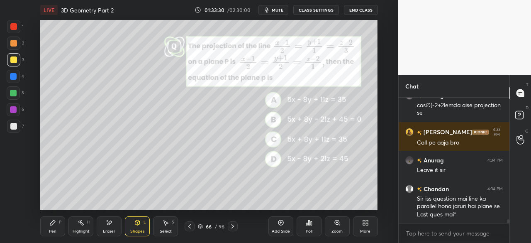
click at [141, 226] on div "Shapes L" at bounding box center [137, 226] width 25 height 20
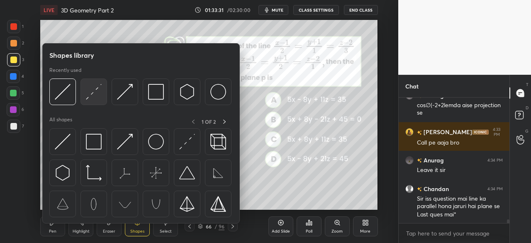
click at [93, 93] on img at bounding box center [94, 92] width 16 height 16
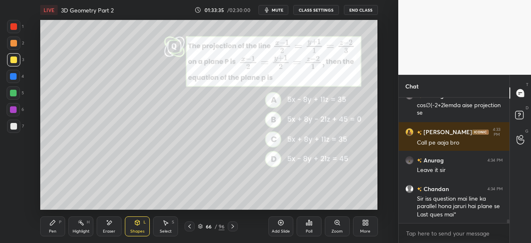
drag, startPoint x: 55, startPoint y: 228, endPoint x: 75, endPoint y: 212, distance: 25.1
click at [57, 225] on div "Pen P" at bounding box center [52, 226] width 25 height 20
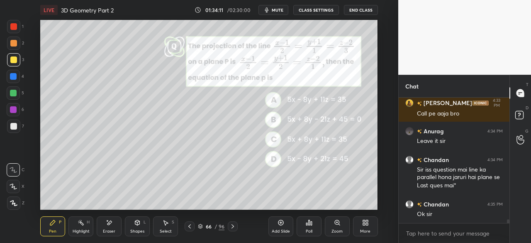
drag, startPoint x: 13, startPoint y: 58, endPoint x: 27, endPoint y: 63, distance: 14.2
click at [13, 59] on div at bounding box center [13, 59] width 7 height 7
drag, startPoint x: 12, startPoint y: 41, endPoint x: 31, endPoint y: 47, distance: 19.2
click at [14, 42] on div at bounding box center [13, 43] width 7 height 7
click at [10, 59] on div at bounding box center [13, 59] width 7 height 7
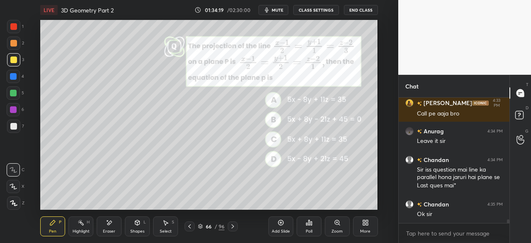
drag, startPoint x: 17, startPoint y: 121, endPoint x: 23, endPoint y: 121, distance: 6.2
click at [20, 121] on div at bounding box center [13, 125] width 13 height 13
click at [11, 63] on div at bounding box center [13, 59] width 7 height 7
click at [14, 127] on div at bounding box center [13, 126] width 7 height 7
click at [137, 229] on div "Shapes" at bounding box center [137, 231] width 14 height 4
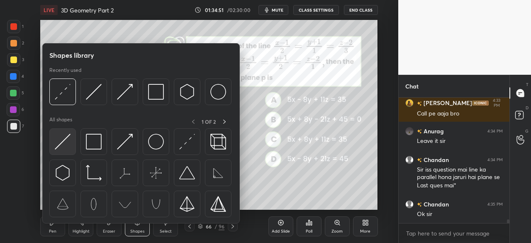
click at [61, 140] on img at bounding box center [63, 142] width 16 height 16
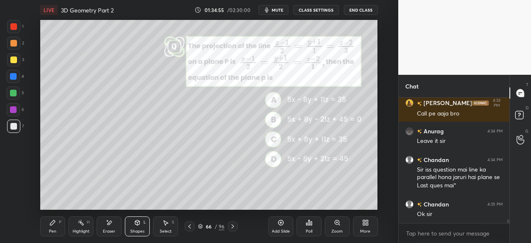
click at [54, 226] on div "Pen P" at bounding box center [52, 226] width 25 height 20
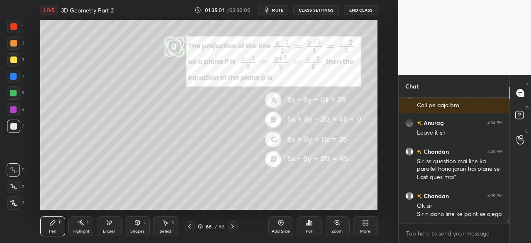
scroll to position [4127, 0]
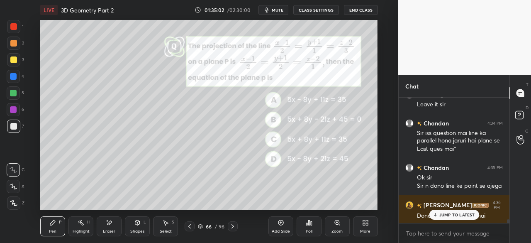
click at [458, 215] on p "JUMP TO LATEST" at bounding box center [457, 214] width 36 height 5
click at [135, 225] on div "Shapes L" at bounding box center [137, 226] width 25 height 20
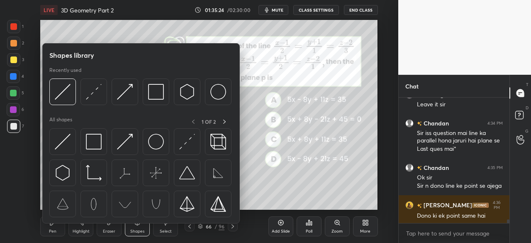
click at [215, 237] on div "Pen P Highlight H Eraser Shapes L Select S 66 / 96 Add Slide Poll Zoom More" at bounding box center [208, 226] width 337 height 33
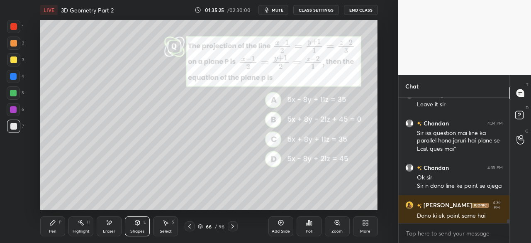
click at [112, 227] on div "Eraser" at bounding box center [109, 226] width 25 height 20
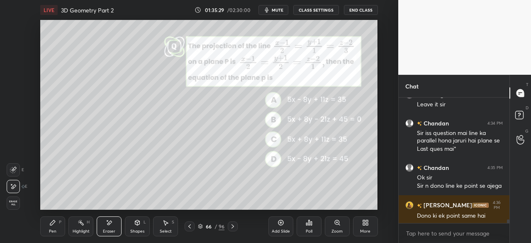
drag, startPoint x: 47, startPoint y: 224, endPoint x: 32, endPoint y: 158, distance: 66.8
click at [47, 222] on div "Pen P" at bounding box center [52, 226] width 25 height 20
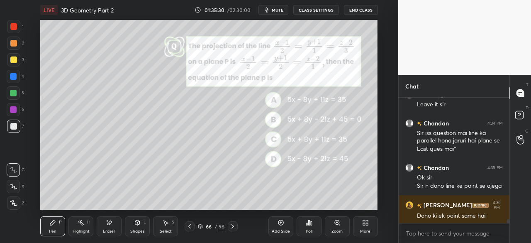
click at [14, 128] on div at bounding box center [13, 126] width 7 height 7
click at [137, 228] on div "Shapes L" at bounding box center [137, 226] width 25 height 20
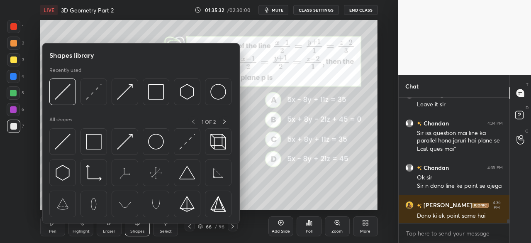
scroll to position [4156, 0]
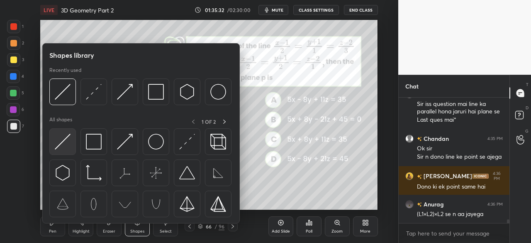
drag, startPoint x: 46, startPoint y: 145, endPoint x: 56, endPoint y: 144, distance: 9.2
click at [46, 145] on div "Shapes library Recently used All shapes 1 OF 2" at bounding box center [140, 133] width 197 height 180
click at [61, 146] on img at bounding box center [63, 142] width 16 height 16
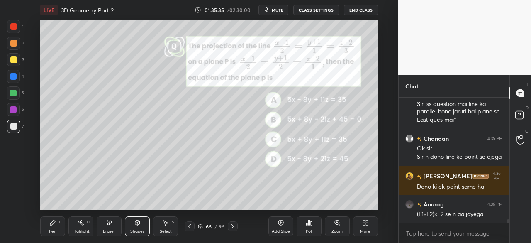
click at [14, 61] on div at bounding box center [13, 59] width 7 height 7
drag, startPoint x: 56, startPoint y: 226, endPoint x: 77, endPoint y: 212, distance: 25.8
click at [59, 224] on div "Pen P" at bounding box center [52, 226] width 25 height 20
drag, startPoint x: 12, startPoint y: 123, endPoint x: 27, endPoint y: 129, distance: 15.4
click at [15, 125] on div at bounding box center [13, 126] width 7 height 7
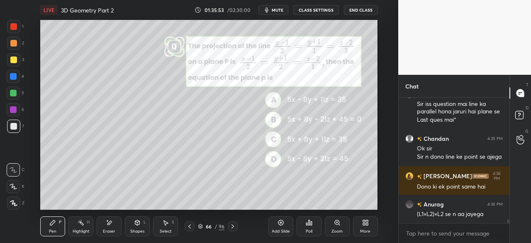
scroll to position [4176, 0]
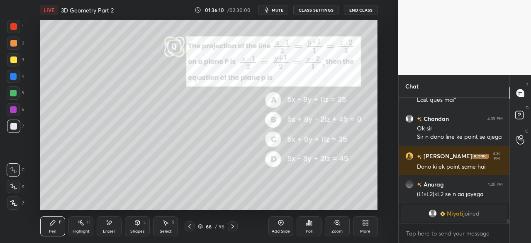
drag, startPoint x: 13, startPoint y: 54, endPoint x: 16, endPoint y: 59, distance: 4.8
click at [12, 57] on div at bounding box center [13, 59] width 13 height 13
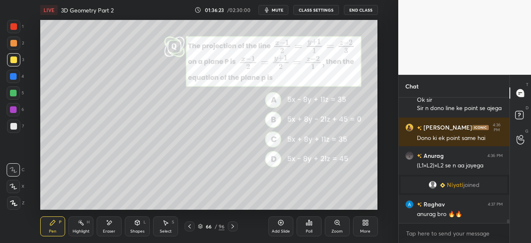
click at [22, 128] on div "7" at bounding box center [15, 125] width 17 height 13
click at [16, 78] on div at bounding box center [13, 76] width 7 height 7
drag, startPoint x: 9, startPoint y: 125, endPoint x: 39, endPoint y: 126, distance: 30.3
click at [12, 127] on div at bounding box center [13, 125] width 13 height 13
click at [12, 75] on div at bounding box center [13, 76] width 7 height 7
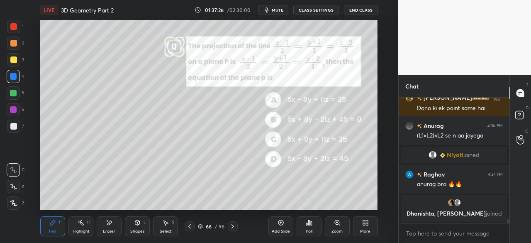
scroll to position [3978, 0]
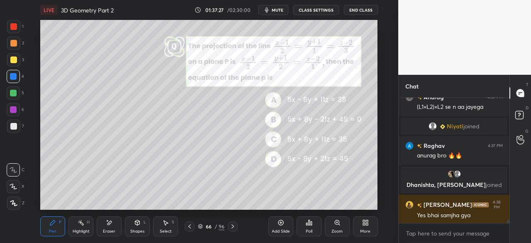
click at [12, 127] on div at bounding box center [13, 126] width 7 height 7
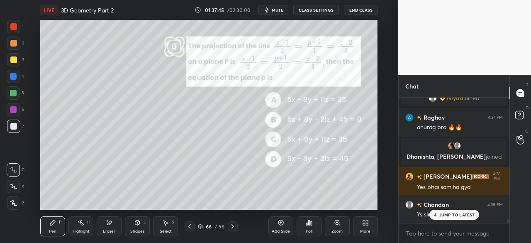
scroll to position [4035, 0]
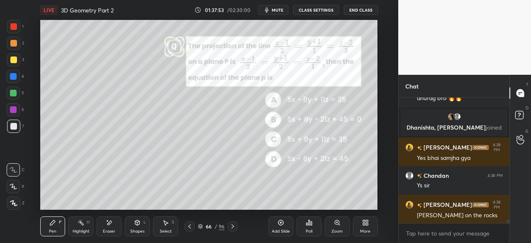
drag, startPoint x: 12, startPoint y: 57, endPoint x: 39, endPoint y: 78, distance: 33.8
click at [13, 57] on div at bounding box center [13, 59] width 7 height 7
click at [12, 79] on div at bounding box center [13, 76] width 7 height 7
click at [139, 225] on div "Shapes L" at bounding box center [137, 226] width 25 height 20
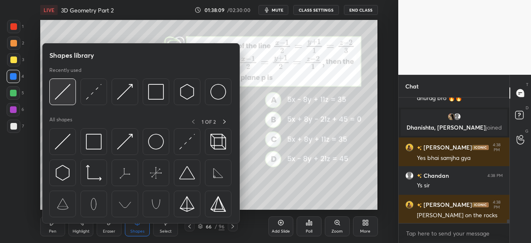
click at [61, 97] on img at bounding box center [63, 92] width 16 height 16
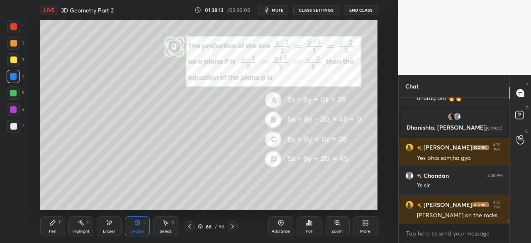
click at [54, 226] on div "Pen P" at bounding box center [52, 226] width 25 height 20
click at [19, 126] on div at bounding box center [13, 125] width 13 height 13
click at [11, 127] on div at bounding box center [13, 126] width 7 height 7
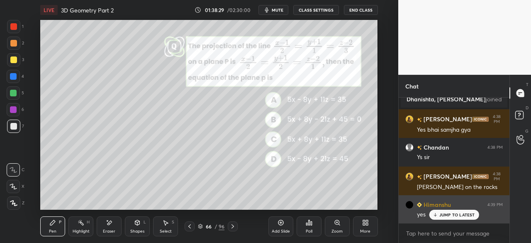
drag, startPoint x: 455, startPoint y: 215, endPoint x: 423, endPoint y: 210, distance: 32.2
click at [455, 215] on p "JUMP TO LATEST" at bounding box center [457, 214] width 36 height 5
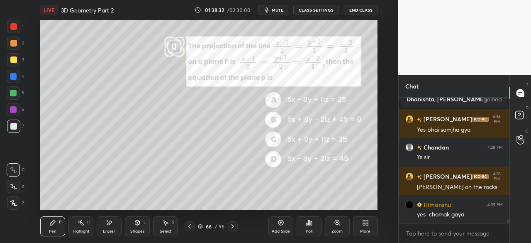
click at [233, 227] on icon at bounding box center [232, 226] width 7 height 7
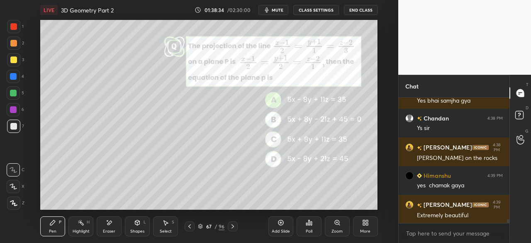
click at [193, 225] on div at bounding box center [190, 226] width 10 height 10
click at [234, 224] on icon at bounding box center [232, 226] width 7 height 7
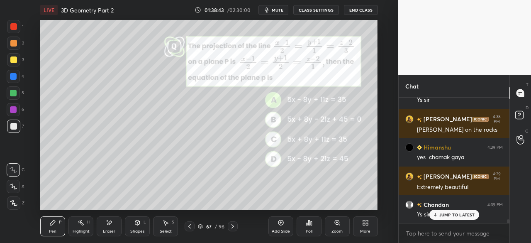
click at [231, 227] on icon at bounding box center [232, 226] width 7 height 7
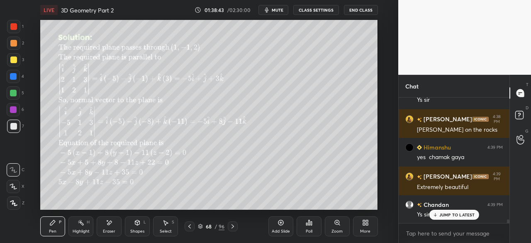
drag, startPoint x: 233, startPoint y: 227, endPoint x: 269, endPoint y: 223, distance: 36.0
click at [234, 227] on icon at bounding box center [232, 226] width 7 height 7
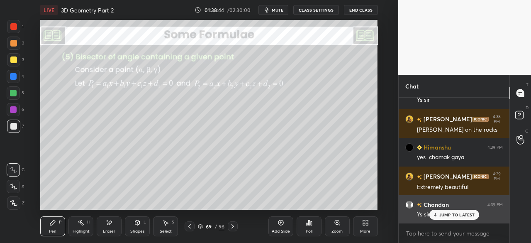
click at [447, 214] on p "JUMP TO LATEST" at bounding box center [457, 214] width 36 height 5
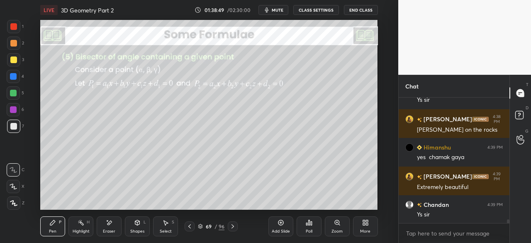
click at [232, 225] on icon at bounding box center [232, 226] width 7 height 7
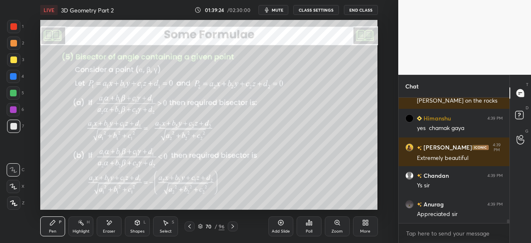
click at [232, 226] on icon at bounding box center [232, 226] width 7 height 7
drag, startPoint x: 232, startPoint y: 226, endPoint x: 232, endPoint y: 210, distance: 15.8
click at [232, 224] on icon at bounding box center [232, 226] width 7 height 7
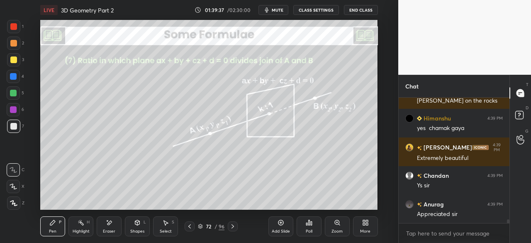
drag, startPoint x: 189, startPoint y: 228, endPoint x: 193, endPoint y: 221, distance: 8.2
click at [189, 228] on icon at bounding box center [189, 226] width 7 height 7
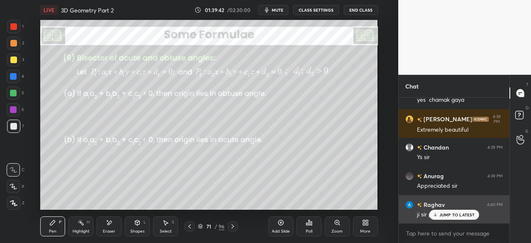
click at [446, 215] on p "JUMP TO LATEST" at bounding box center [457, 214] width 36 height 5
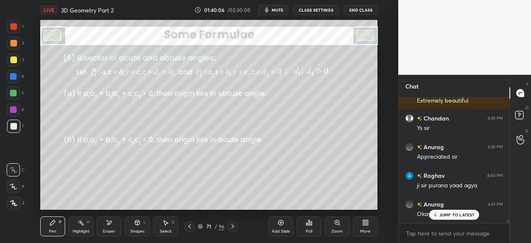
scroll to position [4235, 0]
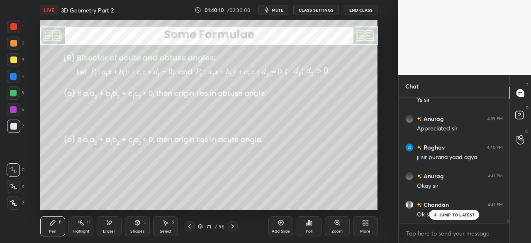
click at [449, 215] on p "JUMP TO LATEST" at bounding box center [457, 214] width 36 height 5
drag, startPoint x: 234, startPoint y: 231, endPoint x: 232, endPoint y: 227, distance: 4.5
click at [232, 230] on div at bounding box center [233, 226] width 10 height 10
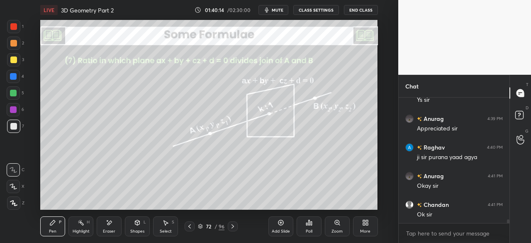
scroll to position [4264, 0]
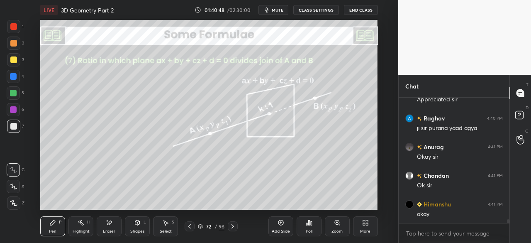
drag, startPoint x: 238, startPoint y: 227, endPoint x: 243, endPoint y: 212, distance: 15.9
click at [236, 227] on div "72 / 96" at bounding box center [211, 226] width 114 height 10
click at [233, 226] on icon at bounding box center [232, 226] width 7 height 7
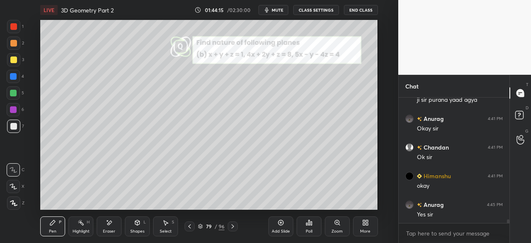
scroll to position [4322, 0]
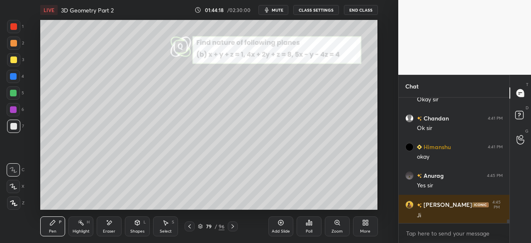
click at [232, 227] on icon at bounding box center [232, 226] width 7 height 7
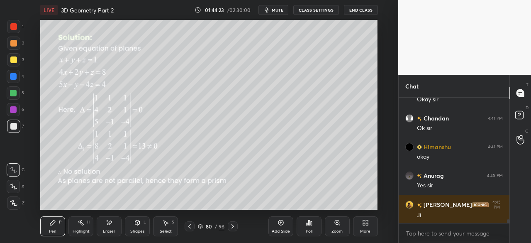
click at [189, 227] on icon at bounding box center [189, 226] width 2 height 4
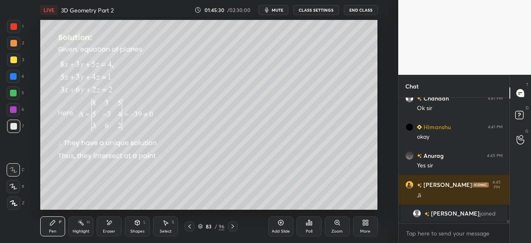
drag, startPoint x: 192, startPoint y: 227, endPoint x: 225, endPoint y: 210, distance: 37.1
click at [193, 226] on div at bounding box center [190, 226] width 10 height 10
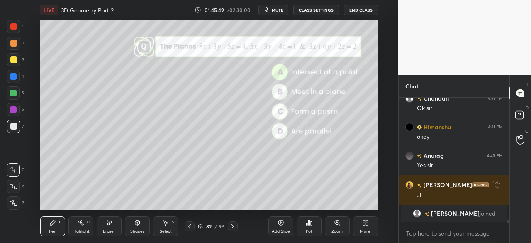
click at [236, 226] on icon at bounding box center [232, 226] width 7 height 7
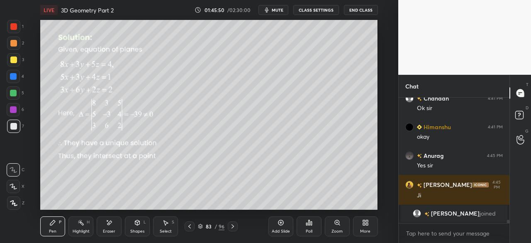
drag, startPoint x: 233, startPoint y: 226, endPoint x: 233, endPoint y: 217, distance: 9.5
click at [233, 227] on icon at bounding box center [232, 226] width 7 height 7
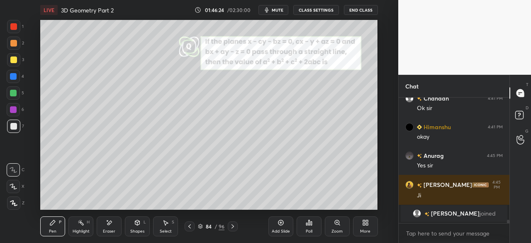
click at [232, 227] on icon at bounding box center [232, 226] width 7 height 7
click at [231, 227] on icon at bounding box center [232, 226] width 7 height 7
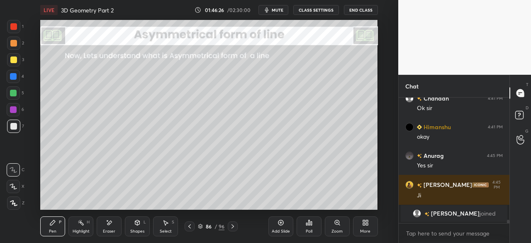
drag, startPoint x: 188, startPoint y: 227, endPoint x: 193, endPoint y: 210, distance: 17.7
click at [188, 226] on icon at bounding box center [189, 226] width 7 height 7
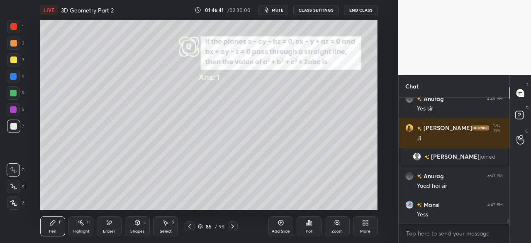
scroll to position [4185, 0]
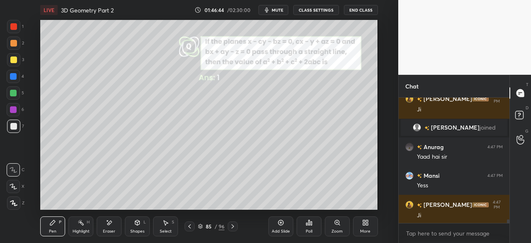
click at [232, 226] on icon at bounding box center [232, 226] width 7 height 7
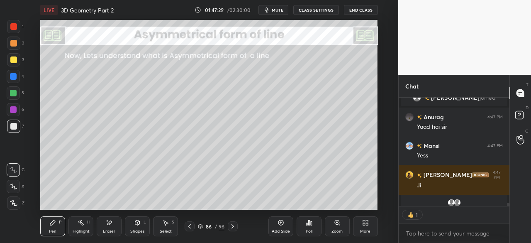
scroll to position [3, 2]
click at [230, 226] on icon at bounding box center [232, 226] width 7 height 7
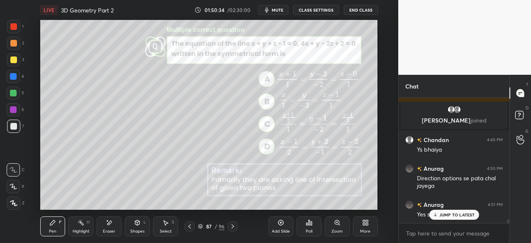
scroll to position [4297, 0]
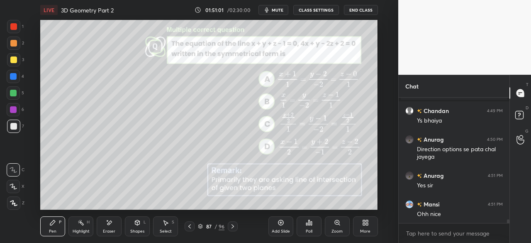
click at [233, 226] on icon at bounding box center [233, 226] width 2 height 4
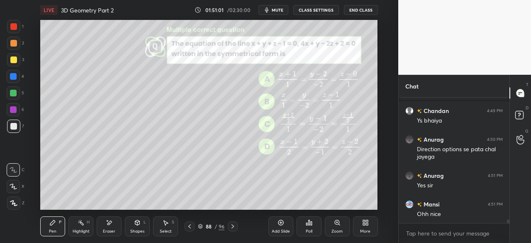
scroll to position [4326, 0]
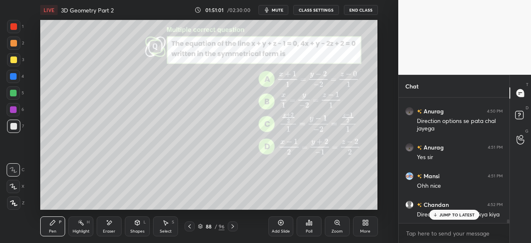
click at [234, 225] on icon at bounding box center [232, 226] width 7 height 7
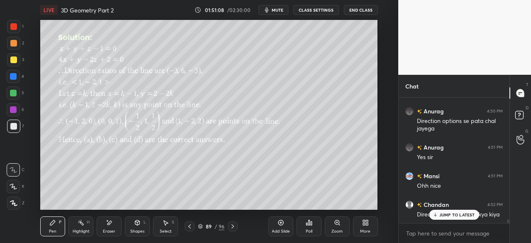
scroll to position [4334, 0]
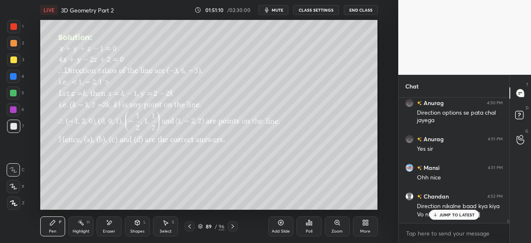
drag, startPoint x: 446, startPoint y: 218, endPoint x: 431, endPoint y: 234, distance: 21.7
click at [445, 218] on div "JUMP TO LATEST" at bounding box center [454, 215] width 50 height 10
click at [189, 226] on icon at bounding box center [189, 226] width 7 height 7
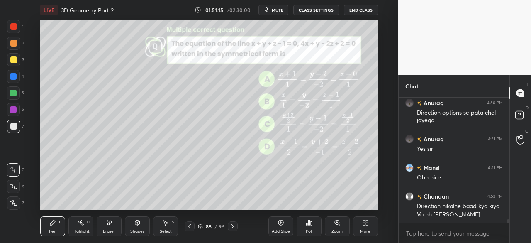
drag, startPoint x: 190, startPoint y: 224, endPoint x: 194, endPoint y: 223, distance: 4.2
click at [191, 223] on icon at bounding box center [189, 226] width 7 height 7
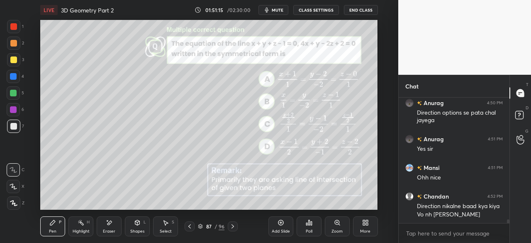
click at [229, 224] on icon at bounding box center [232, 226] width 7 height 7
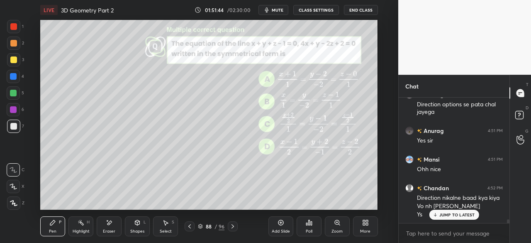
scroll to position [4371, 0]
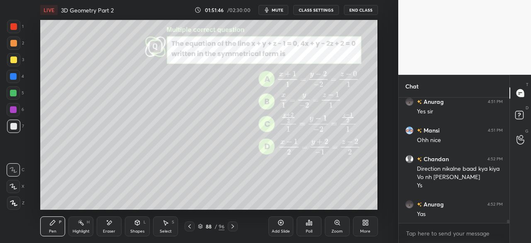
drag, startPoint x: 107, startPoint y: 231, endPoint x: 112, endPoint y: 214, distance: 17.6
click at [109, 224] on div "Eraser" at bounding box center [109, 226] width 25 height 20
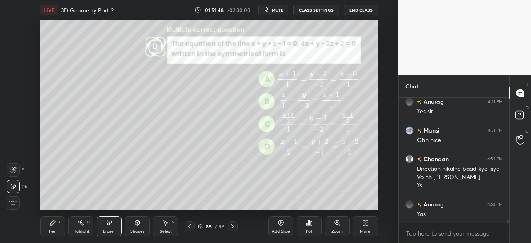
click at [55, 222] on div "Pen P" at bounding box center [52, 226] width 25 height 20
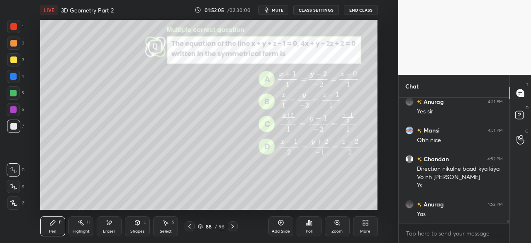
scroll to position [4391, 0]
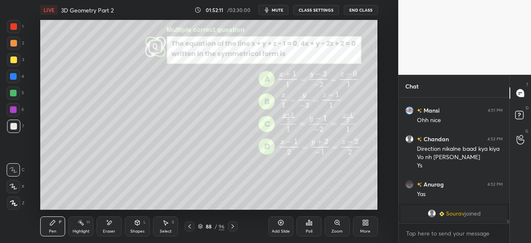
click at [232, 225] on icon at bounding box center [232, 226] width 7 height 7
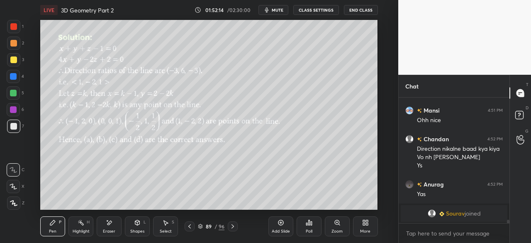
click at [189, 226] on icon at bounding box center [189, 226] width 2 height 4
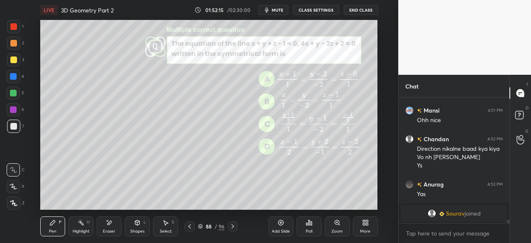
click at [189, 227] on icon at bounding box center [189, 226] width 2 height 4
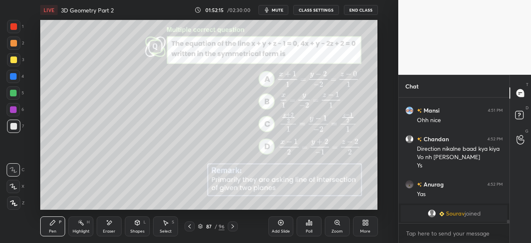
click at [230, 227] on icon at bounding box center [232, 226] width 7 height 7
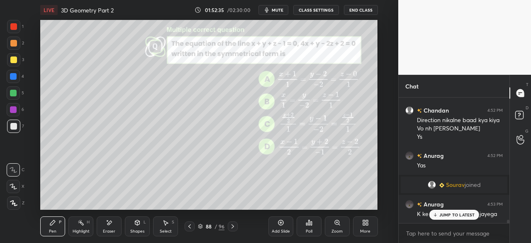
scroll to position [4372, 0]
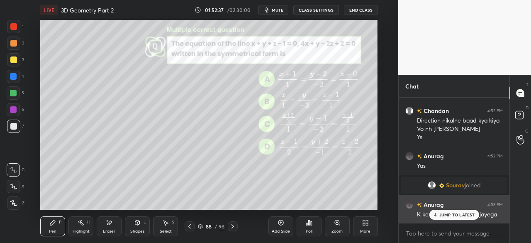
click at [446, 216] on p "JUMP TO LATEST" at bounding box center [457, 214] width 36 height 5
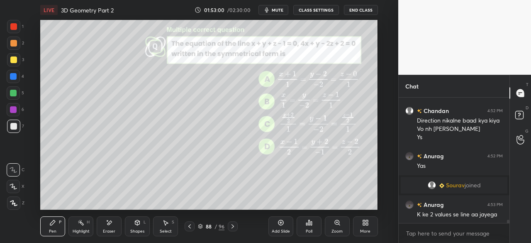
scroll to position [4401, 0]
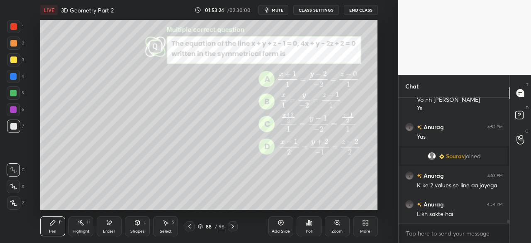
click at [185, 226] on div at bounding box center [190, 226] width 10 height 10
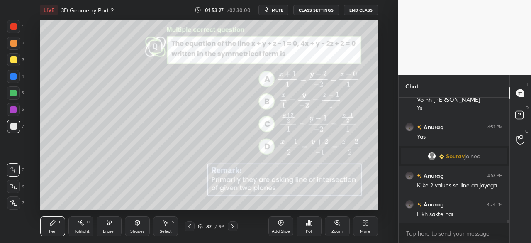
scroll to position [4429, 0]
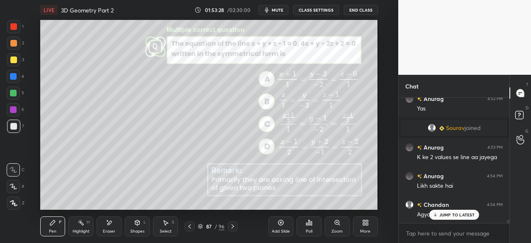
click at [233, 225] on icon at bounding box center [232, 226] width 7 height 7
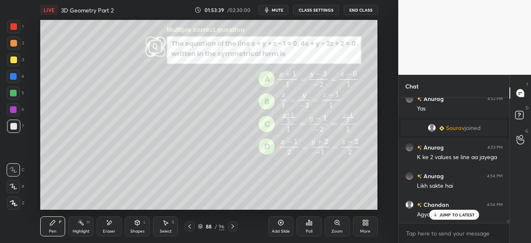
click at [446, 212] on p "JUMP TO LATEST" at bounding box center [457, 214] width 36 height 5
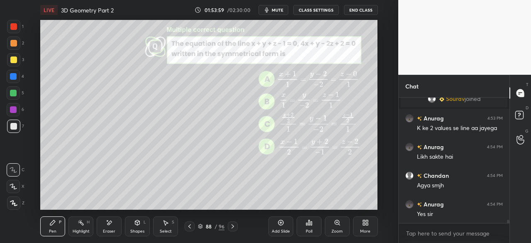
click at [188, 227] on icon at bounding box center [189, 226] width 7 height 7
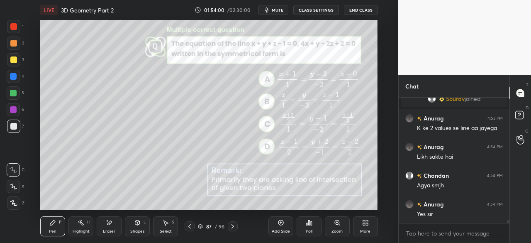
drag, startPoint x: 13, startPoint y: 93, endPoint x: 21, endPoint y: 93, distance: 7.9
click at [14, 93] on div at bounding box center [13, 93] width 7 height 7
click at [12, 131] on div at bounding box center [13, 125] width 13 height 13
drag, startPoint x: 232, startPoint y: 226, endPoint x: 234, endPoint y: 222, distance: 4.8
click at [232, 226] on icon at bounding box center [232, 226] width 7 height 7
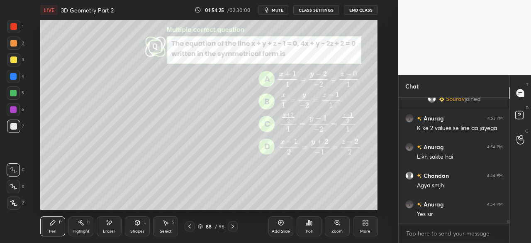
scroll to position [4487, 0]
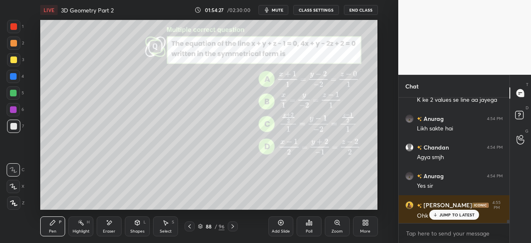
click at [459, 212] on p "JUMP TO LATEST" at bounding box center [457, 214] width 36 height 5
click at [232, 226] on icon at bounding box center [232, 226] width 7 height 7
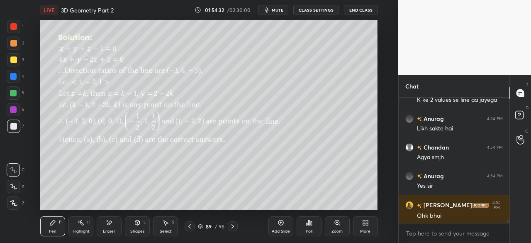
click at [233, 226] on icon at bounding box center [232, 226] width 7 height 7
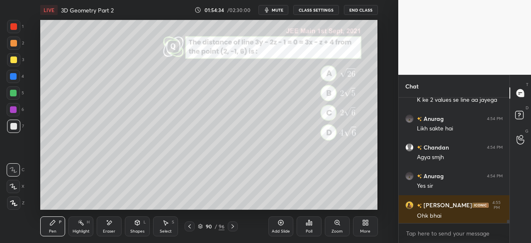
click at [16, 127] on div at bounding box center [13, 126] width 7 height 7
click at [11, 26] on div at bounding box center [13, 26] width 7 height 7
click at [139, 227] on div "Shapes L" at bounding box center [137, 226] width 25 height 20
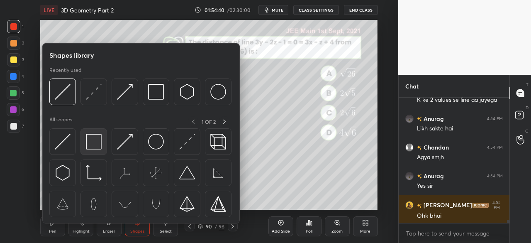
click at [90, 138] on img at bounding box center [94, 142] width 16 height 16
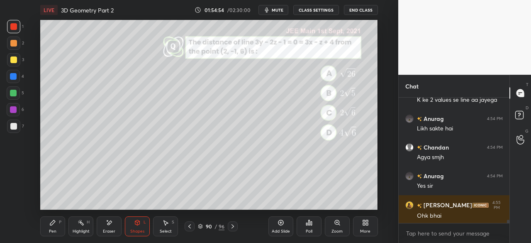
drag, startPoint x: 52, startPoint y: 228, endPoint x: 61, endPoint y: 220, distance: 11.5
click at [51, 227] on div "Pen P" at bounding box center [52, 226] width 25 height 20
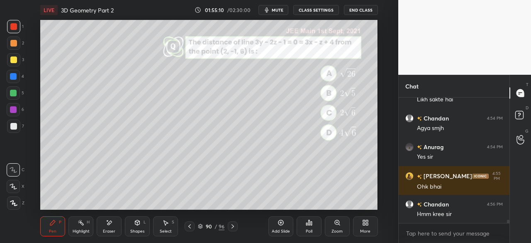
scroll to position [4544, 0]
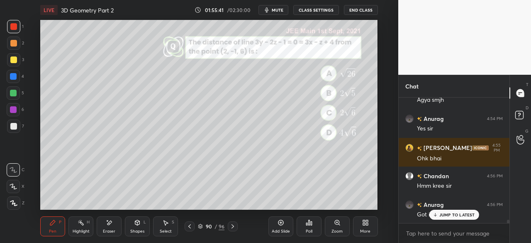
click at [109, 227] on div "Eraser" at bounding box center [109, 226] width 25 height 20
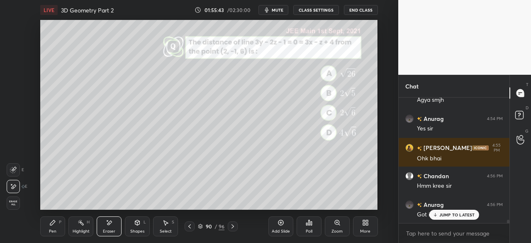
drag, startPoint x: 52, startPoint y: 227, endPoint x: 63, endPoint y: 218, distance: 14.5
click at [54, 225] on div "Pen P" at bounding box center [52, 226] width 25 height 20
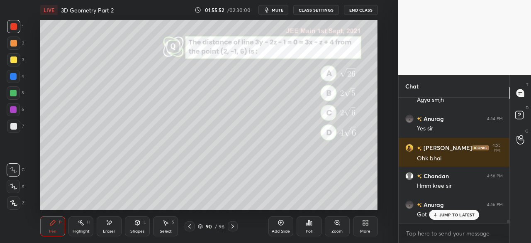
scroll to position [4552, 0]
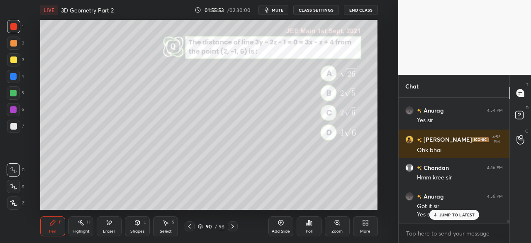
click at [102, 225] on div "Eraser" at bounding box center [109, 226] width 25 height 20
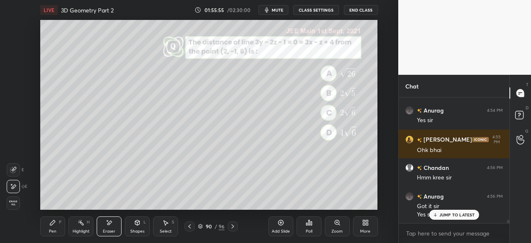
drag, startPoint x: 61, startPoint y: 227, endPoint x: 70, endPoint y: 219, distance: 12.3
click at [65, 224] on div "Pen P" at bounding box center [52, 226] width 25 height 20
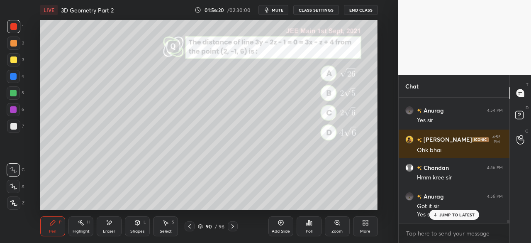
click at [112, 225] on div "Eraser" at bounding box center [109, 226] width 25 height 20
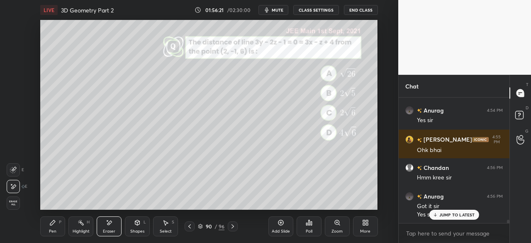
click at [60, 227] on div "Pen P" at bounding box center [52, 226] width 25 height 20
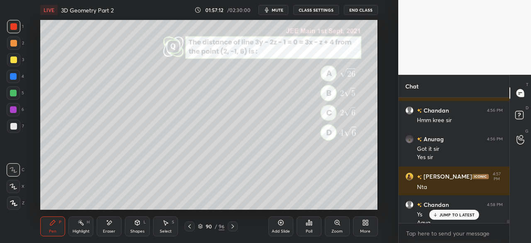
scroll to position [4618, 0]
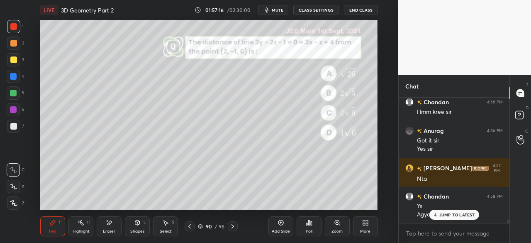
drag, startPoint x: 10, startPoint y: 127, endPoint x: 32, endPoint y: 140, distance: 25.3
click at [9, 129] on div at bounding box center [13, 125] width 13 height 13
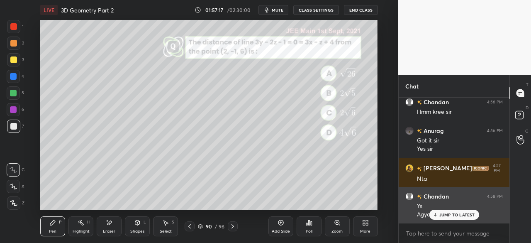
click at [439, 214] on p "JUMP TO LATEST" at bounding box center [457, 214] width 36 height 5
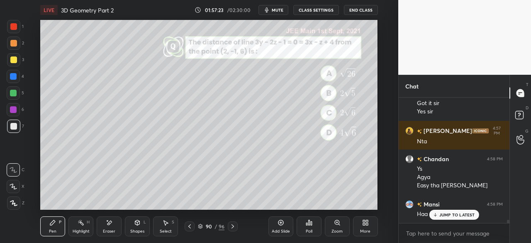
scroll to position [4683, 0]
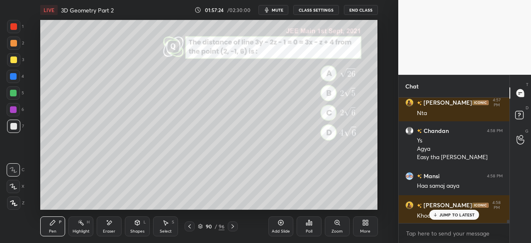
click at [258, 205] on div "LIVE 3D Geometry Part 2 01:57:24 / 02:30:00 mute CLASS SETTINGS End Class Setti…" at bounding box center [209, 121] width 365 height 243
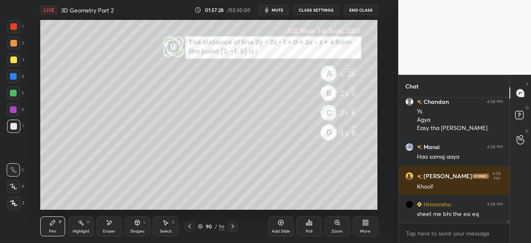
click at [234, 226] on icon at bounding box center [233, 226] width 2 height 4
click at [233, 227] on icon at bounding box center [232, 226] width 7 height 7
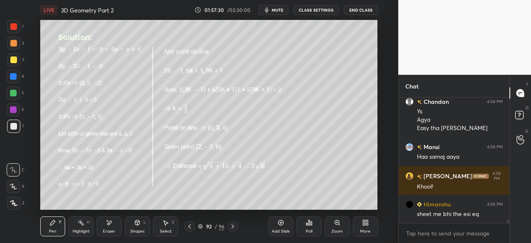
click at [234, 226] on icon at bounding box center [232, 226] width 7 height 7
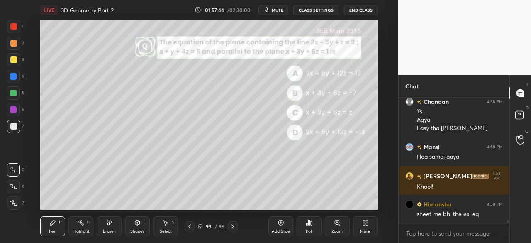
drag, startPoint x: 137, startPoint y: 228, endPoint x: 137, endPoint y: 224, distance: 4.2
click at [135, 228] on div "Shapes L" at bounding box center [137, 226] width 25 height 20
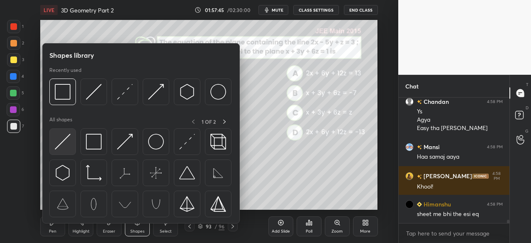
click at [57, 145] on img at bounding box center [63, 142] width 16 height 16
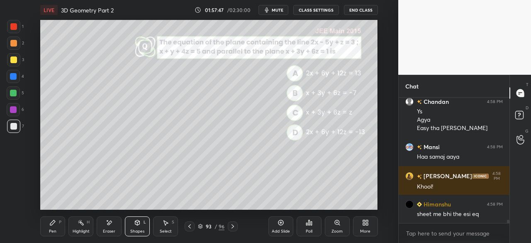
click at [51, 220] on icon at bounding box center [52, 222] width 7 height 7
drag, startPoint x: 12, startPoint y: 74, endPoint x: 38, endPoint y: 100, distance: 37.3
click at [8, 75] on div at bounding box center [13, 76] width 13 height 13
click at [133, 227] on div "Shapes L" at bounding box center [137, 226] width 25 height 20
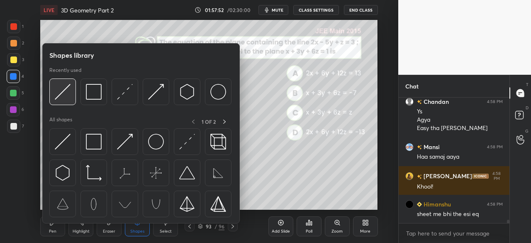
click at [61, 92] on img at bounding box center [63, 92] width 16 height 16
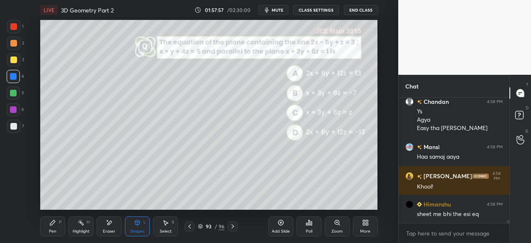
click at [17, 23] on div at bounding box center [13, 26] width 13 height 13
drag, startPoint x: 53, startPoint y: 229, endPoint x: 25, endPoint y: 161, distance: 73.5
click at [52, 226] on div "Pen P" at bounding box center [52, 226] width 25 height 20
click at [21, 129] on div "7" at bounding box center [15, 125] width 17 height 13
drag, startPoint x: 14, startPoint y: 76, endPoint x: 38, endPoint y: 76, distance: 23.6
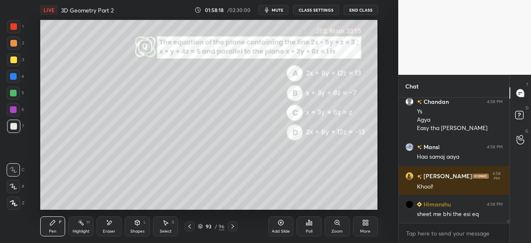
click at [17, 76] on div at bounding box center [13, 76] width 7 height 7
click at [15, 126] on div at bounding box center [13, 126] width 7 height 7
click at [16, 25] on div at bounding box center [13, 26] width 7 height 7
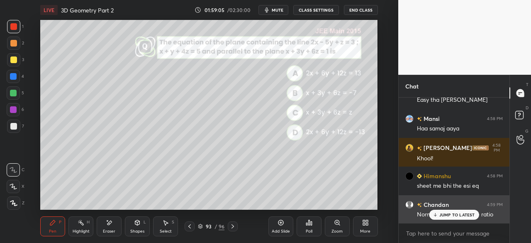
click at [446, 215] on p "JUMP TO LATEST" at bounding box center [457, 214] width 36 height 5
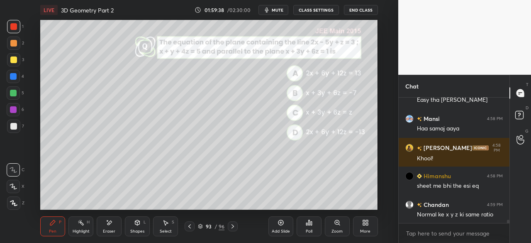
click at [110, 224] on div "Eraser" at bounding box center [109, 226] width 25 height 20
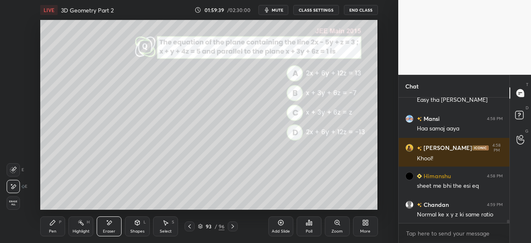
click at [60, 222] on div "Pen P" at bounding box center [52, 226] width 25 height 20
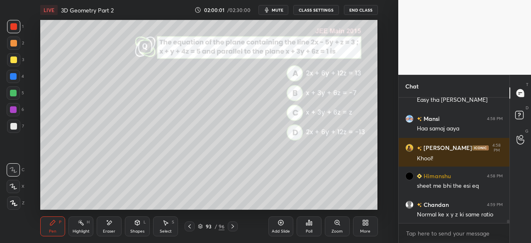
click at [110, 231] on div "Eraser" at bounding box center [109, 231] width 12 height 4
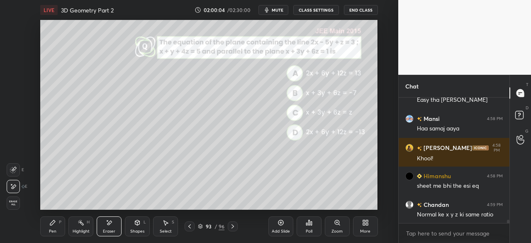
click at [55, 229] on div "Pen" at bounding box center [52, 231] width 7 height 4
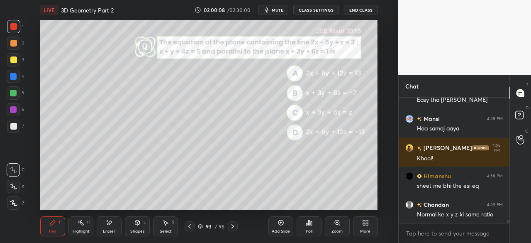
click at [15, 128] on div at bounding box center [13, 125] width 13 height 13
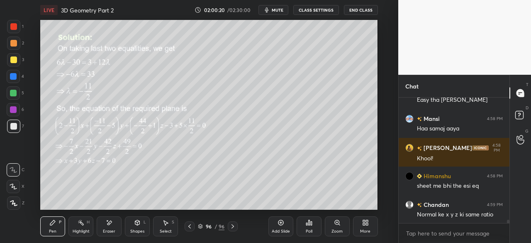
drag, startPoint x: 273, startPoint y: 221, endPoint x: 263, endPoint y: 218, distance: 10.9
click at [270, 221] on div "Add Slide" at bounding box center [280, 226] width 25 height 20
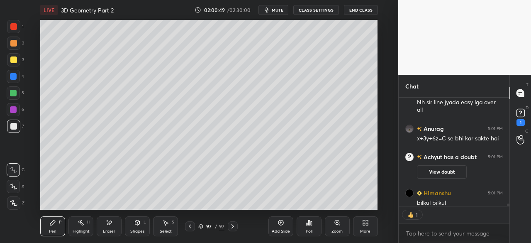
scroll to position [4807, 0]
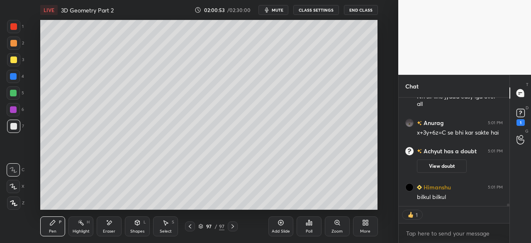
click at [268, 7] on icon "button" at bounding box center [267, 9] width 4 height 5
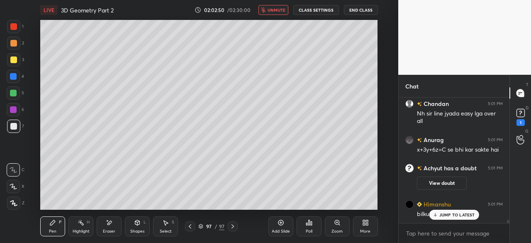
scroll to position [4825, 0]
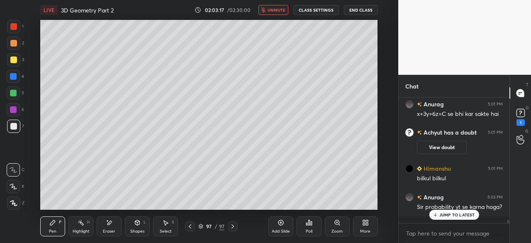
click at [279, 10] on span "unmute" at bounding box center [277, 10] width 18 height 6
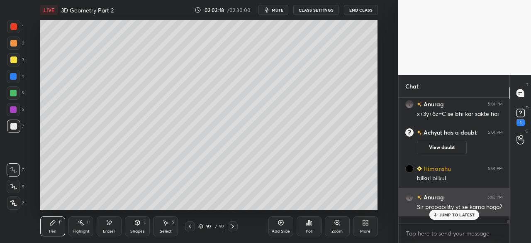
click at [442, 215] on p "JUMP TO LATEST" at bounding box center [457, 214] width 36 height 5
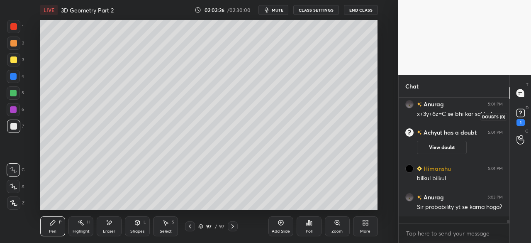
click at [522, 113] on rect at bounding box center [521, 113] width 8 height 8
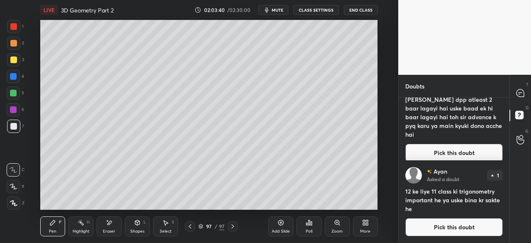
scroll to position [0, 0]
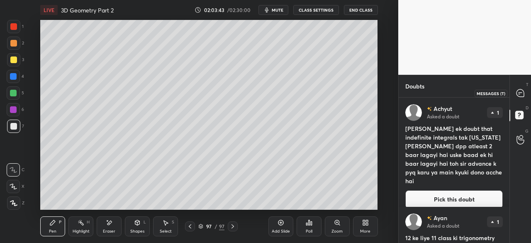
click at [520, 89] on icon at bounding box center [520, 92] width 7 height 7
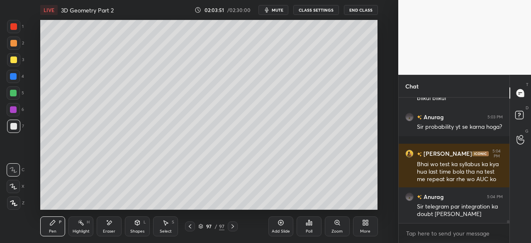
scroll to position [5055, 0]
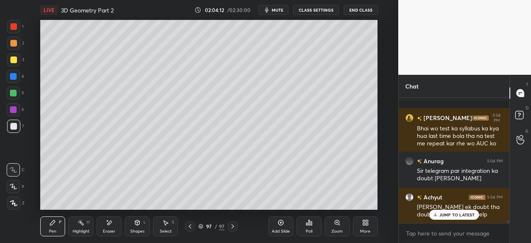
click at [452, 213] on p "JUMP TO LATEST" at bounding box center [457, 214] width 36 height 5
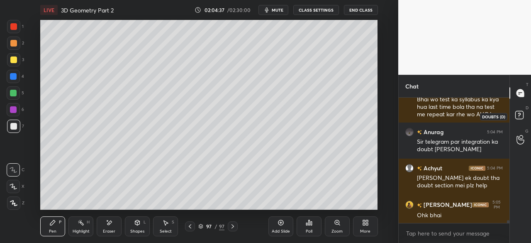
scroll to position [5127, 0]
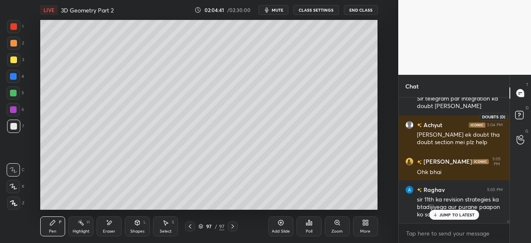
click at [519, 109] on icon at bounding box center [520, 116] width 15 height 15
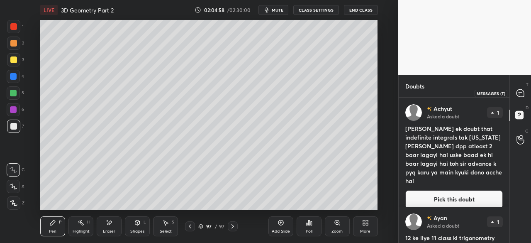
click at [521, 91] on icon at bounding box center [520, 92] width 7 height 7
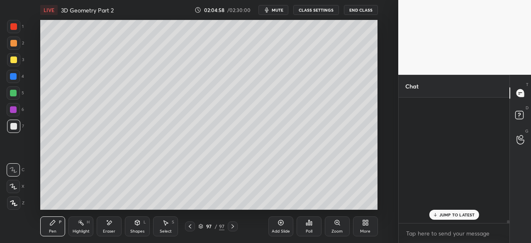
scroll to position [123, 108]
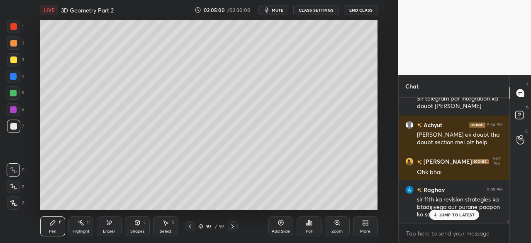
click at [453, 215] on p "JUMP TO LATEST" at bounding box center [457, 214] width 36 height 5
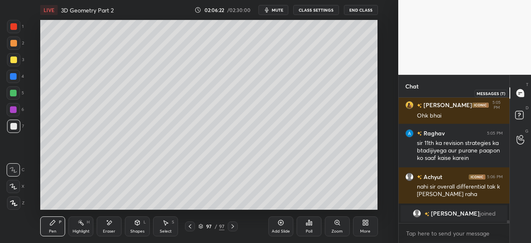
scroll to position [5194, 0]
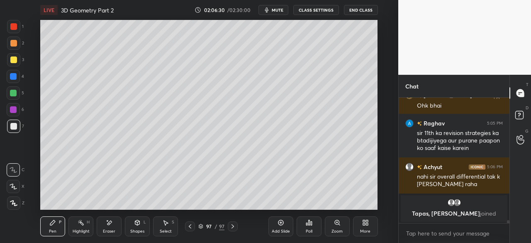
click at [280, 225] on icon at bounding box center [280, 222] width 5 height 5
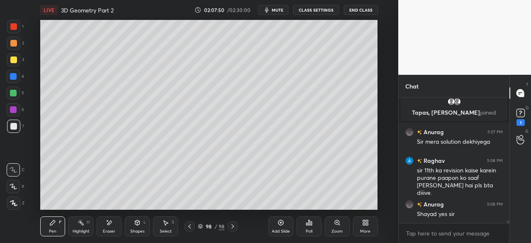
scroll to position [5128, 0]
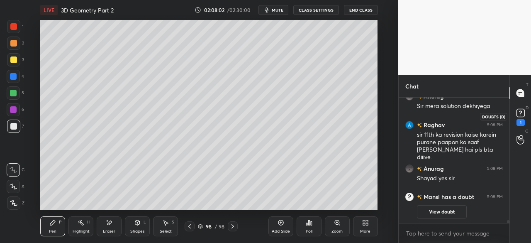
click at [523, 113] on rect at bounding box center [521, 113] width 8 height 8
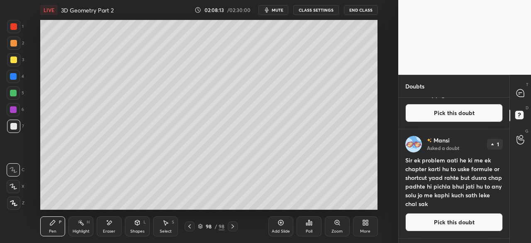
scroll to position [77, 0]
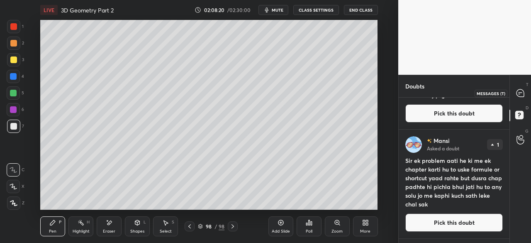
click at [520, 92] on icon at bounding box center [520, 92] width 7 height 7
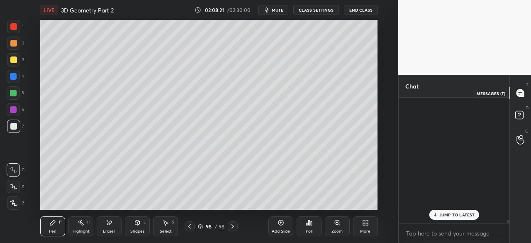
scroll to position [123, 108]
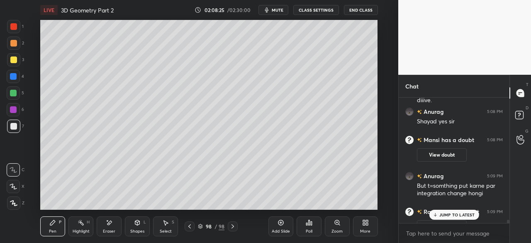
click at [456, 218] on div "JUMP TO LATEST" at bounding box center [454, 215] width 50 height 10
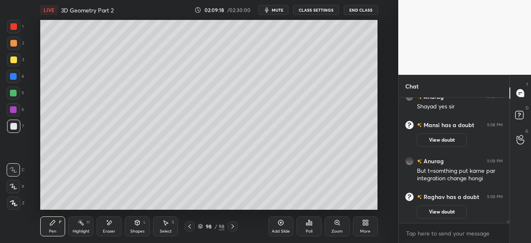
scroll to position [5326, 0]
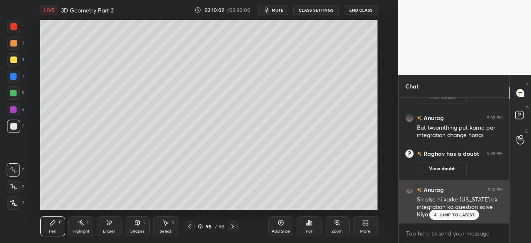
drag, startPoint x: 451, startPoint y: 215, endPoint x: 449, endPoint y: 210, distance: 5.5
click at [451, 215] on p "JUMP TO LATEST" at bounding box center [457, 214] width 36 height 5
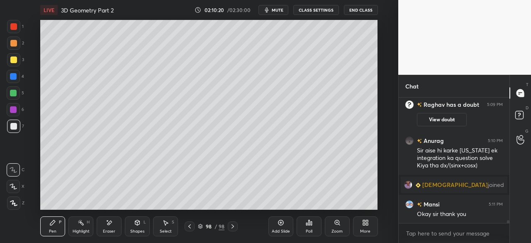
scroll to position [5220, 0]
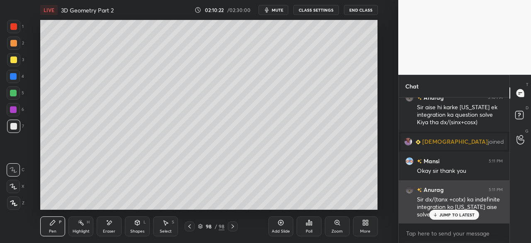
click at [450, 214] on p "JUMP TO LATEST" at bounding box center [457, 214] width 36 height 5
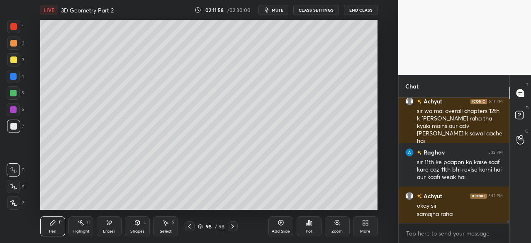
scroll to position [5380, 0]
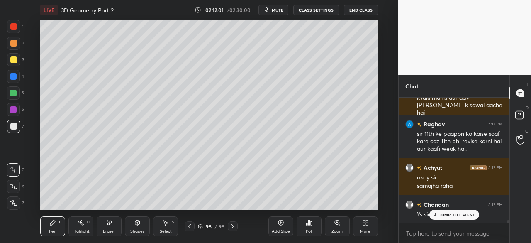
click at [187, 228] on icon at bounding box center [189, 226] width 7 height 7
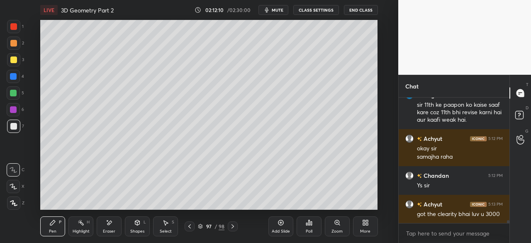
scroll to position [5445, 0]
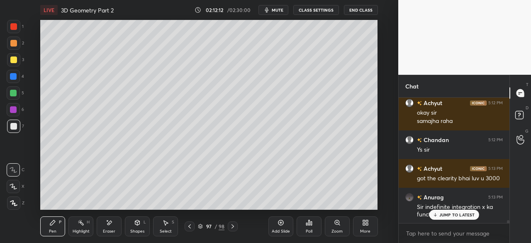
click at [446, 218] on div "JUMP TO LATEST" at bounding box center [454, 215] width 50 height 10
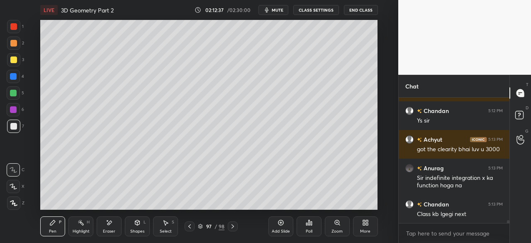
drag, startPoint x: 110, startPoint y: 230, endPoint x: 139, endPoint y: 211, distance: 35.1
click at [114, 229] on div "Eraser" at bounding box center [109, 231] width 12 height 4
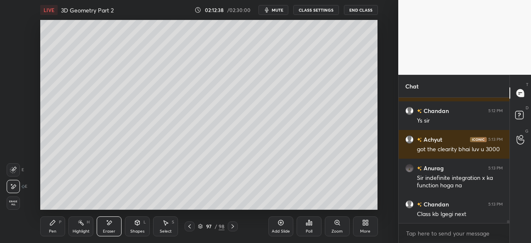
scroll to position [5502, 0]
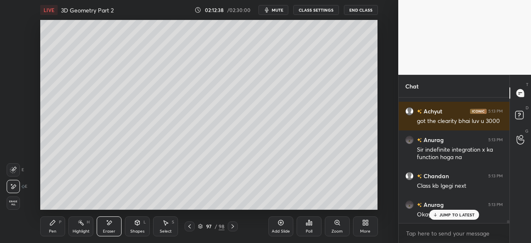
click at [58, 226] on div "Pen P" at bounding box center [52, 226] width 25 height 20
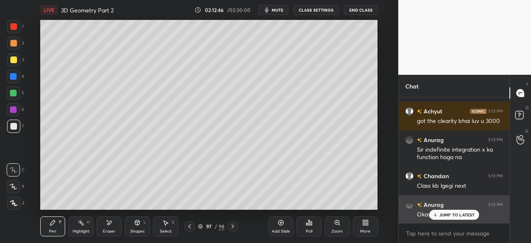
click at [444, 217] on div "JUMP TO LATEST" at bounding box center [454, 215] width 50 height 10
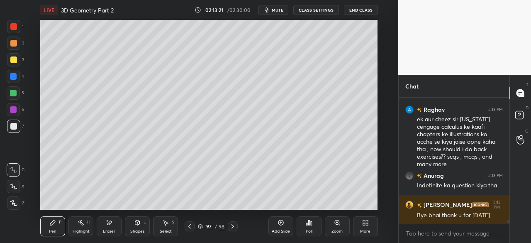
scroll to position [5654, 0]
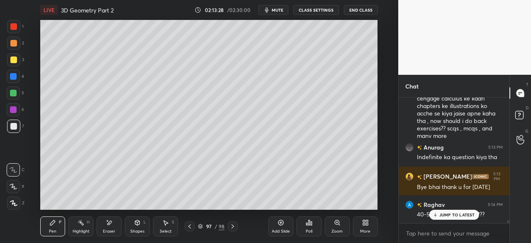
click at [446, 217] on p "JUMP TO LATEST" at bounding box center [457, 214] width 36 height 5
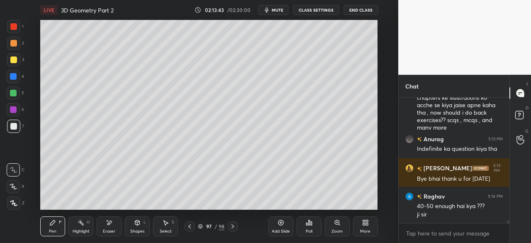
scroll to position [5671, 0]
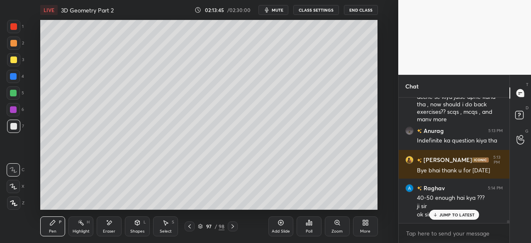
click at [454, 216] on p "JUMP TO LATEST" at bounding box center [457, 214] width 36 height 5
click at [358, 7] on button "End Class" at bounding box center [361, 10] width 34 height 10
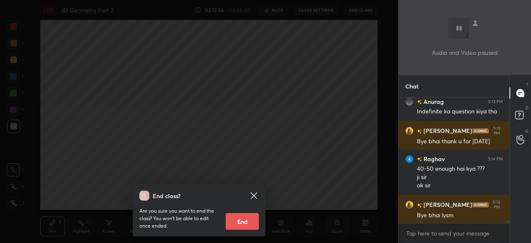
click at [239, 220] on button "End" at bounding box center [242, 221] width 33 height 17
type textarea "x"
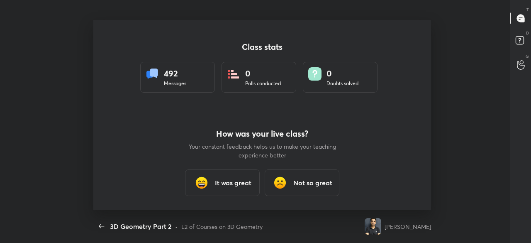
scroll to position [0, 0]
drag, startPoint x: 235, startPoint y: 190, endPoint x: 239, endPoint y: 189, distance: 4.7
click at [236, 190] on div "It was great" at bounding box center [222, 182] width 75 height 27
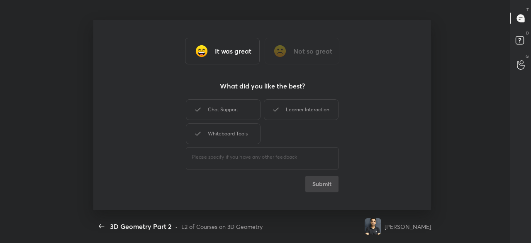
drag, startPoint x: 300, startPoint y: 110, endPoint x: 264, endPoint y: 124, distance: 38.5
click at [300, 111] on div "Learner Interaction" at bounding box center [301, 109] width 75 height 21
click at [233, 135] on div "Whiteboard Tools" at bounding box center [223, 133] width 75 height 21
